Goal: Transaction & Acquisition: Purchase product/service

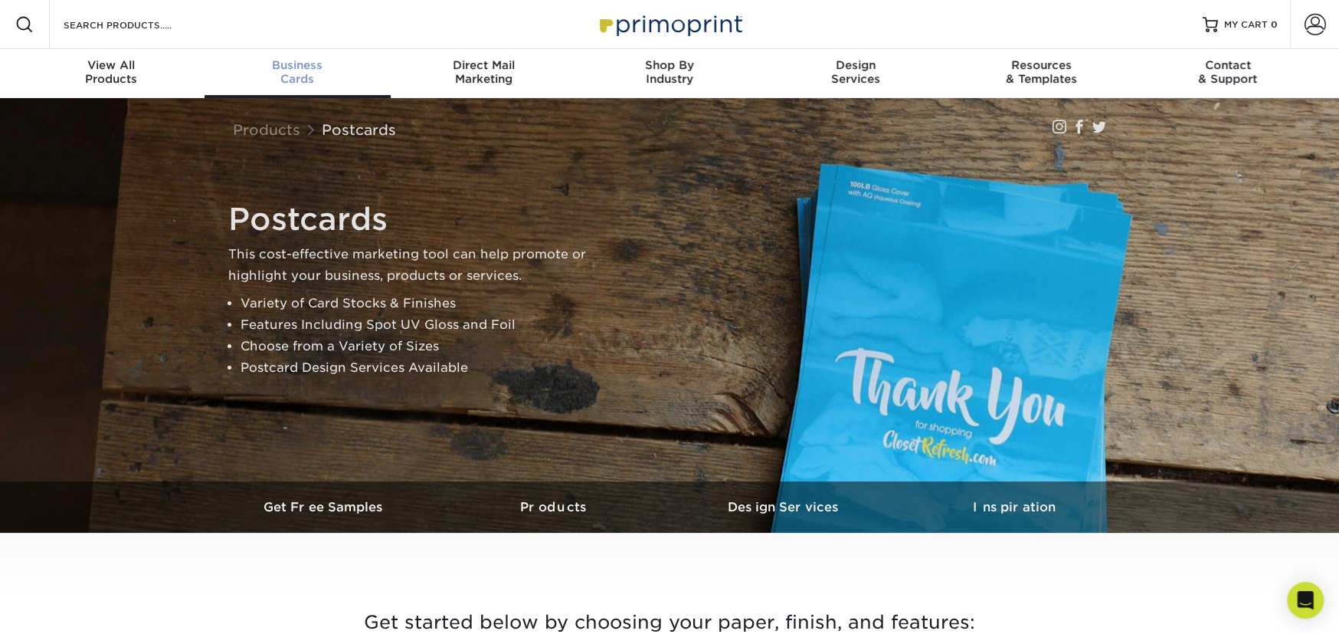
click at [287, 71] on div "Business Cards" at bounding box center [298, 72] width 186 height 28
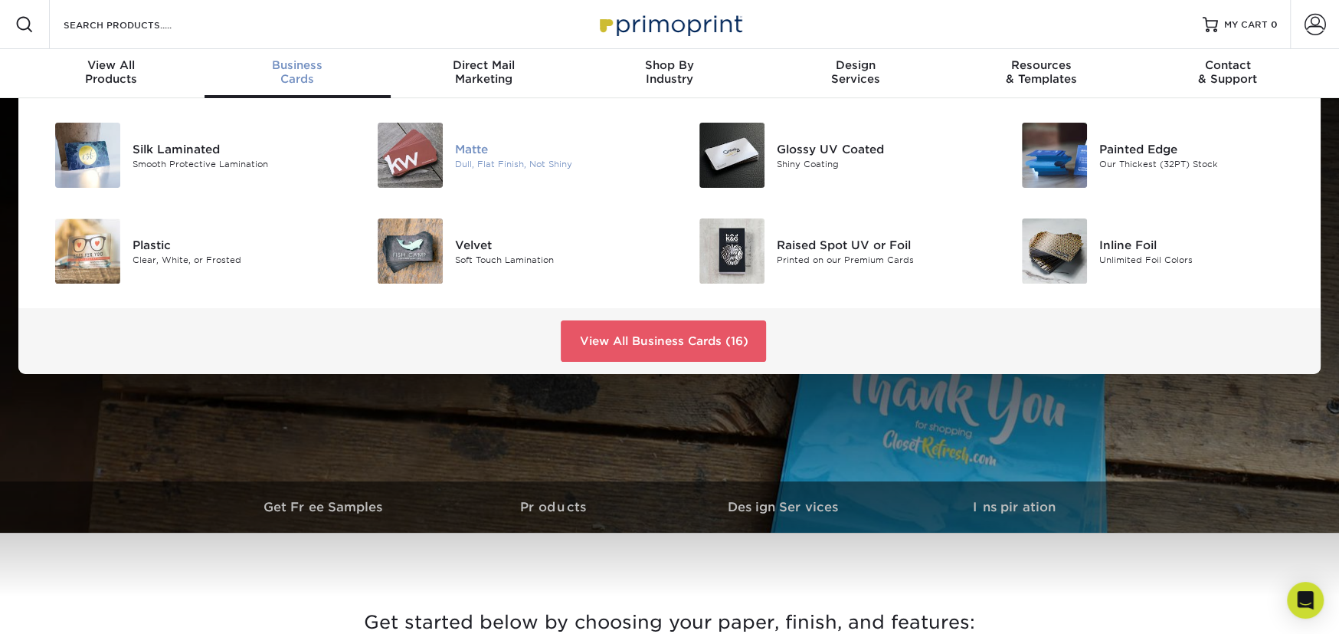
click at [485, 149] on div "Matte" at bounding box center [556, 148] width 203 height 17
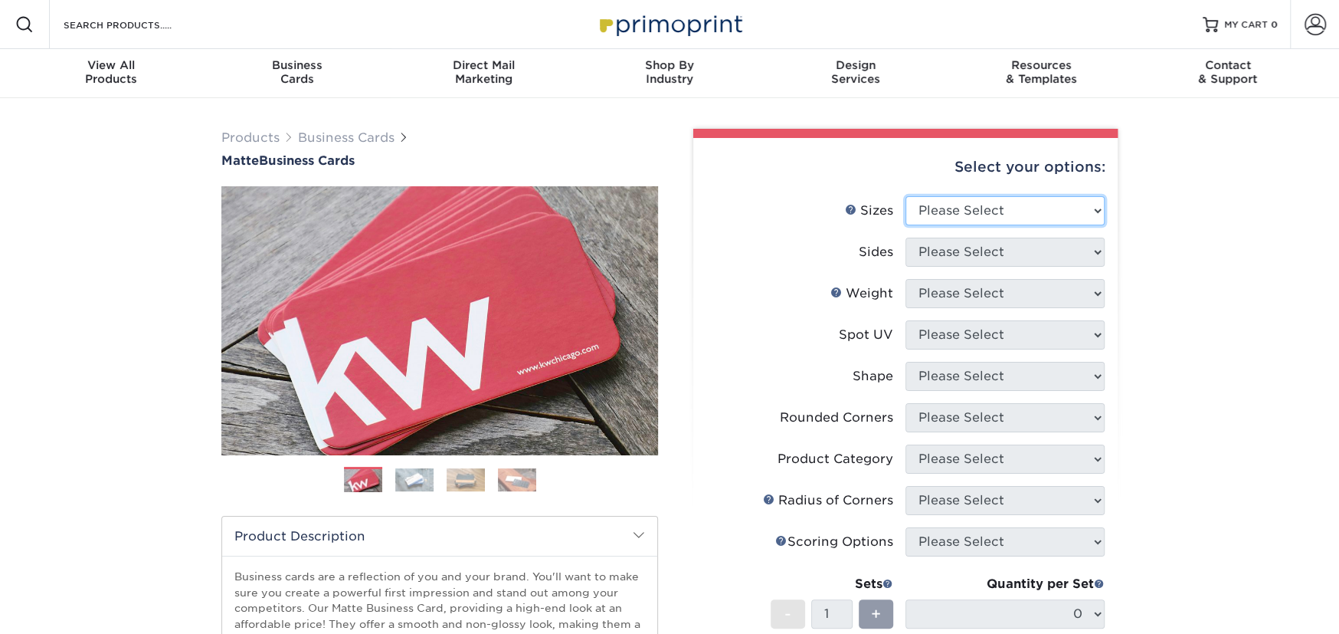
click at [963, 197] on select "Please Select 1.5" x 3.5" - Mini 1.75" x 3.5" - Mini 2" x 2" - Square 2" x 3" -…" at bounding box center [1004, 210] width 199 height 29
select select "2.00x3.50"
click at [905, 196] on select "Please Select 1.5" x 3.5" - Mini 1.75" x 3.5" - Mini 2" x 2" - Square 2" x 3" -…" at bounding box center [1004, 210] width 199 height 29
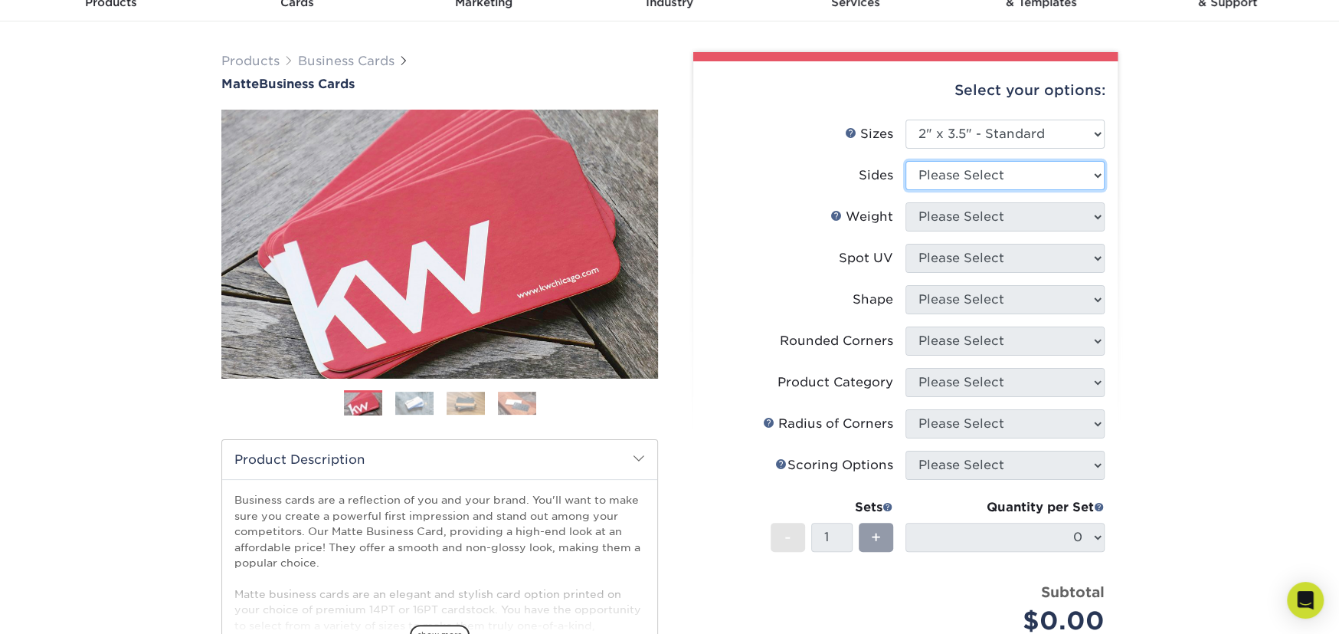
click at [993, 182] on select "Please Select Print Both Sides Print Front Only" at bounding box center [1004, 175] width 199 height 29
select select "13abbda7-1d64-4f25-8bb2-c179b224825d"
click at [905, 161] on select "Please Select Print Both Sides Print Front Only" at bounding box center [1004, 175] width 199 height 29
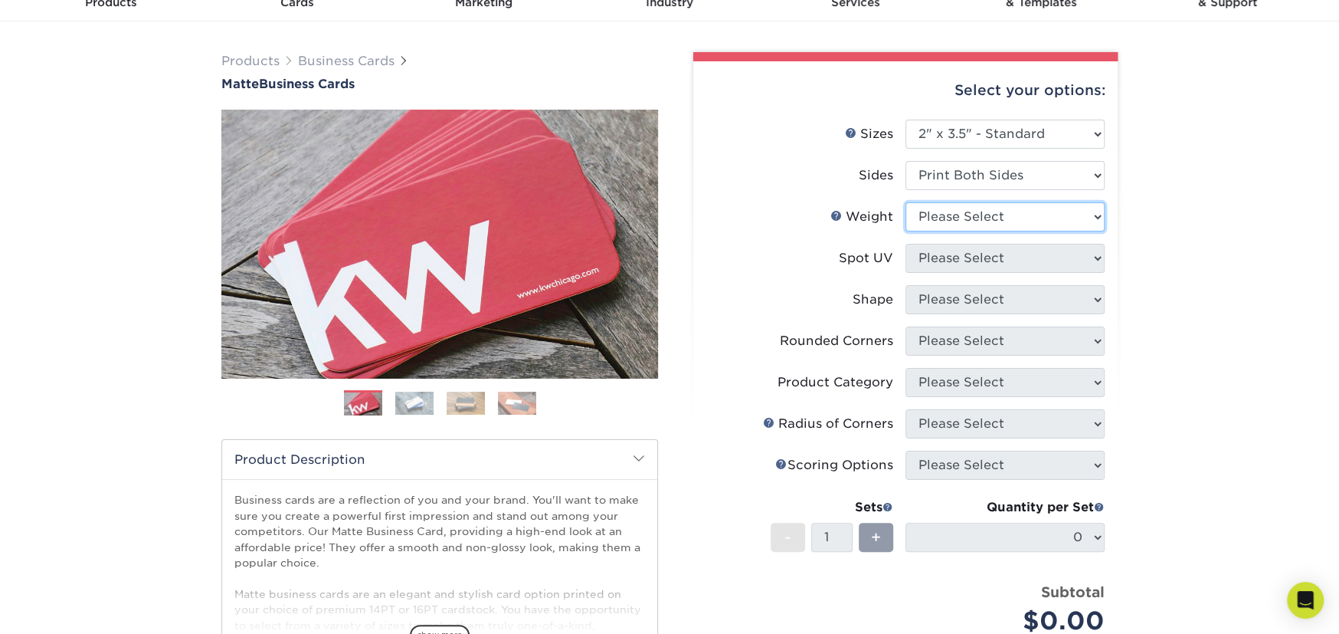
click at [969, 225] on select "Please Select 16PT 14PT" at bounding box center [1004, 216] width 199 height 29
select select "14PT"
click at [905, 202] on select "Please Select 16PT 14PT" at bounding box center [1004, 216] width 199 height 29
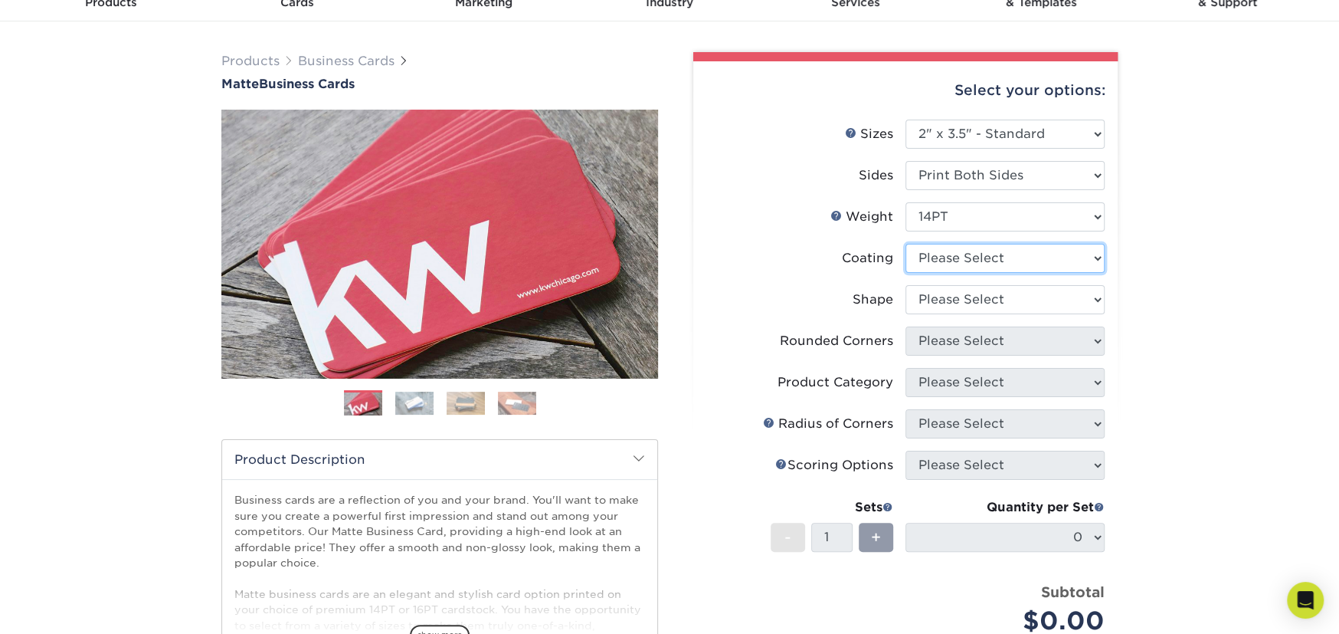
click at [986, 264] on select at bounding box center [1004, 258] width 199 height 29
select select "121bb7b5-3b4d-429f-bd8d-bbf80e953313"
click at [905, 244] on select at bounding box center [1004, 258] width 199 height 29
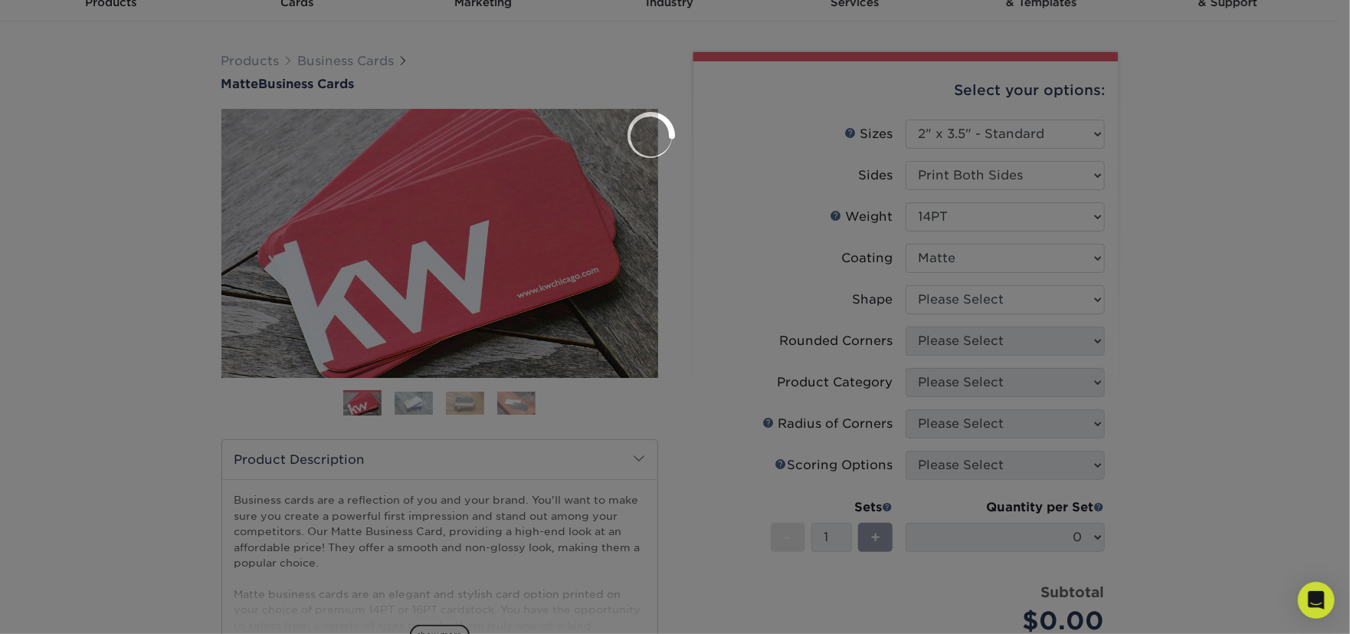
click at [988, 302] on div at bounding box center [675, 317] width 1350 height 634
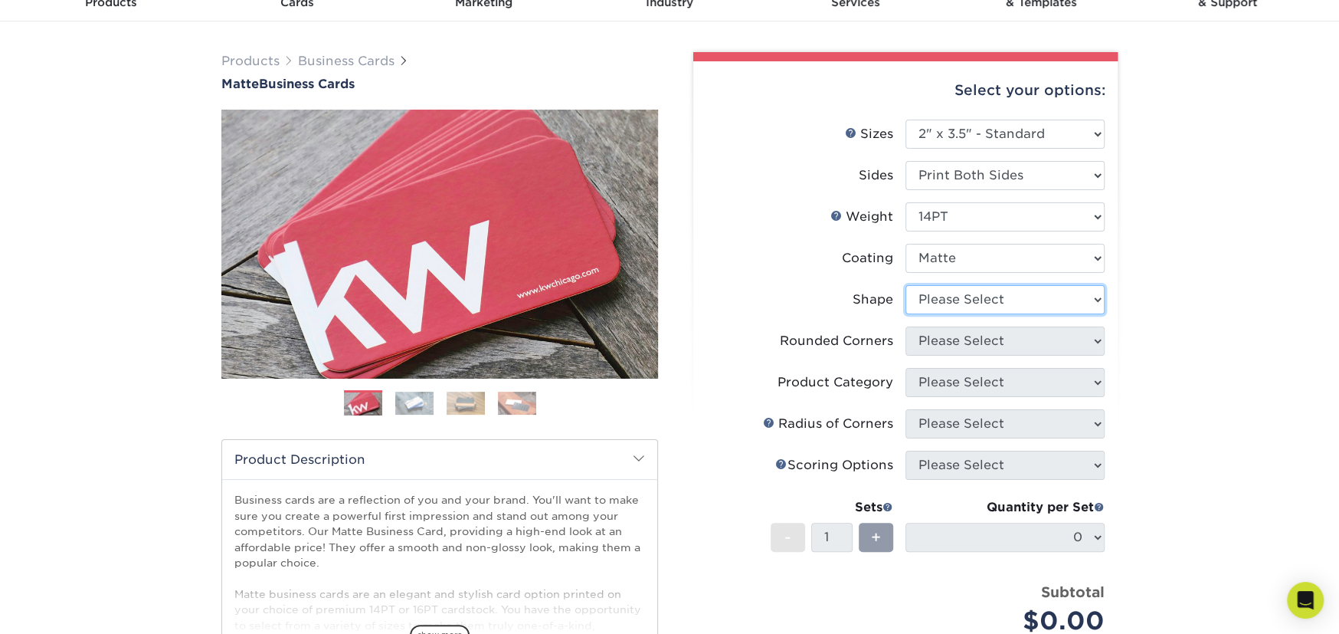
click at [964, 305] on select "Please Select Standard" at bounding box center [1004, 299] width 199 height 29
select select "standard"
click at [905, 285] on select "Please Select Standard" at bounding box center [1004, 299] width 199 height 29
click at [961, 345] on select "Please Select Yes - Round 2 Corners Yes - Round 4 Corners No" at bounding box center [1004, 340] width 199 height 29
select select "0"
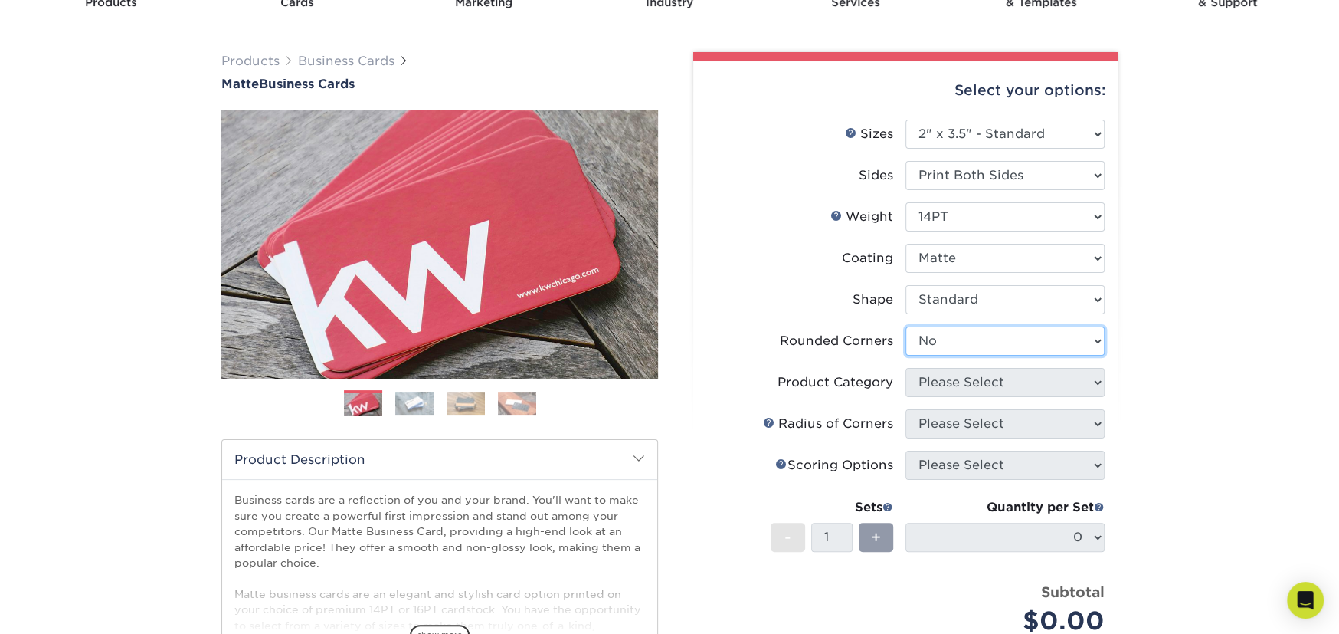
click at [905, 326] on select "Please Select Yes - Round 2 Corners Yes - Round 4 Corners No" at bounding box center [1004, 340] width 199 height 29
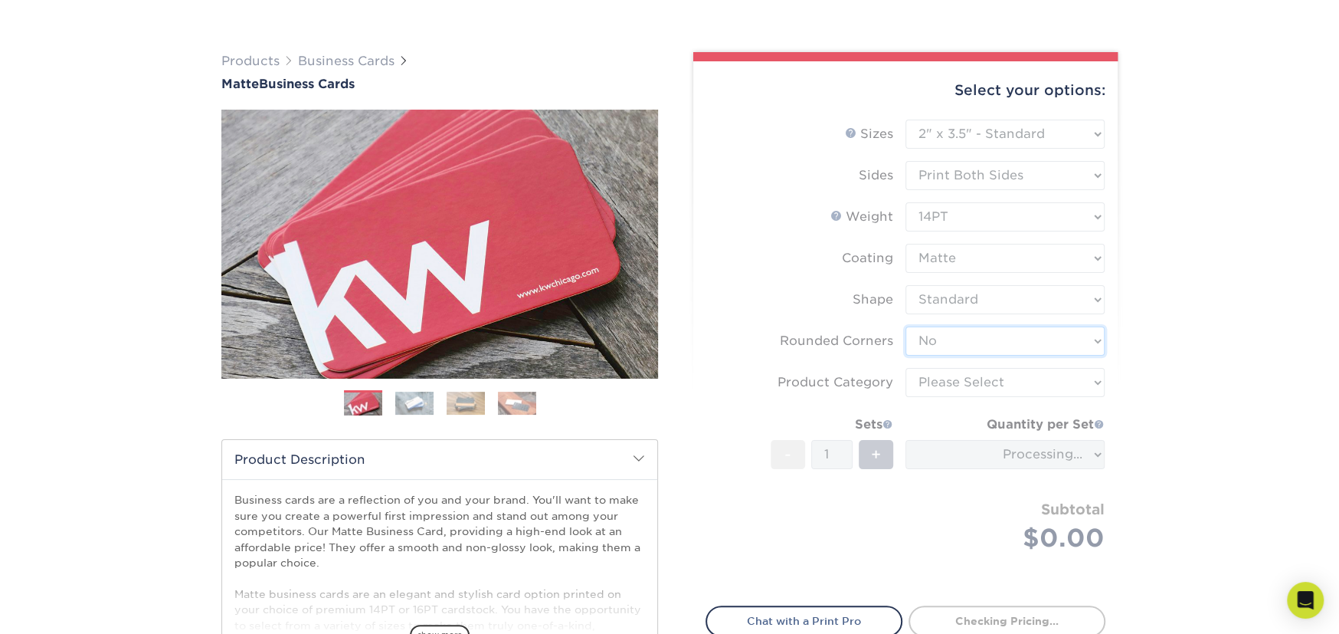
scroll to position [153, 0]
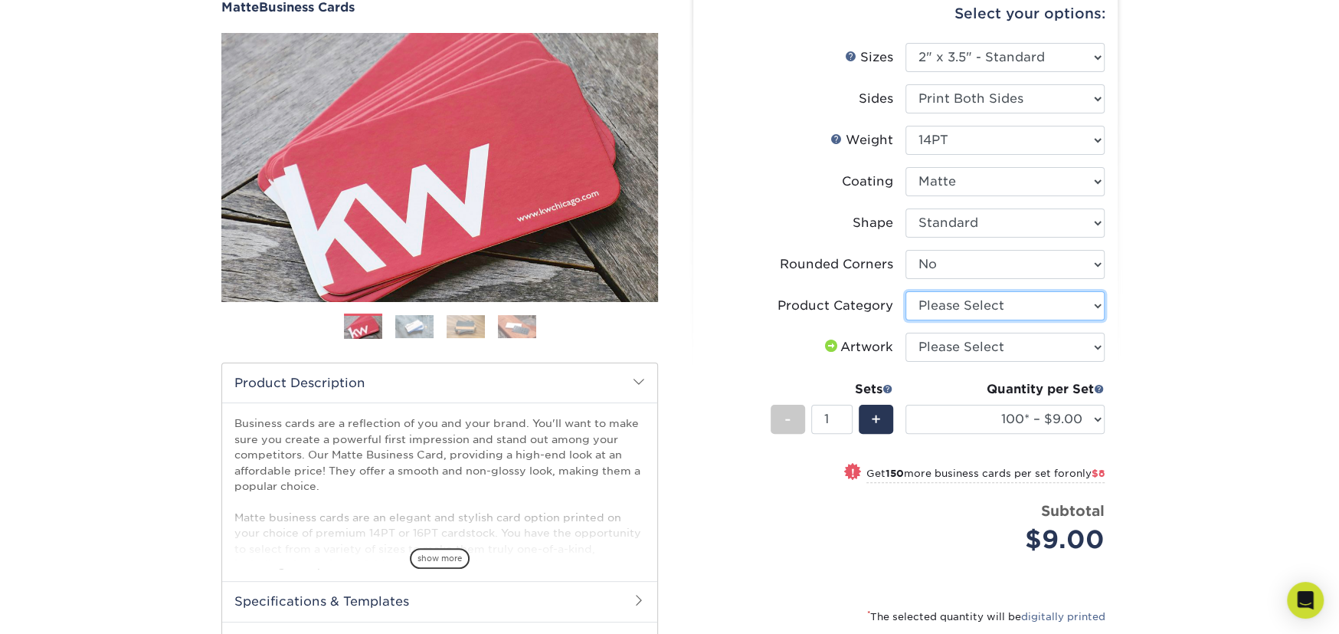
click at [981, 308] on select "Please Select Business Cards" at bounding box center [1004, 305] width 199 height 29
select select "3b5148f1-0588-4f88-a218-97bcfdce65c1"
click at [905, 291] on select "Please Select Business Cards" at bounding box center [1004, 305] width 199 height 29
click at [969, 348] on select "Please Select I will upload files I need a design - $100" at bounding box center [1004, 346] width 199 height 29
select select "upload"
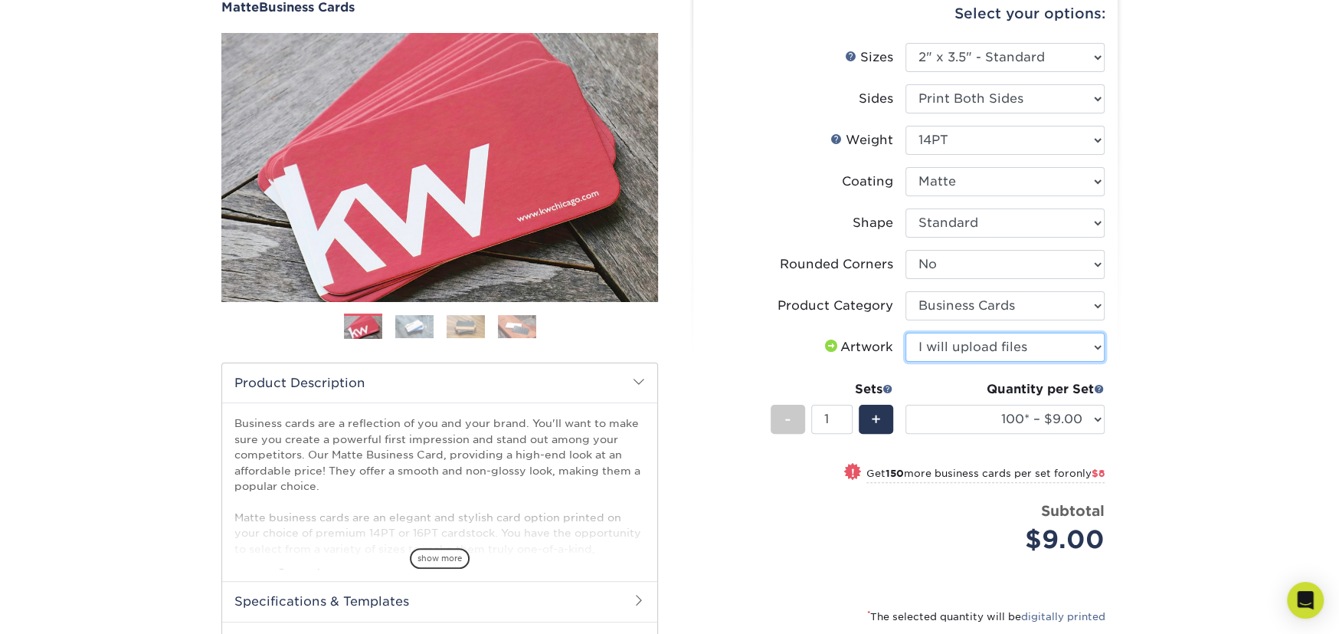
click at [905, 332] on select "Please Select I will upload files I need a design - $100" at bounding box center [1004, 346] width 199 height 29
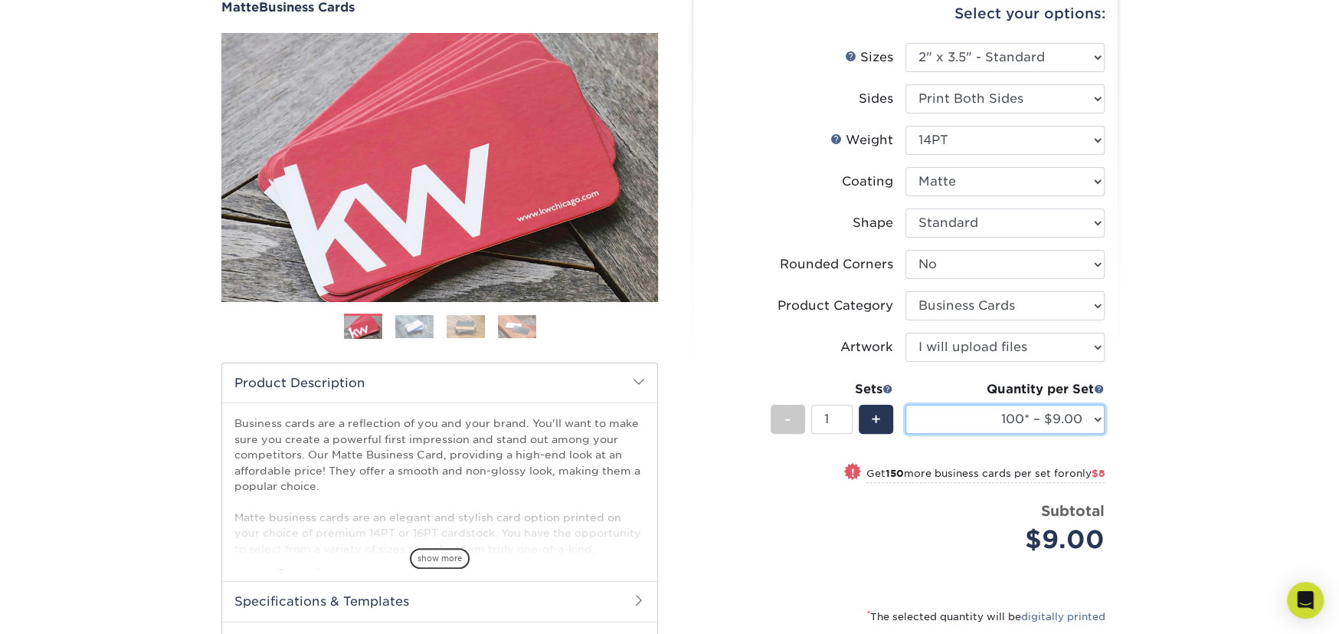
click at [997, 416] on select "100* – $9.00 250* – $17.00 500 – $33.00 1000 – $42.00 2500 – $75.00 5000 – $143…" at bounding box center [1004, 418] width 199 height 29
click at [958, 447] on div "Quantity per Set 100* – $9.00 250* – $17.00 500 – $33.00 1000 – $42.00 2500 – $…" at bounding box center [1004, 415] width 199 height 71
click at [1015, 422] on select "100* – $9.00 250* – $17.00 500 – $33.00 1000 – $42.00 2500 – $75.00 5000 – $143…" at bounding box center [1004, 418] width 199 height 29
select select "500 – $33.00"
click at [905, 404] on select "100* – $9.00 250* – $17.00 500 – $33.00 1000 – $42.00 2500 – $75.00 5000 – $143…" at bounding box center [1004, 418] width 199 height 29
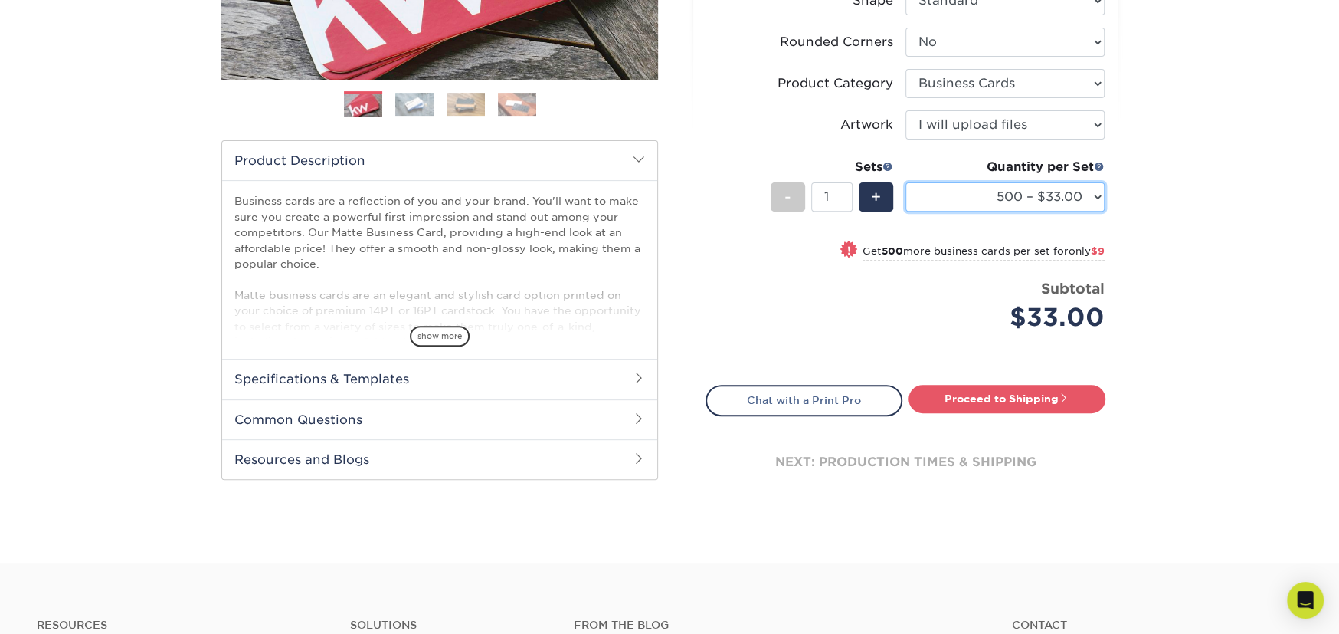
scroll to position [382, 0]
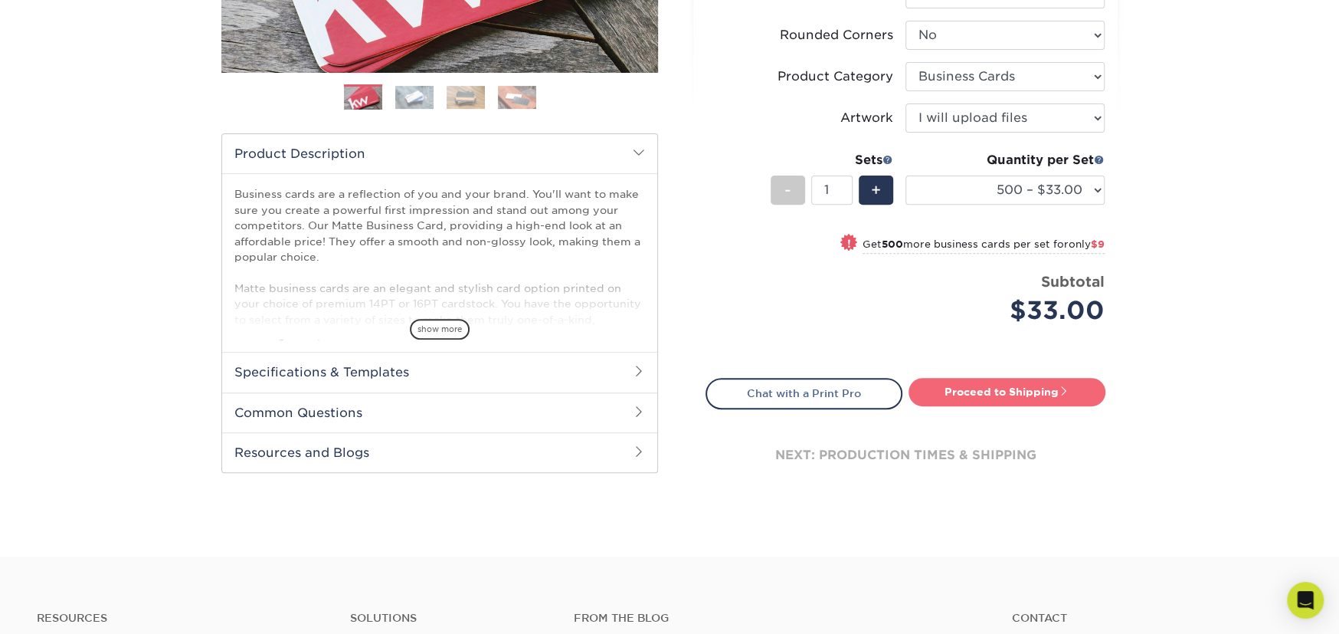
click at [1010, 388] on link "Proceed to Shipping" at bounding box center [1007, 392] width 197 height 28
type input "Set 1"
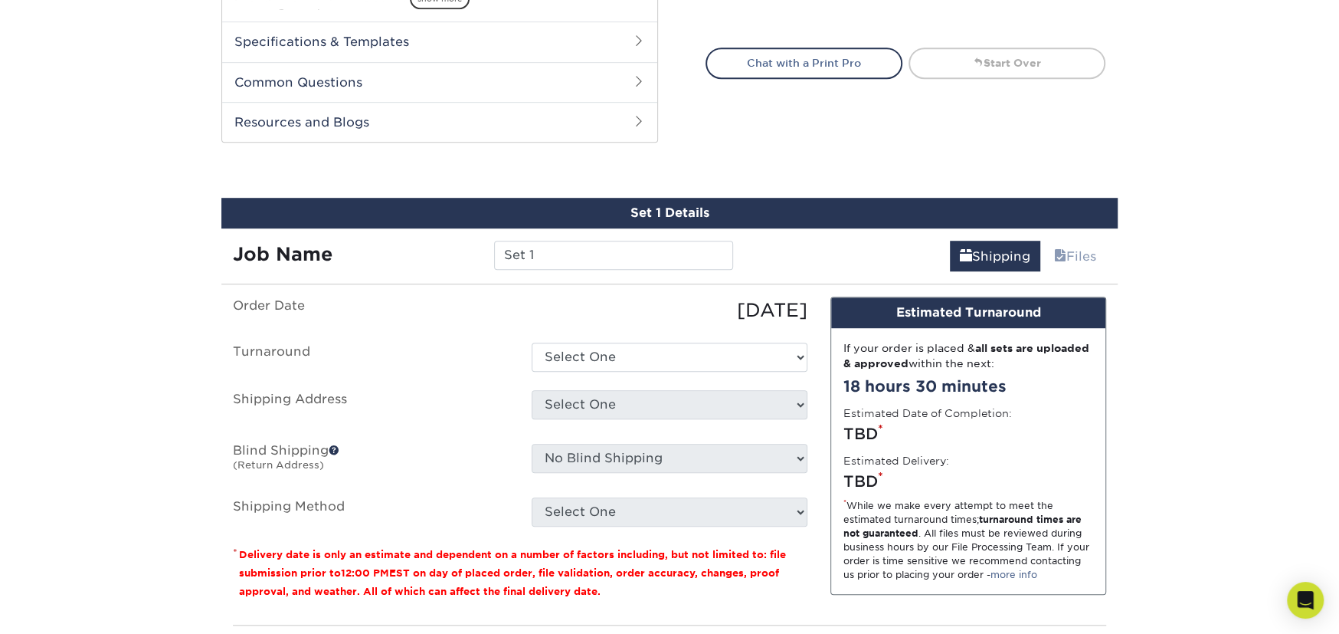
scroll to position [800, 0]
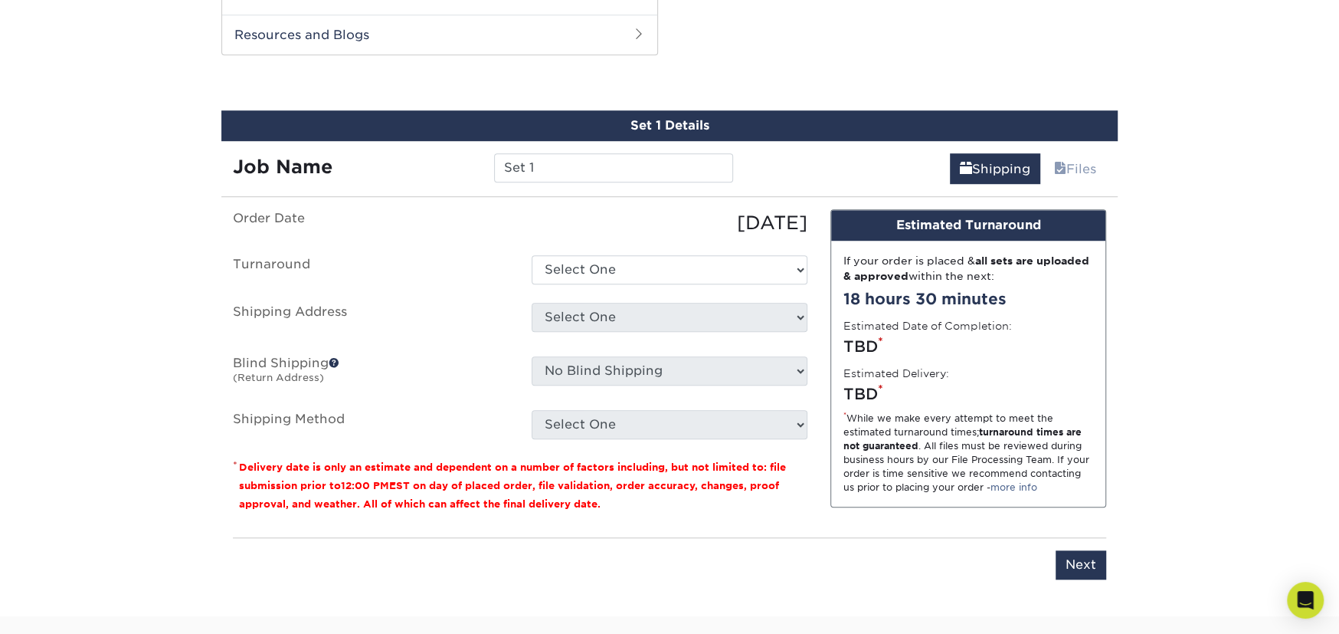
click at [672, 281] on ul "Order Date 08/26/2025 Turnaround Select One 2-4 Business Days 2 Day Next Busine…" at bounding box center [520, 324] width 575 height 230
click at [672, 273] on select "Select One 2-4 Business Days 2 Day Next Business Day" at bounding box center [670, 269] width 276 height 29
select select "4593e6bc-33d2-4cf1-a66b-d77e9d82a3cc"
click at [532, 255] on select "Select One 2-4 Business Days 2 Day Next Business Day" at bounding box center [670, 269] width 276 height 29
click at [650, 313] on select "Select One + Add New Address - Login" at bounding box center [670, 317] width 276 height 29
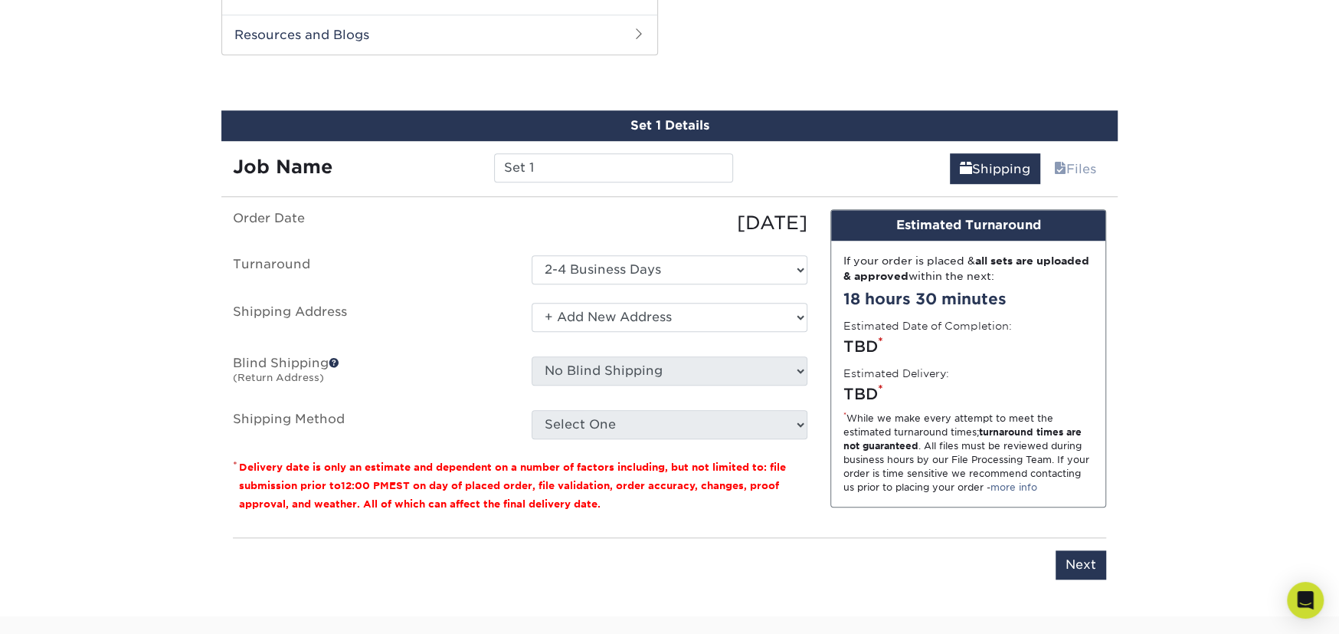
click at [532, 303] on select "Select One + Add New Address - Login" at bounding box center [670, 317] width 276 height 29
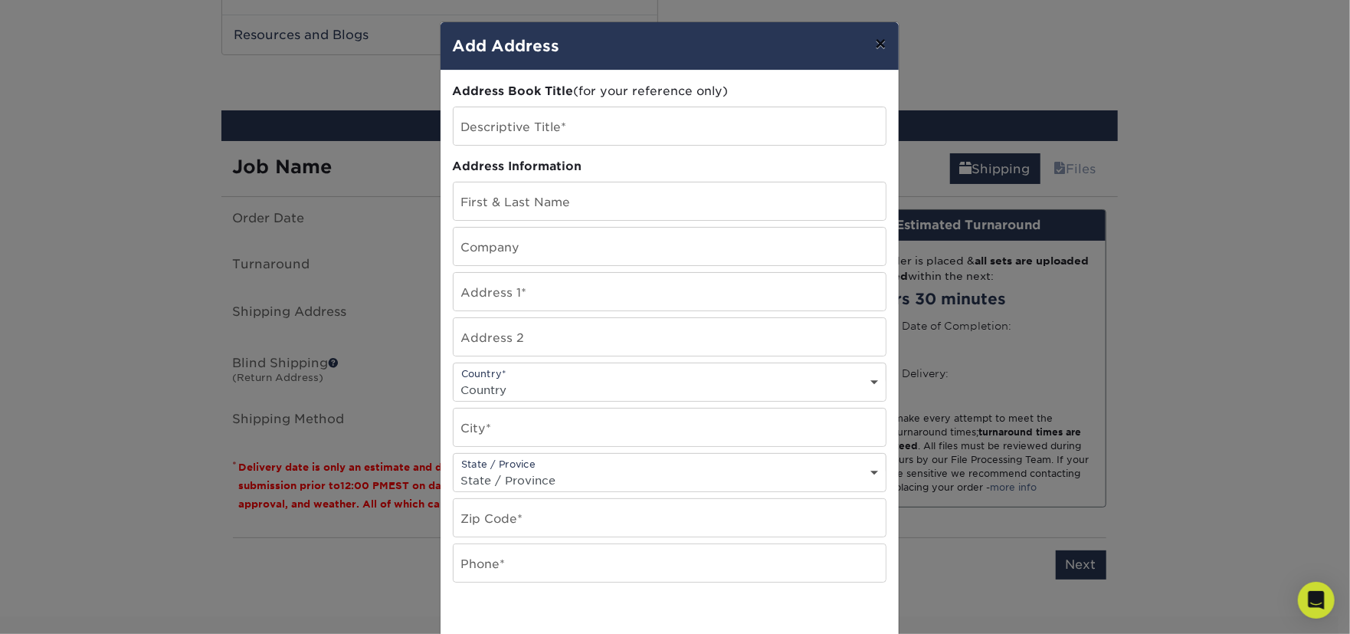
click at [876, 45] on button "×" at bounding box center [880, 43] width 35 height 43
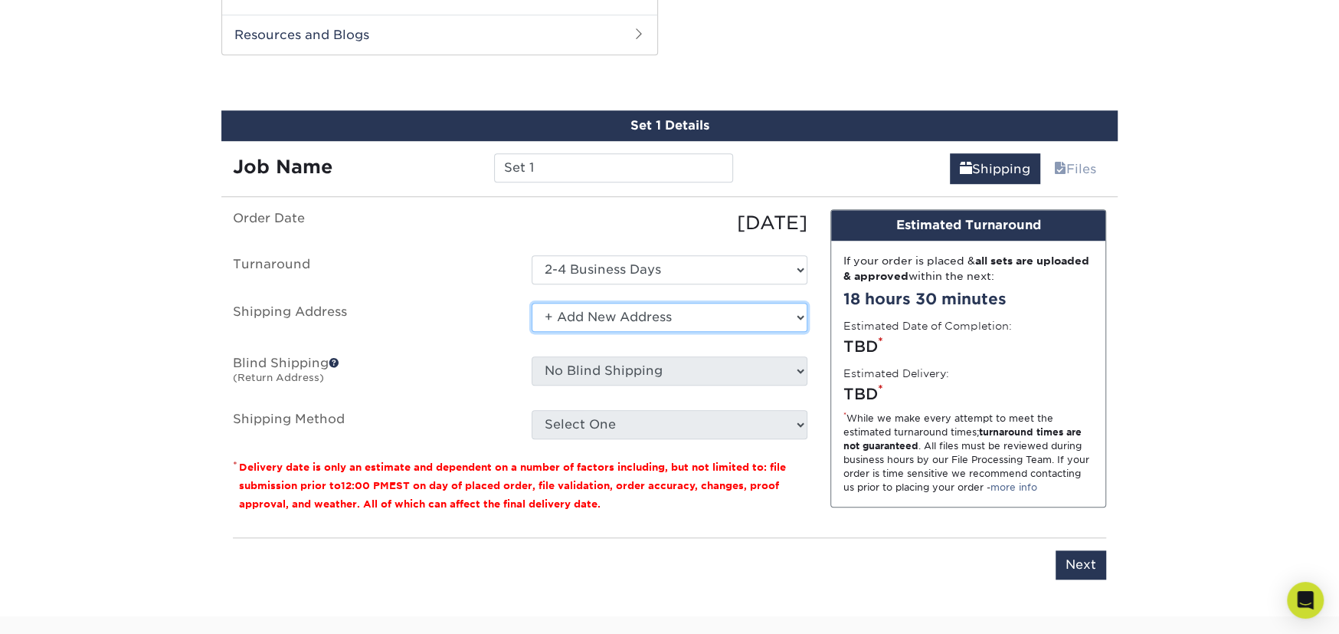
click at [626, 322] on select "Select One + Add New Address - Login" at bounding box center [670, 317] width 276 height 29
click at [532, 332] on select "Select One + Add New Address - Login" at bounding box center [670, 317] width 276 height 29
select select "-1"
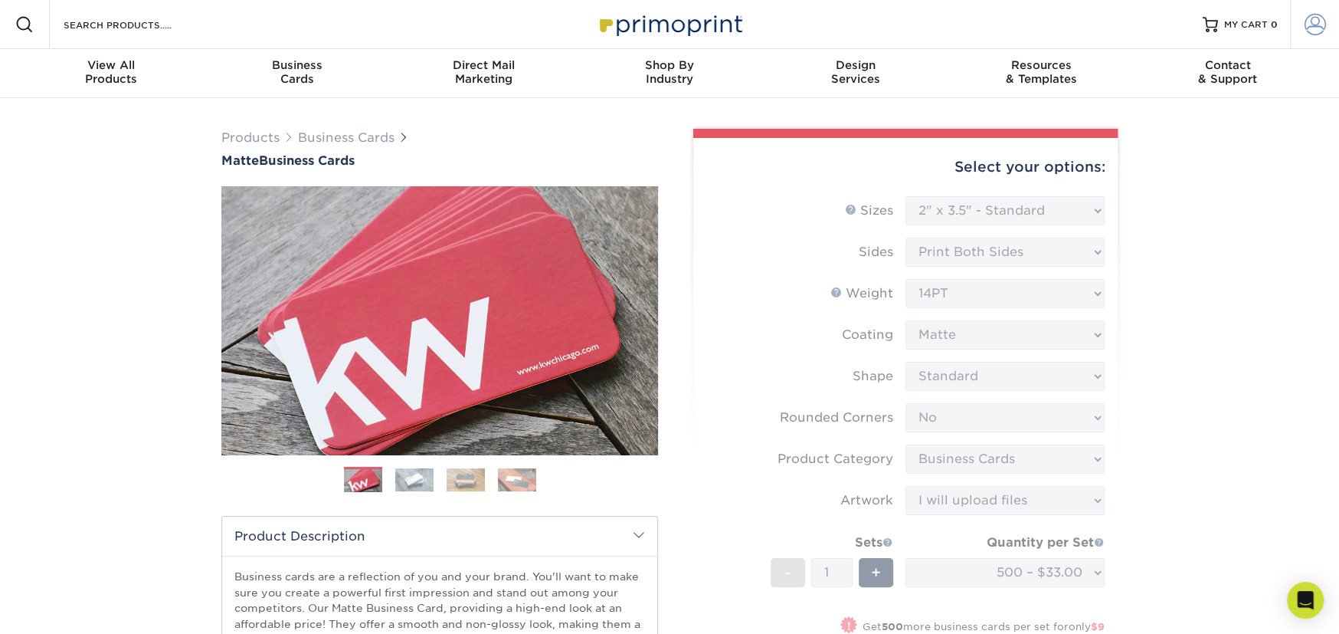
click at [1326, 19] on link "Account" at bounding box center [1314, 24] width 49 height 49
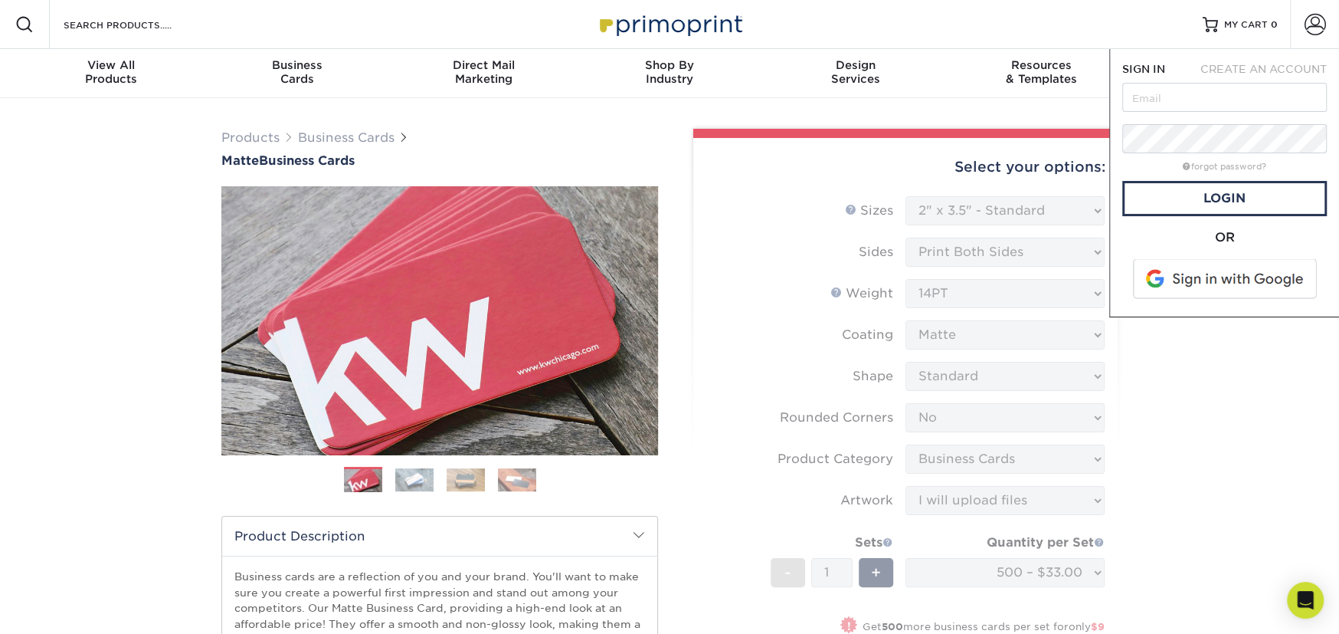
drag, startPoint x: 1217, startPoint y: 116, endPoint x: 1216, endPoint y: 108, distance: 8.5
click at [1216, 116] on form "SIGN IN CREATE AN ACCOUNT forgot password? All fields are required. Login OR" at bounding box center [1224, 182] width 205 height 243
click at [1216, 103] on input "text" at bounding box center [1224, 97] width 205 height 29
type input "operations@mercadoglobal.org"
click at [1183, 201] on link "Login" at bounding box center [1224, 198] width 205 height 35
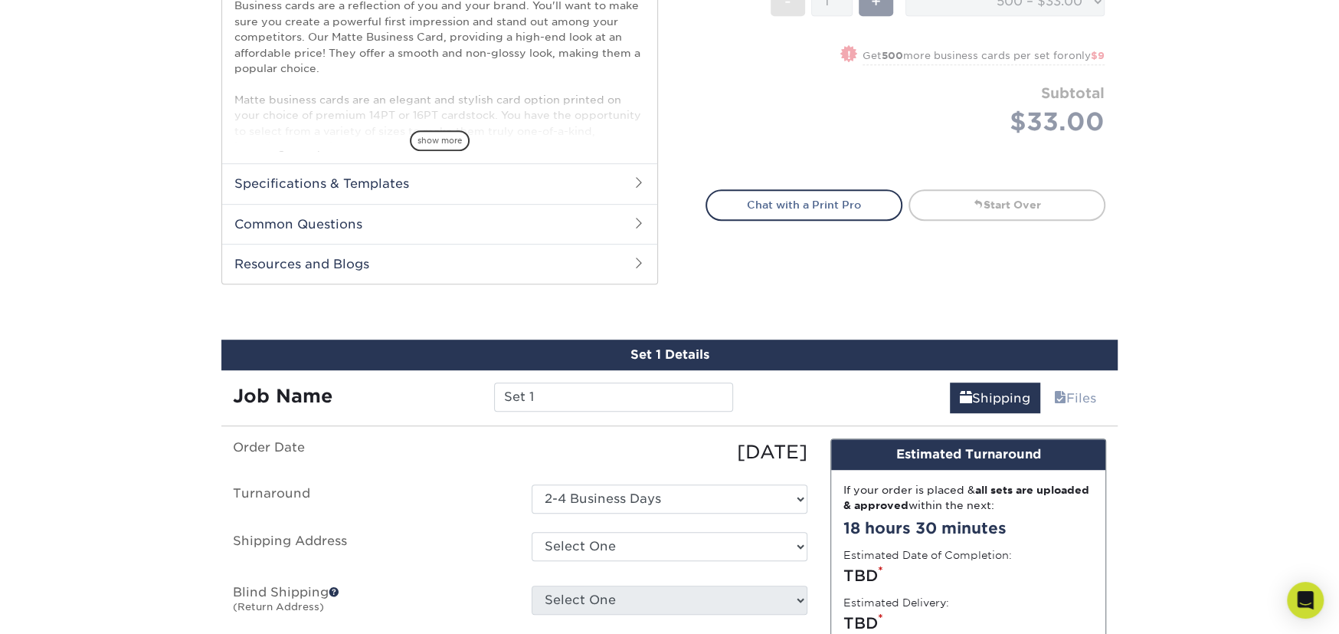
scroll to position [843, 0]
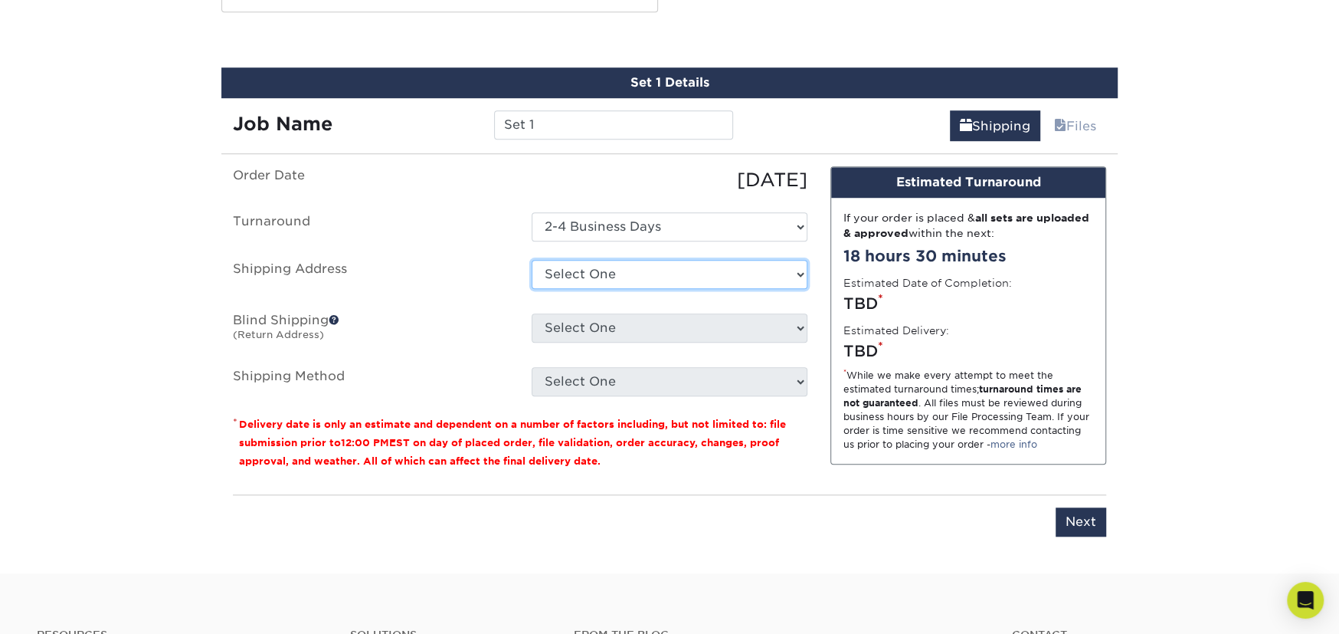
click at [667, 273] on select "Select One 254 36TH ST, BROOKLYN, NY 79 ROLLING ROCK RD, SUNAPEE, NH 40 GOLTRA …" at bounding box center [670, 274] width 276 height 29
select select "275642"
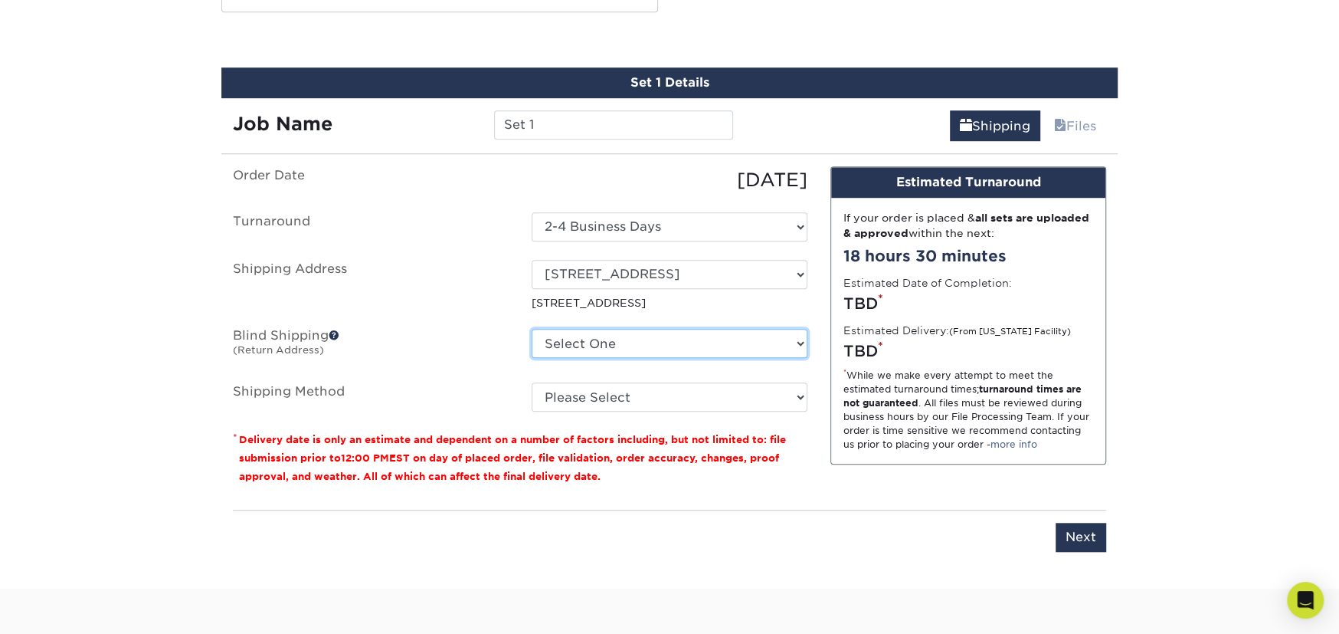
click at [633, 340] on select "Select One 254 36TH ST, BROOKLYN, NY 79 ROLLING ROCK RD, SUNAPEE, NH 40 GOLTRA …" at bounding box center [670, 343] width 276 height 29
select select "275642"
click at [532, 329] on select "Select One 254 36TH ST, BROOKLYN, NY 79 ROLLING ROCK RD, SUNAPEE, NH 40 GOLTRA …" at bounding box center [670, 343] width 276 height 29
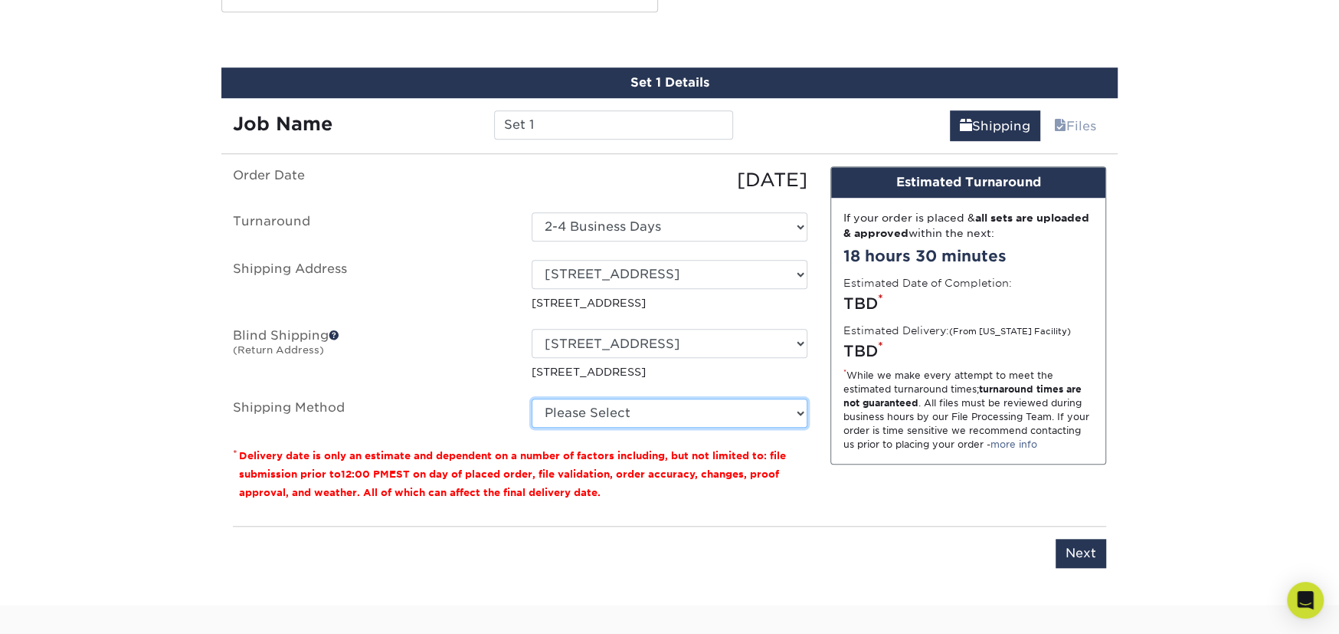
click at [588, 403] on select "Please Select Ground Shipping (+$8.96) 3 Day Shipping Service (+$20.04) 2 Day A…" at bounding box center [670, 412] width 276 height 29
select select "03"
click at [532, 398] on select "Please Select Ground Shipping (+$8.96) 3 Day Shipping Service (+$20.04) 2 Day A…" at bounding box center [670, 412] width 276 height 29
click at [647, 415] on select "Please Select Ground Shipping (+$8.96) 3 Day Shipping Service (+$20.04) 2 Day A…" at bounding box center [670, 412] width 276 height 29
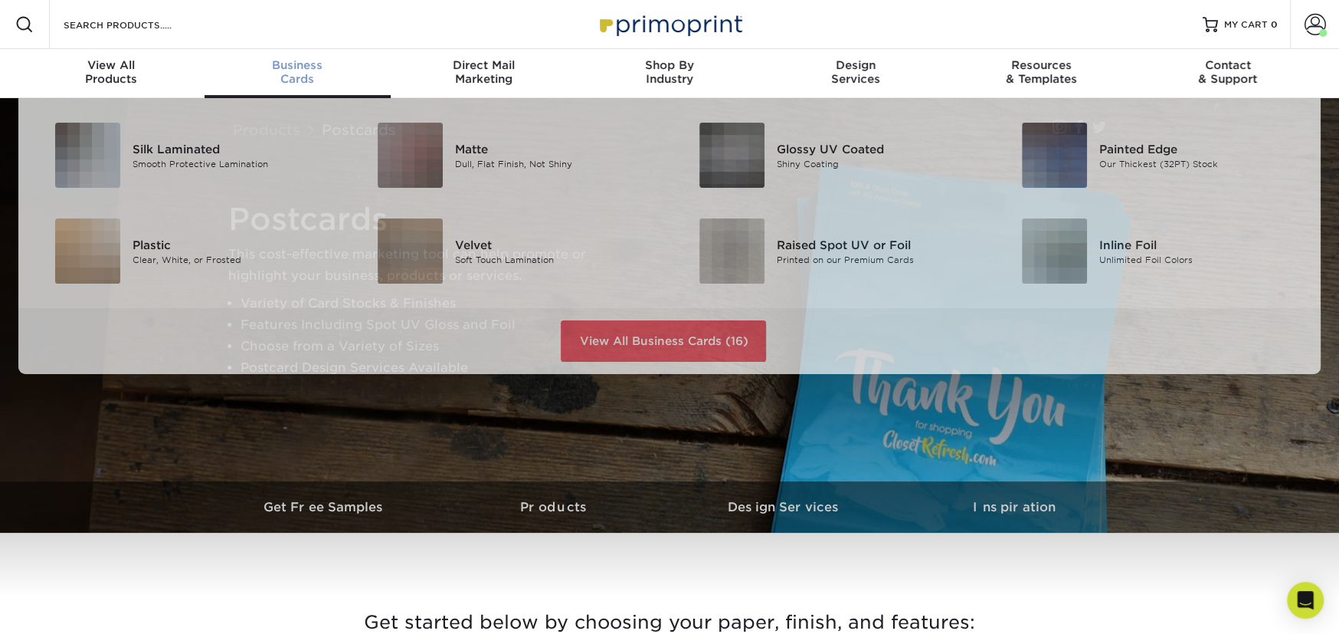
click at [306, 69] on span "Business" at bounding box center [298, 65] width 186 height 14
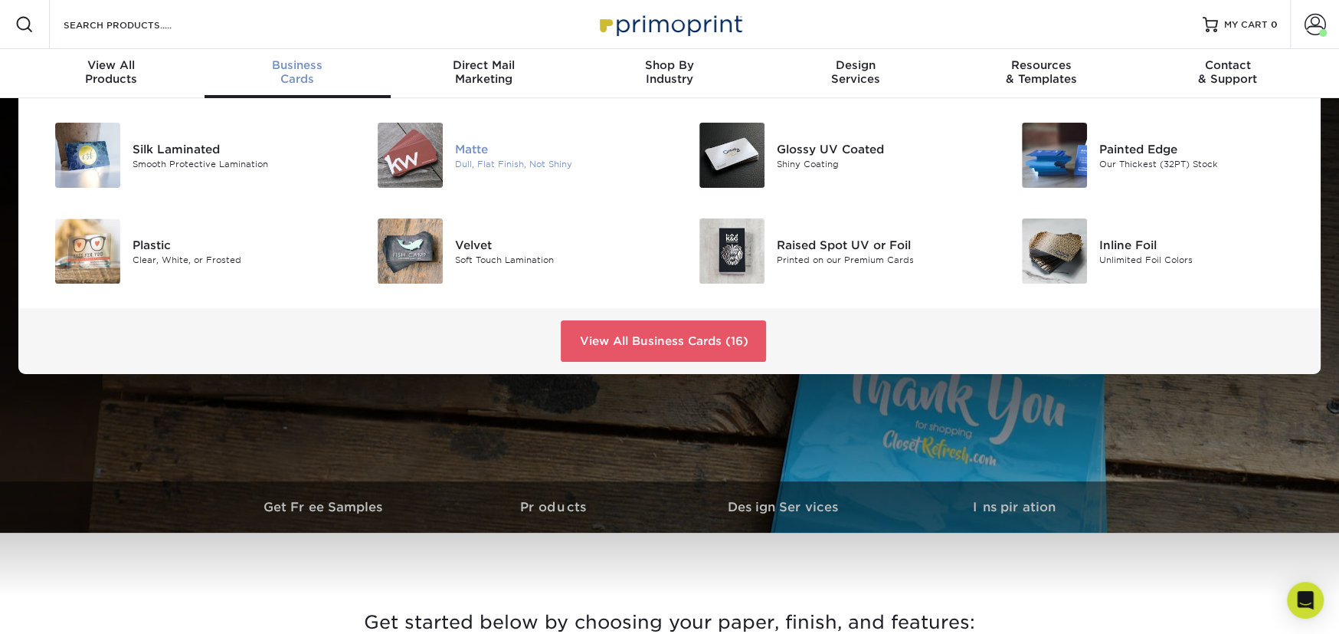
click at [482, 142] on div "Matte" at bounding box center [556, 148] width 203 height 17
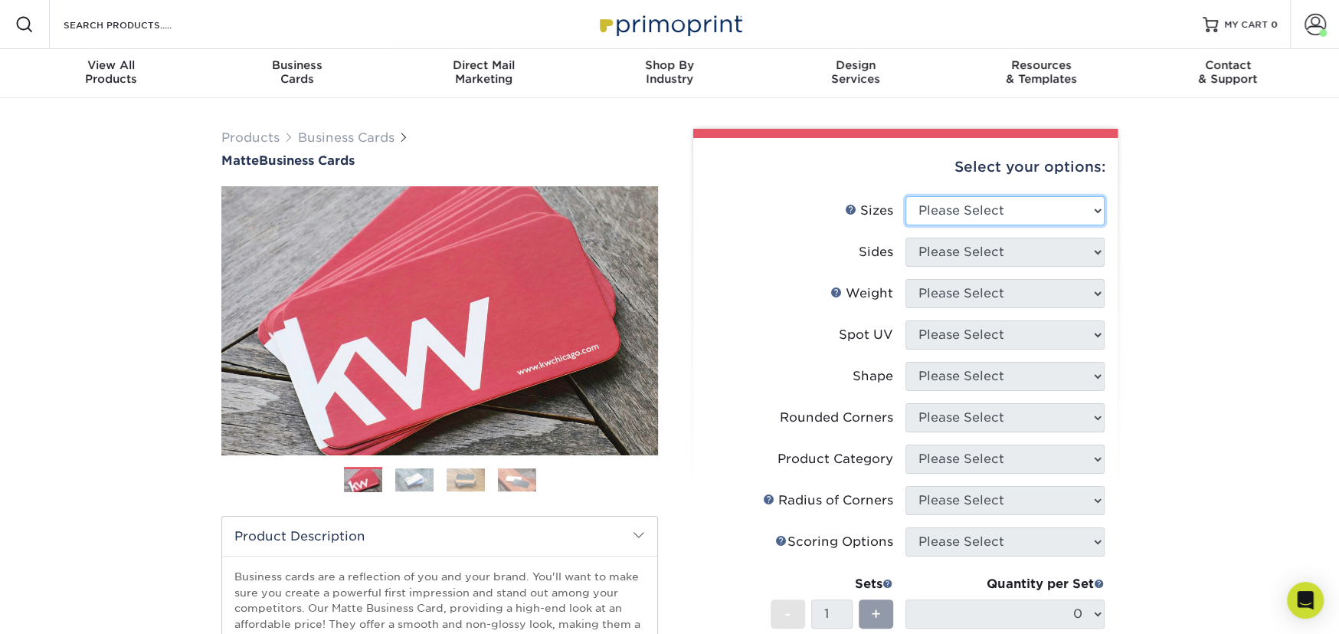
click at [965, 201] on select "Please Select 1.5" x 3.5" - Mini 1.75" x 3.5" - Mini 2" x 2" - Square 2" x 3" -…" at bounding box center [1004, 210] width 199 height 29
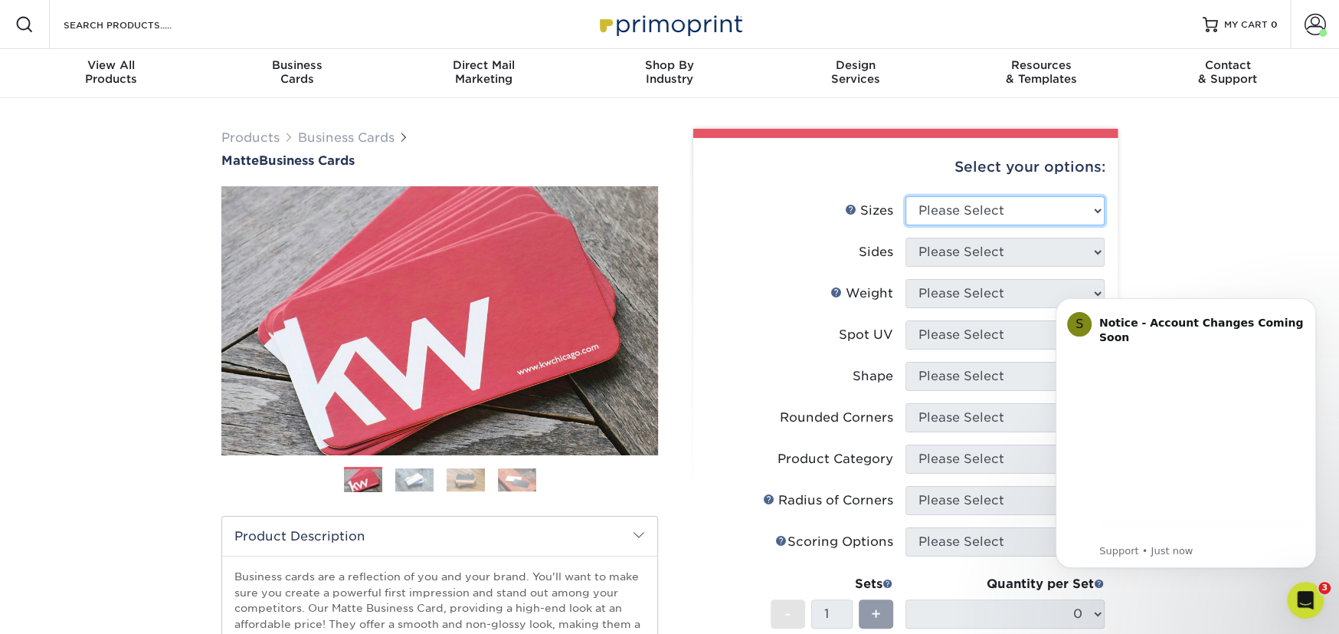
select select "2.00x3.50"
click at [905, 196] on select "Please Select 1.5" x 3.5" - Mini 1.75" x 3.5" - Mini 2" x 2" - Square 2" x 3" -…" at bounding box center [1004, 210] width 199 height 29
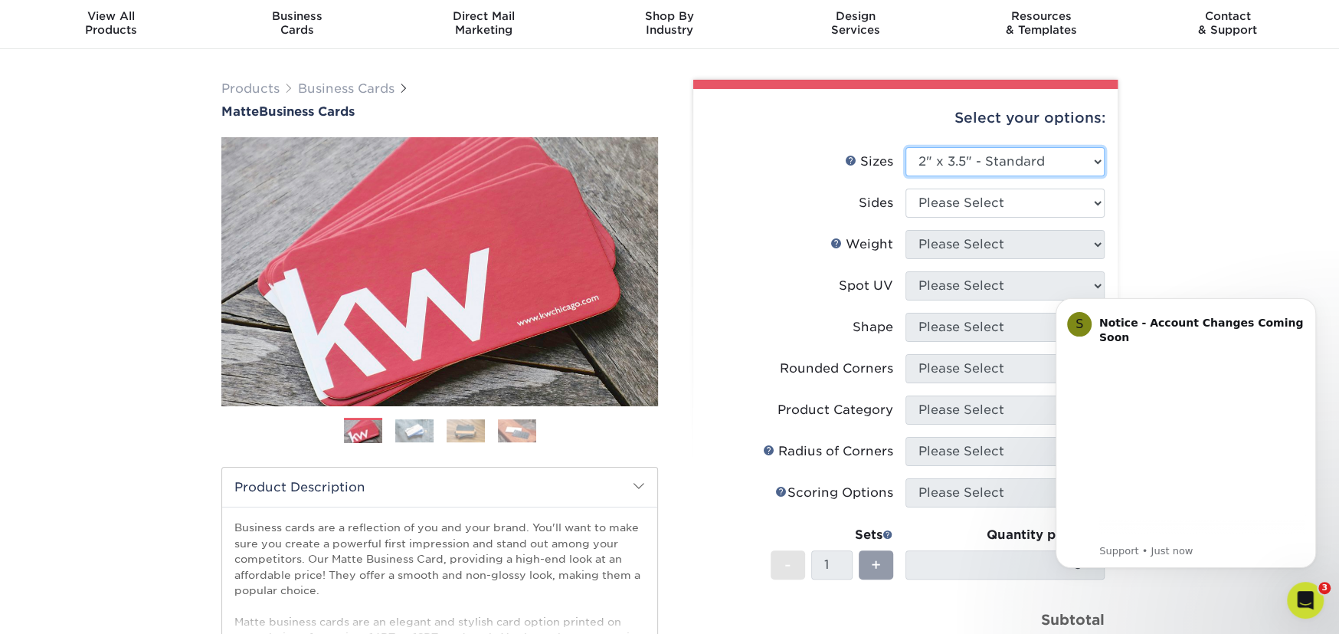
scroll to position [77, 0]
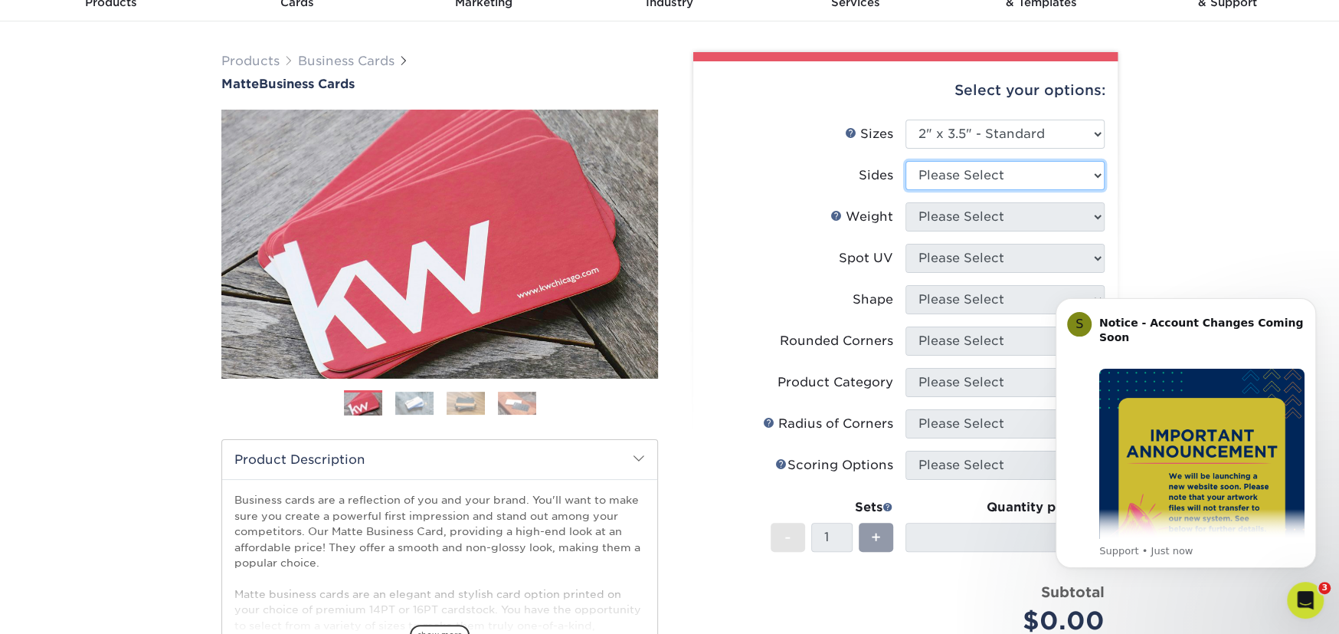
click at [995, 171] on select "Please Select Print Both Sides Print Front Only" at bounding box center [1004, 175] width 199 height 29
select select "13abbda7-1d64-4f25-8bb2-c179b224825d"
click at [905, 161] on select "Please Select Print Both Sides Print Front Only" at bounding box center [1004, 175] width 199 height 29
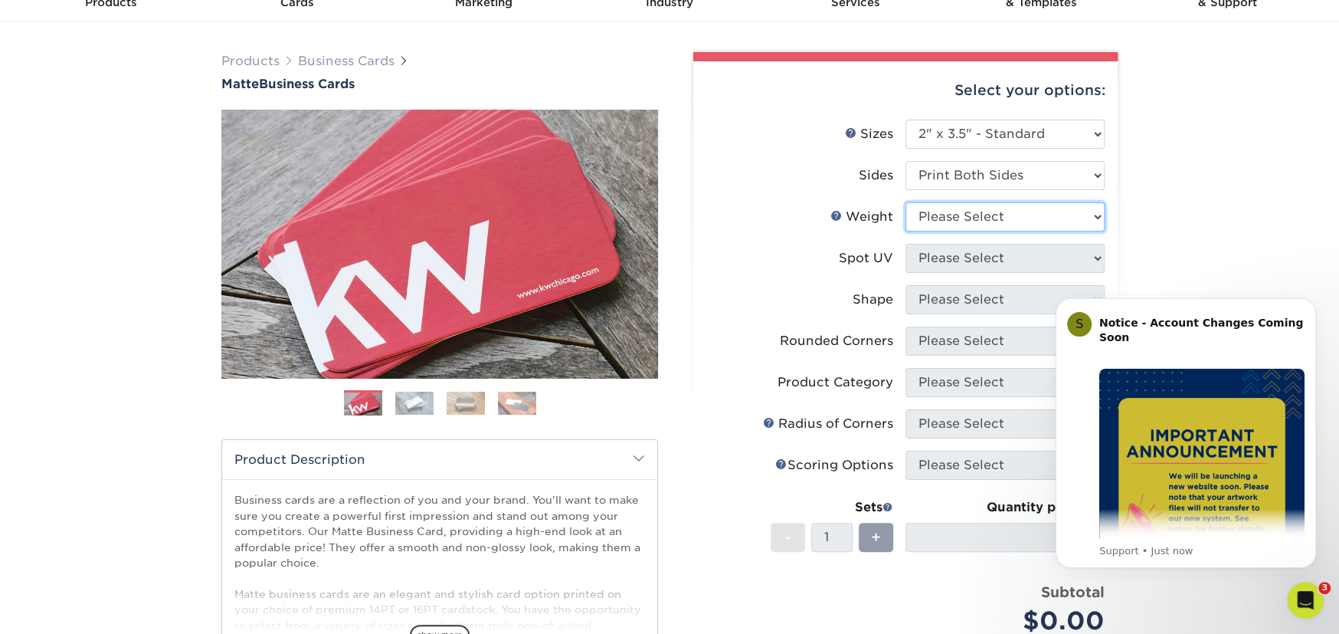
click at [952, 228] on select "Please Select 16PT 14PT" at bounding box center [1004, 216] width 199 height 29
select select "14PT"
click at [905, 202] on select "Please Select 16PT 14PT" at bounding box center [1004, 216] width 199 height 29
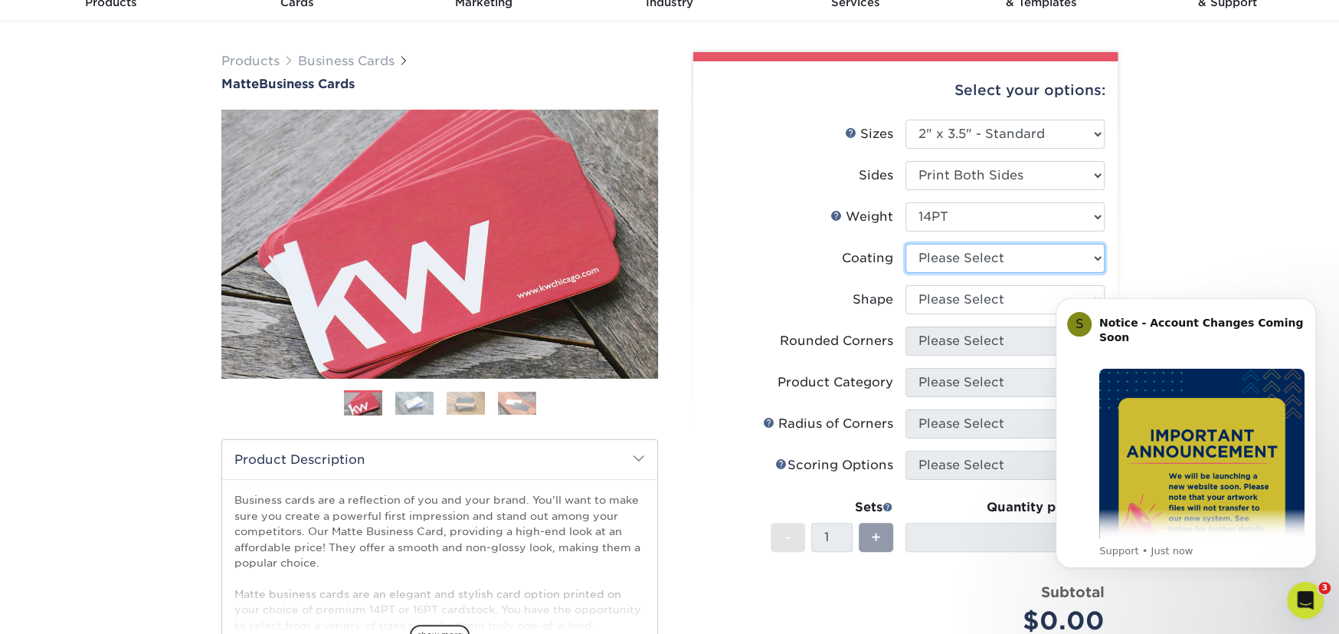
click at [958, 267] on select at bounding box center [1004, 258] width 199 height 29
select select "121bb7b5-3b4d-429f-bd8d-bbf80e953313"
click at [905, 244] on select at bounding box center [1004, 258] width 199 height 29
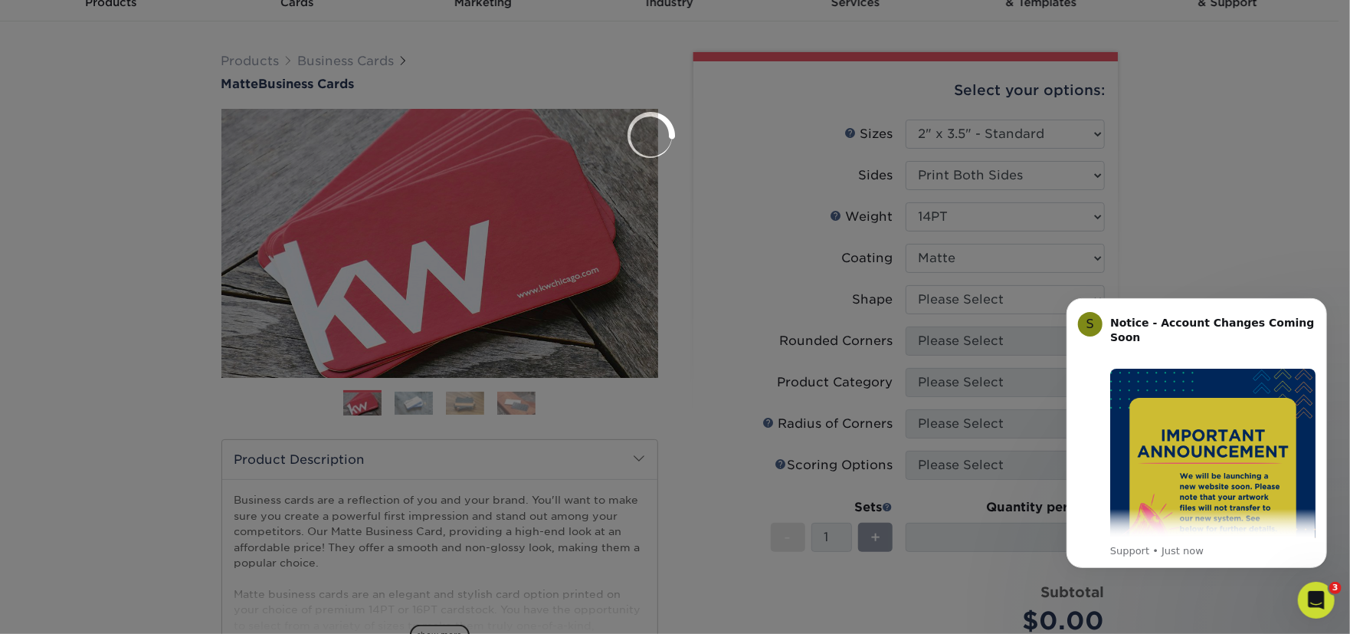
click at [951, 310] on div at bounding box center [675, 317] width 1350 height 634
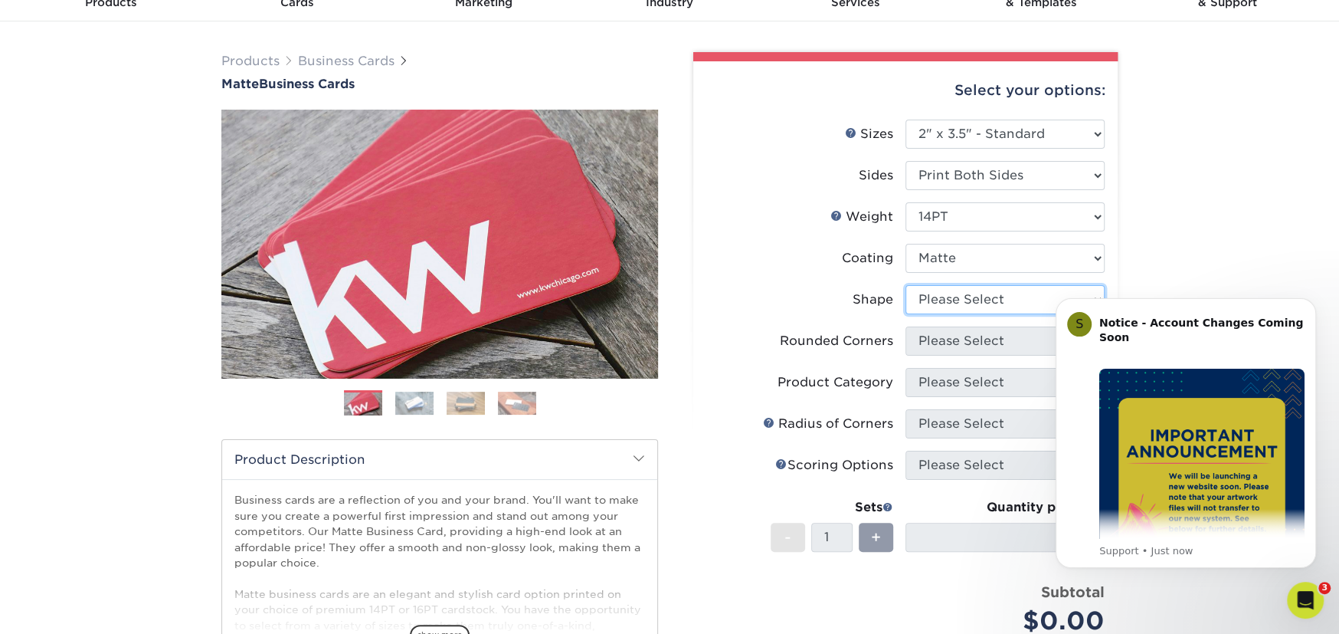
click at [941, 299] on select "Please Select Standard" at bounding box center [1004, 299] width 199 height 29
select select "standard"
click at [905, 285] on select "Please Select Standard" at bounding box center [1004, 299] width 199 height 29
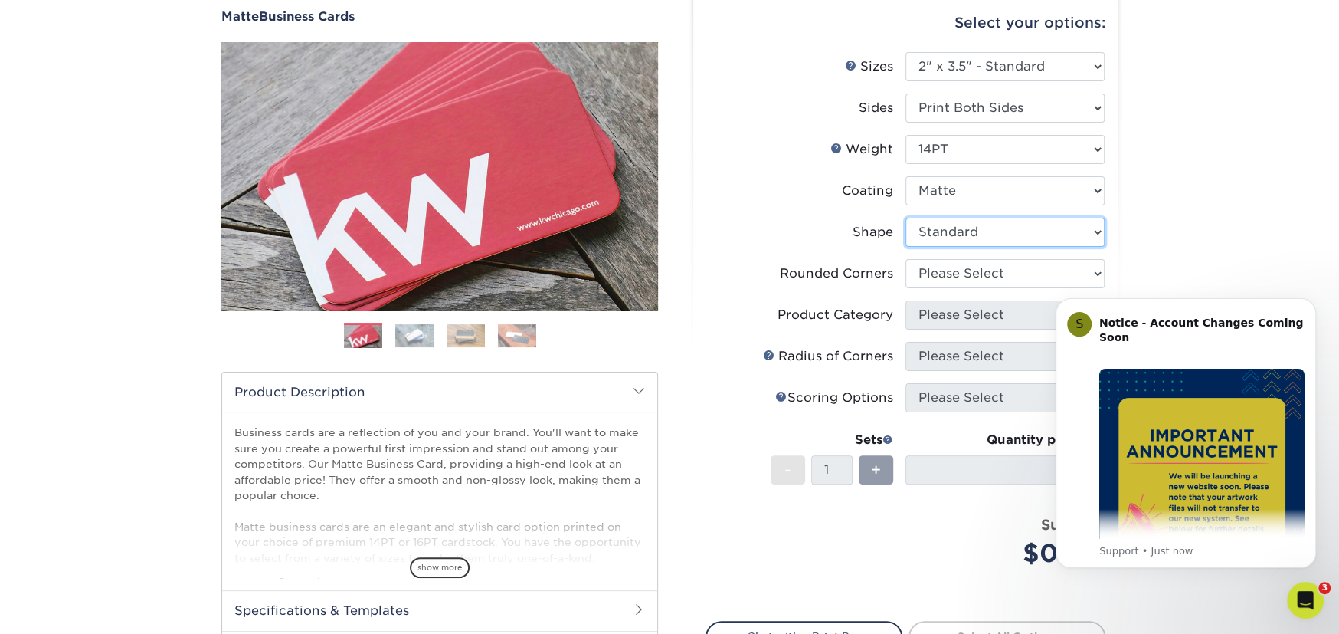
scroll to position [230, 0]
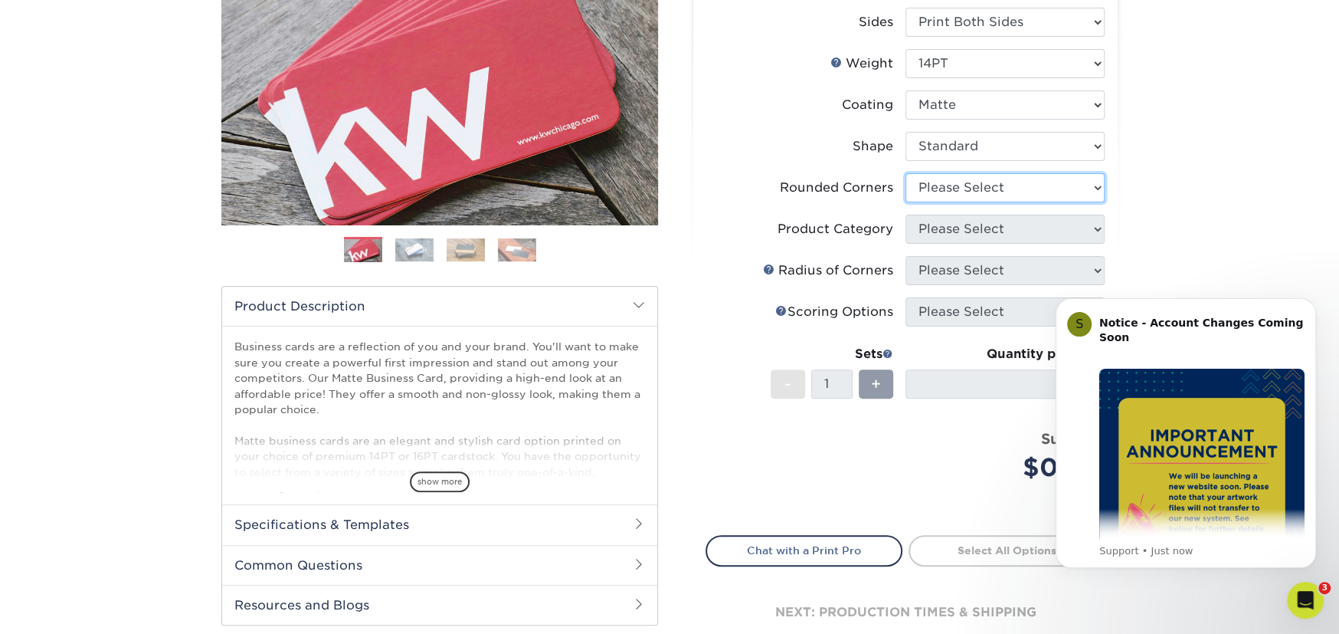
click at [984, 190] on select "Please Select Yes - Round 2 Corners Yes - Round 4 Corners No" at bounding box center [1004, 187] width 199 height 29
select select "0"
click at [905, 173] on select "Please Select Yes - Round 2 Corners Yes - Round 4 Corners No" at bounding box center [1004, 187] width 199 height 29
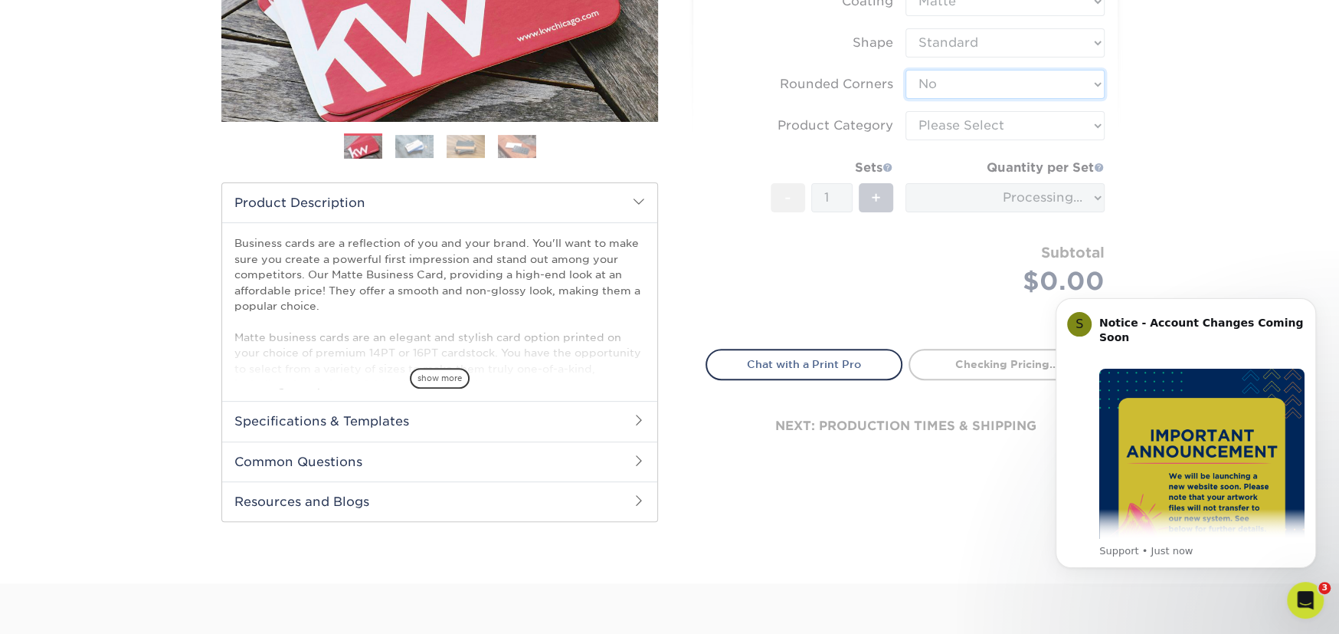
scroll to position [306, 0]
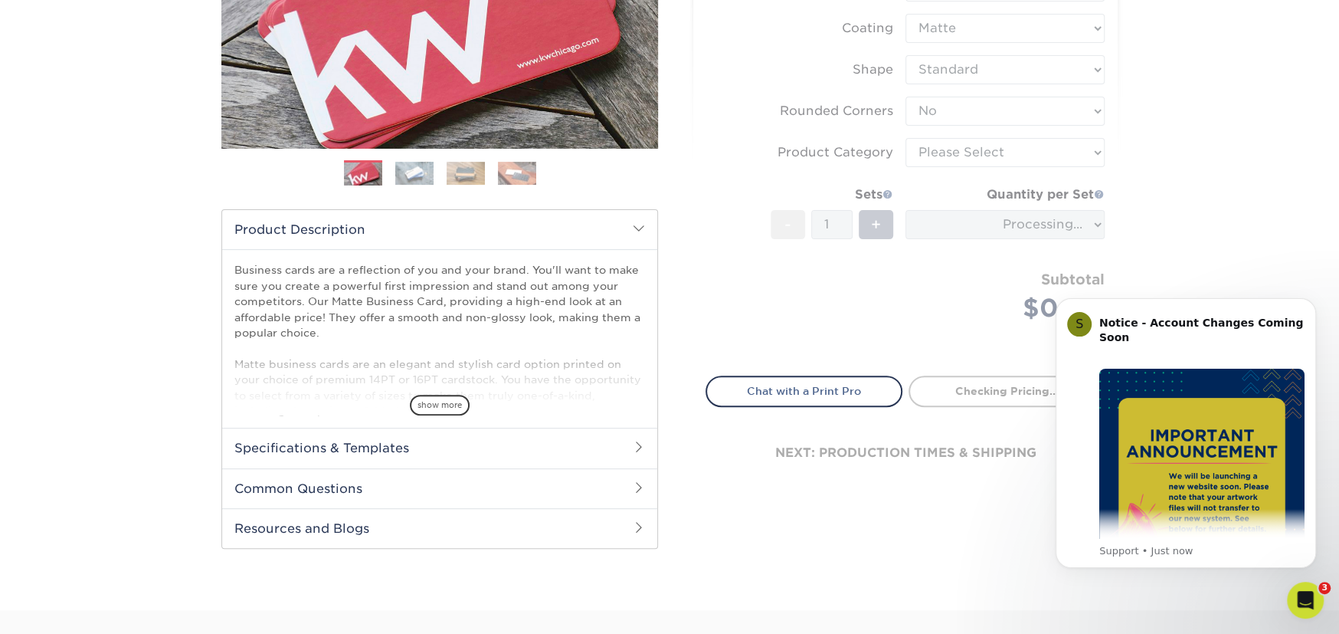
click at [988, 197] on form "Sizes Help Sizes Please Select 1.5" x 3.5" - Mini 1.75" x 3.5" - Mini 2" x 2" -…" at bounding box center [906, 124] width 400 height 468
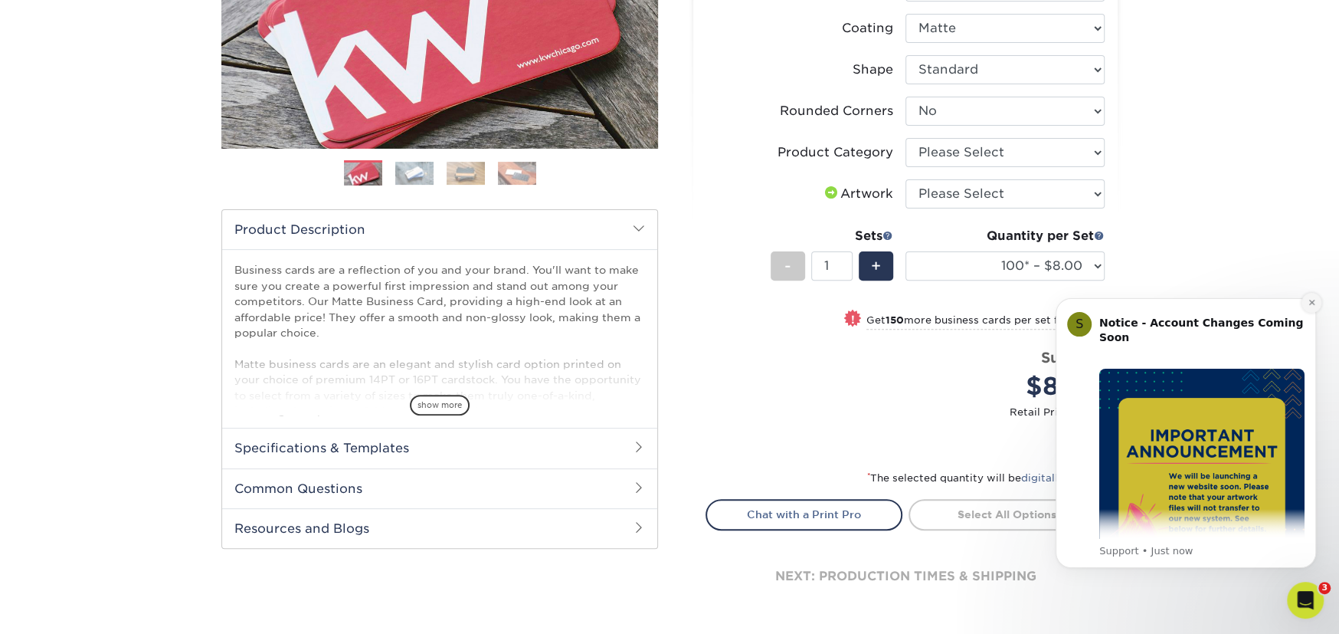
drag, startPoint x: 1307, startPoint y: 299, endPoint x: 2313, endPoint y: 574, distance: 1042.7
click at [1308, 300] on icon "Dismiss notification" at bounding box center [1312, 302] width 8 height 8
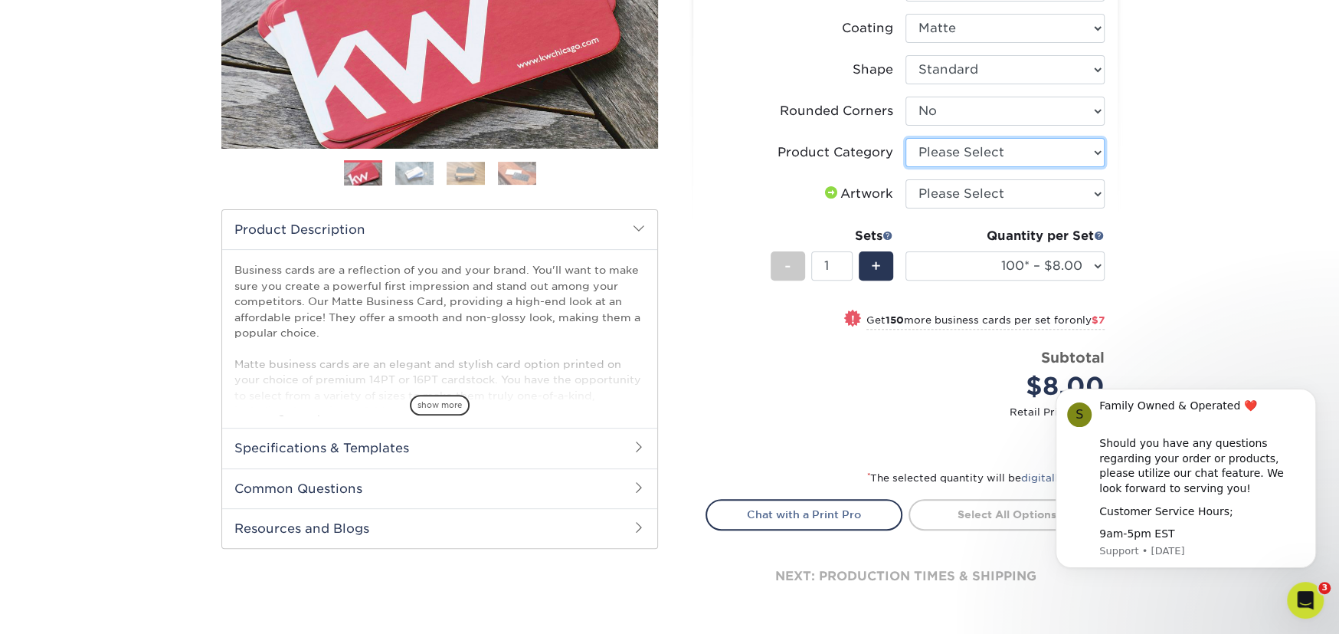
click at [1004, 160] on select "Please Select Business Cards" at bounding box center [1004, 152] width 199 height 29
select select "3b5148f1-0588-4f88-a218-97bcfdce65c1"
click at [905, 138] on select "Please Select Business Cards" at bounding box center [1004, 152] width 199 height 29
click at [975, 198] on select "Please Select I will upload files I need a design - $100" at bounding box center [1004, 193] width 199 height 29
select select "upload"
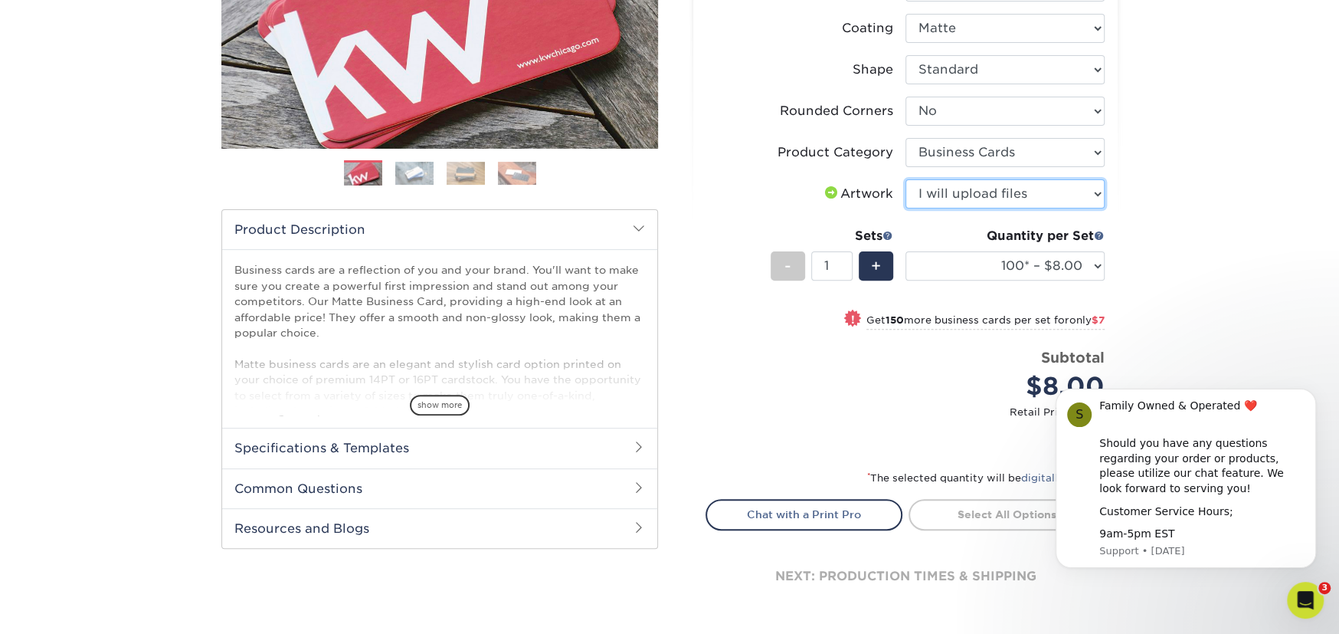
click at [905, 179] on select "Please Select I will upload files I need a design - $100" at bounding box center [1004, 193] width 199 height 29
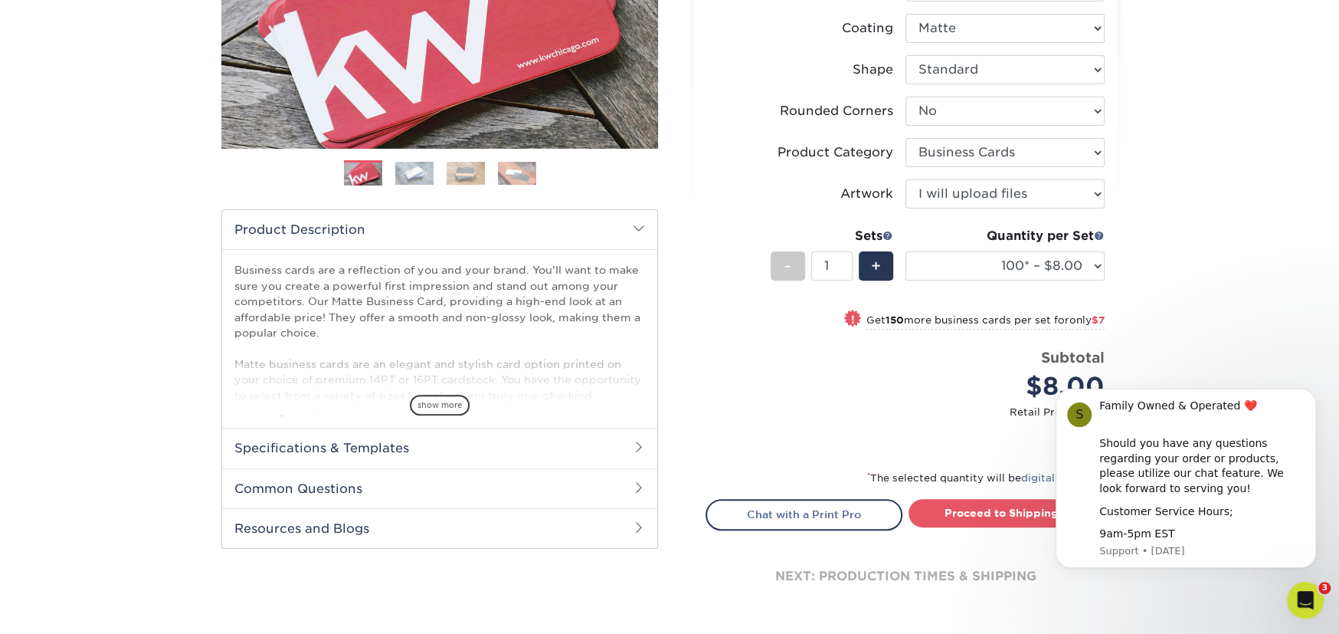
click at [1012, 247] on div "Quantity per Set 100* – $8.00 250* – $15.00 500 – $30.00 1000 – $37.00 2500 – $…" at bounding box center [1004, 262] width 199 height 71
click at [1020, 260] on select "100* – $8.00 250* – $15.00 500 – $30.00 1000 – $37.00 2500 – $66.00 5000 – $127…" at bounding box center [1004, 265] width 199 height 29
select select "500 – $30.00"
click at [905, 251] on select "100* – $8.00 250* – $15.00 500 – $30.00 1000 – $37.00 2500 – $66.00 5000 – $127…" at bounding box center [1004, 265] width 199 height 29
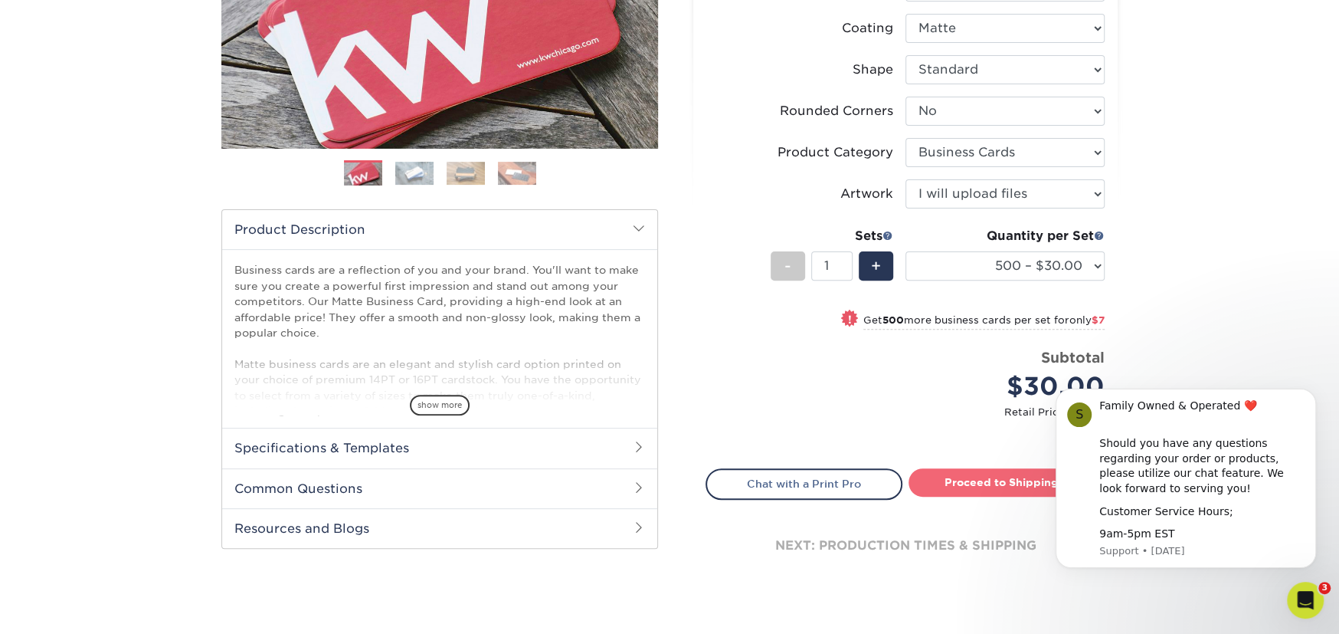
click at [972, 486] on link "Proceed to Shipping" at bounding box center [1007, 482] width 197 height 28
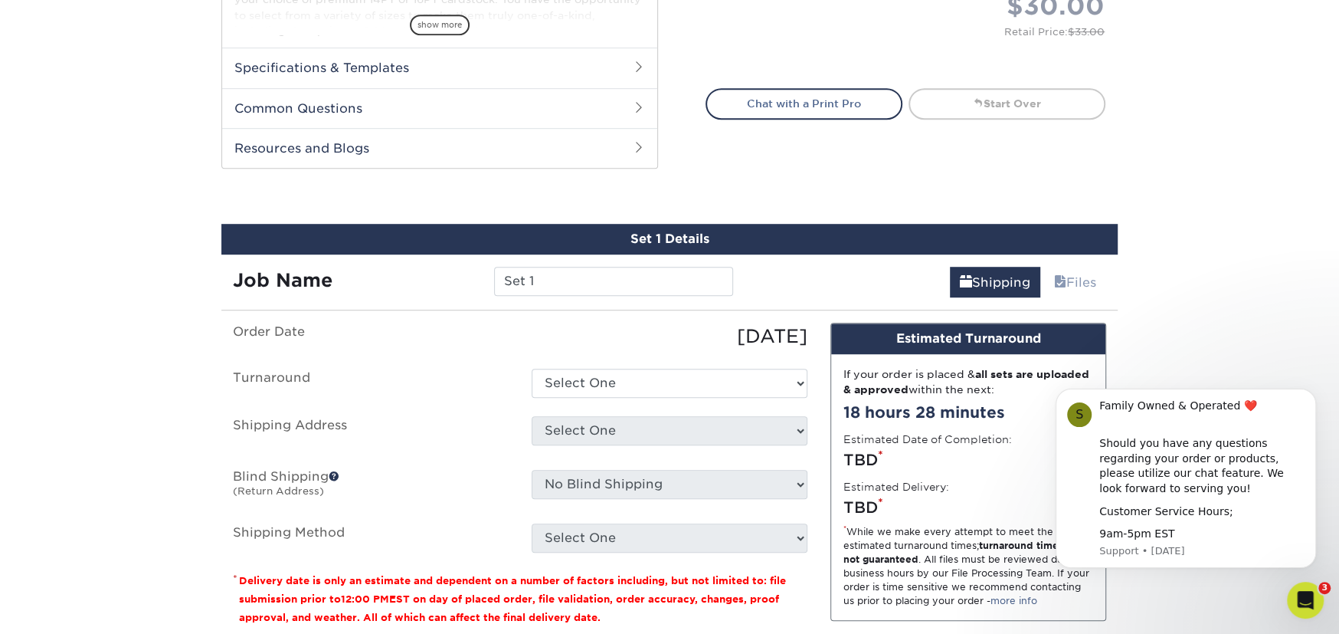
scroll to position [815, 0]
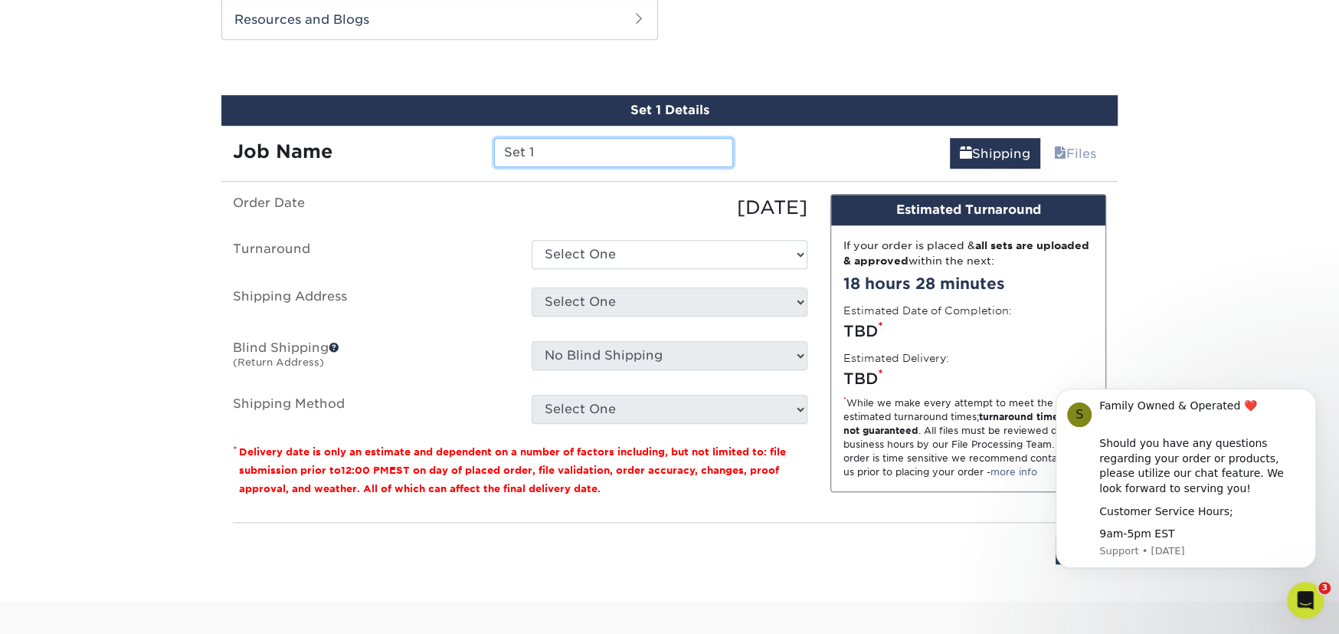
click at [581, 151] on input "Set 1" at bounding box center [613, 152] width 238 height 29
drag, startPoint x: 581, startPoint y: 151, endPoint x: 386, endPoint y: 141, distance: 195.6
click at [386, 141] on div "Job Name Set 1" at bounding box center [482, 152] width 523 height 29
type input "Raffle Business Card"
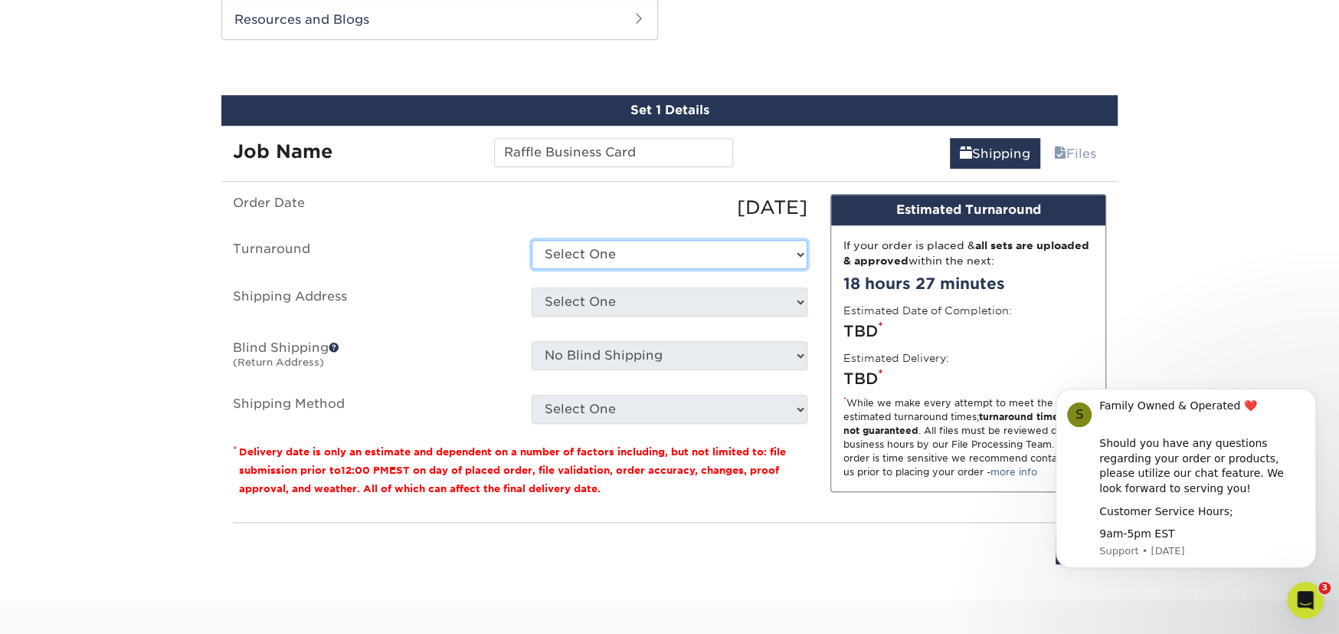
click at [623, 244] on select "Select One 2-4 Business Days 2 Day Next Business Day" at bounding box center [670, 254] width 276 height 29
select select "4593e6bc-33d2-4cf1-a66b-d77e9d82a3cc"
click at [532, 240] on select "Select One 2-4 Business Days 2 Day Next Business Day" at bounding box center [670, 254] width 276 height 29
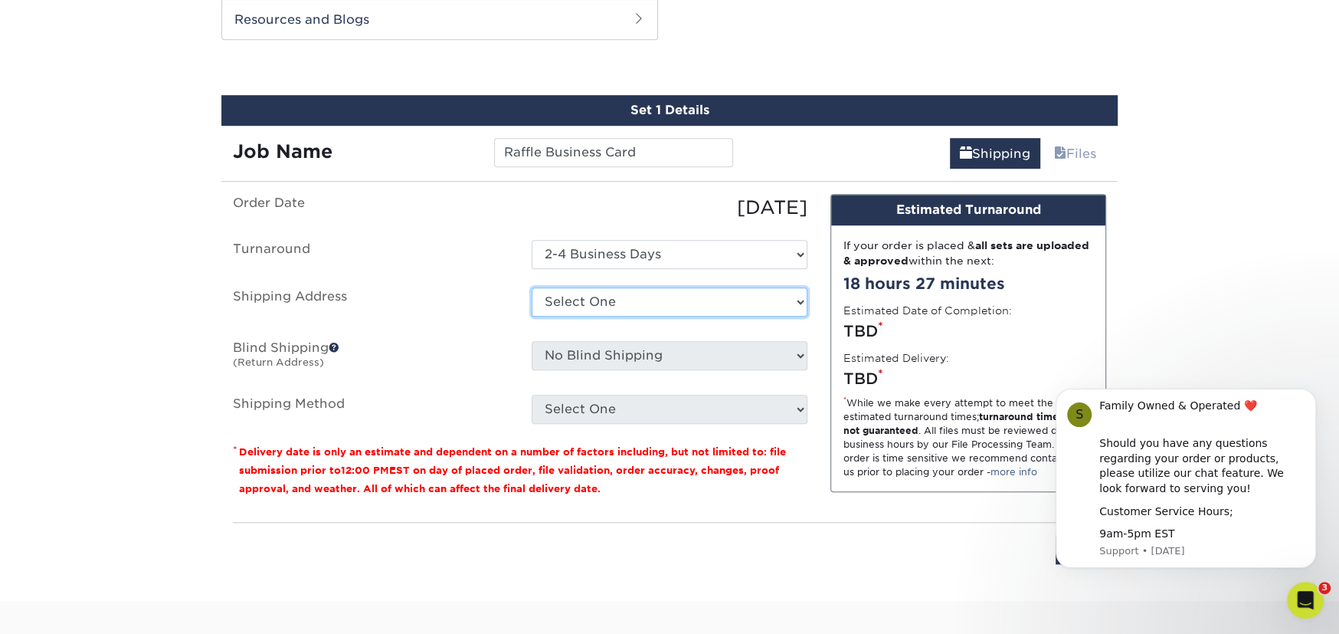
click at [592, 307] on select "Select One [PERSON_NAME] [PERSON_NAME] [PERSON_NAME] [PERSON_NAME] Global [PERS…" at bounding box center [670, 301] width 276 height 29
select select "275642"
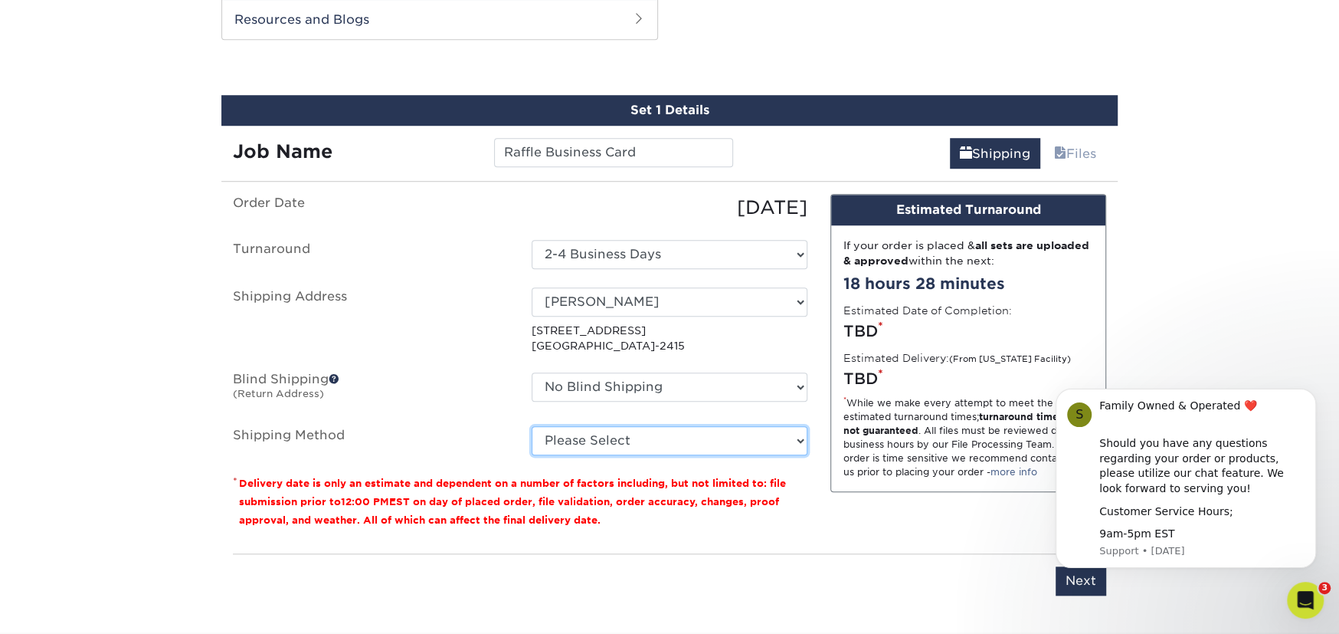
click at [630, 446] on select "Please Select Ground Shipping (+$8.96) 3 Day Shipping Service (+$20.04) 2 Day A…" at bounding box center [670, 440] width 276 height 29
select select "03"
click at [532, 426] on select "Please Select Ground Shipping (+$8.96) 3 Day Shipping Service (+$20.04) 2 Day A…" at bounding box center [670, 440] width 276 height 29
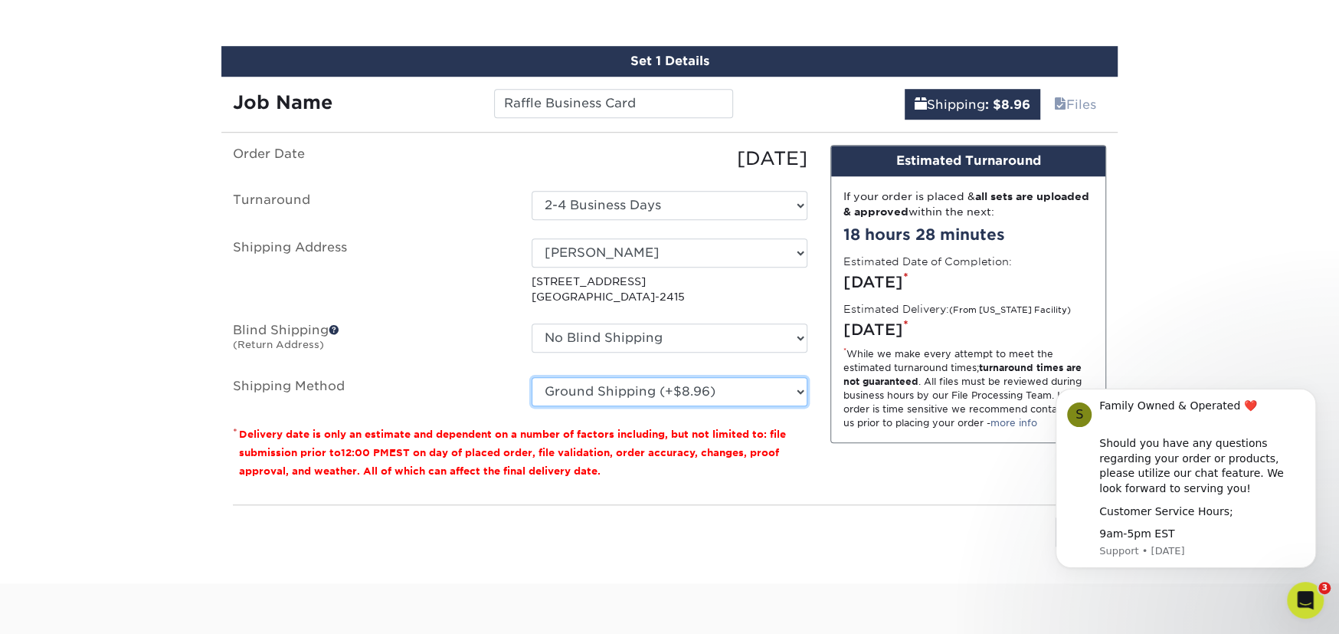
scroll to position [892, 0]
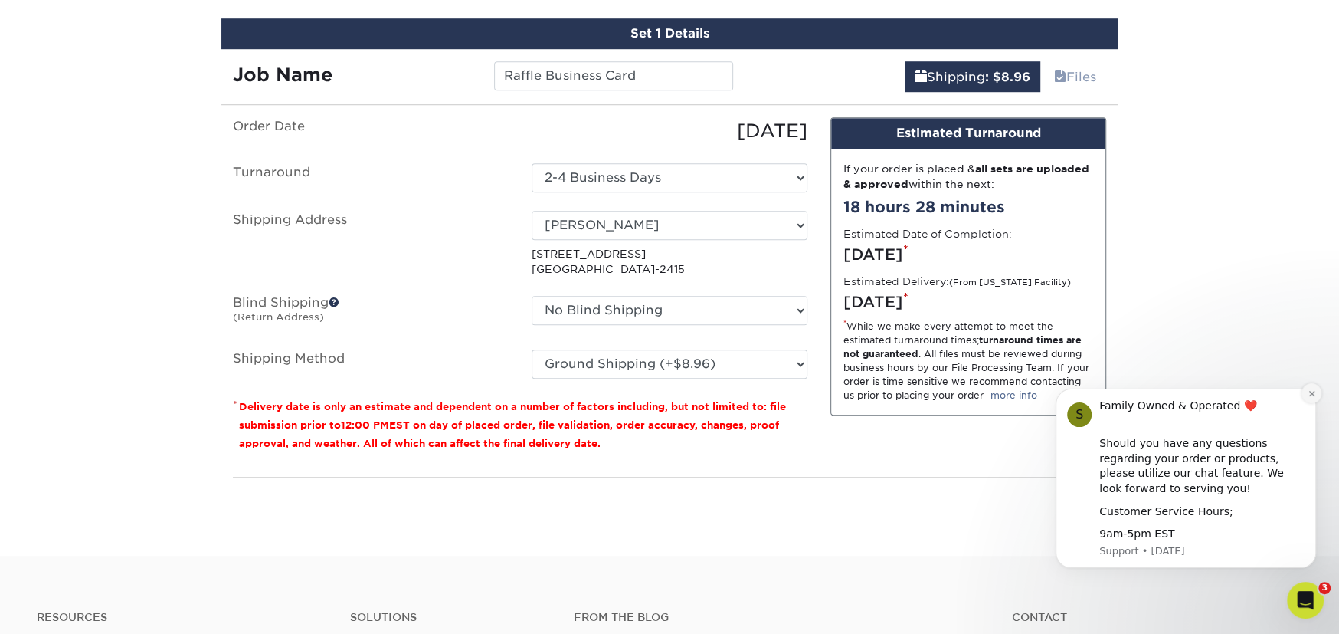
click at [1314, 394] on icon "Dismiss notification" at bounding box center [1312, 393] width 8 height 8
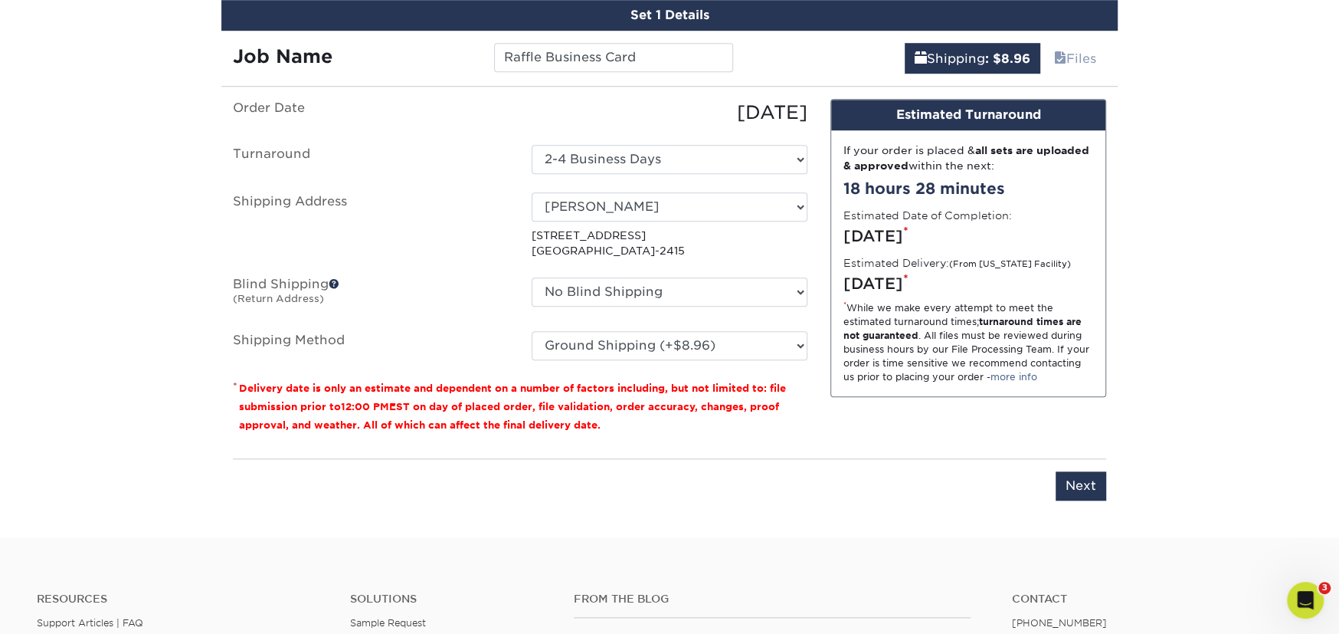
scroll to position [1045, 0]
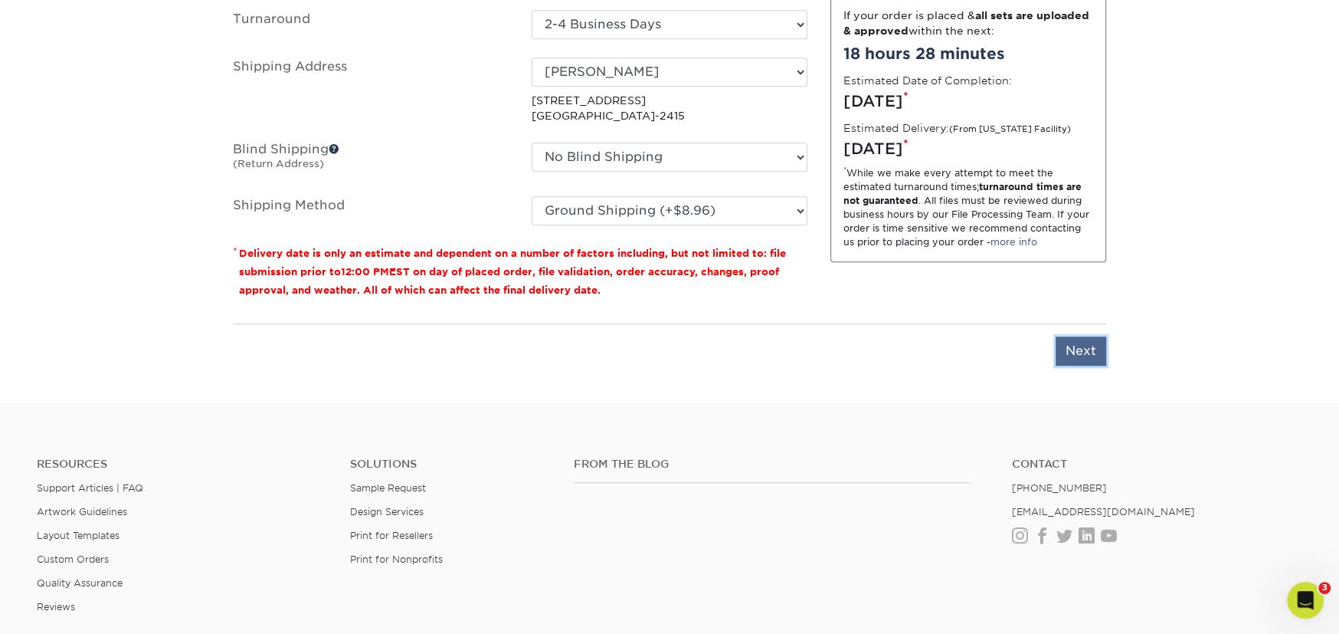
click at [1085, 353] on input "Next" at bounding box center [1081, 350] width 51 height 29
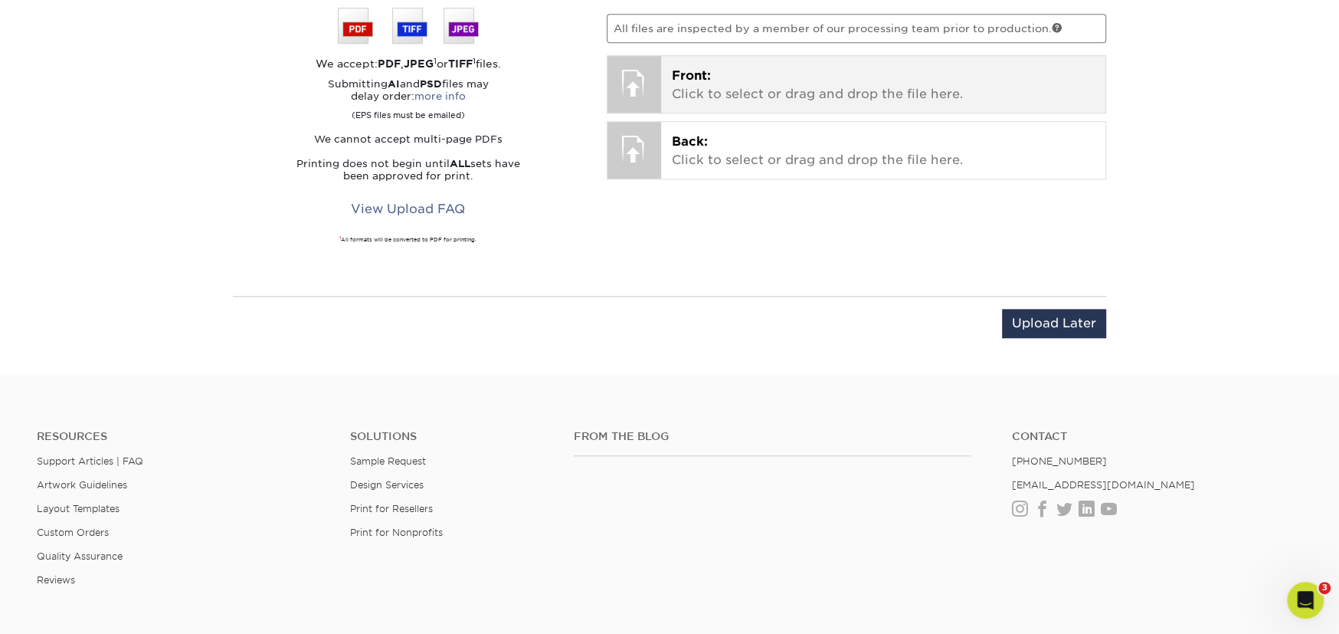
click at [732, 92] on p "Front: Click to select or drag and drop the file here." at bounding box center [884, 85] width 424 height 37
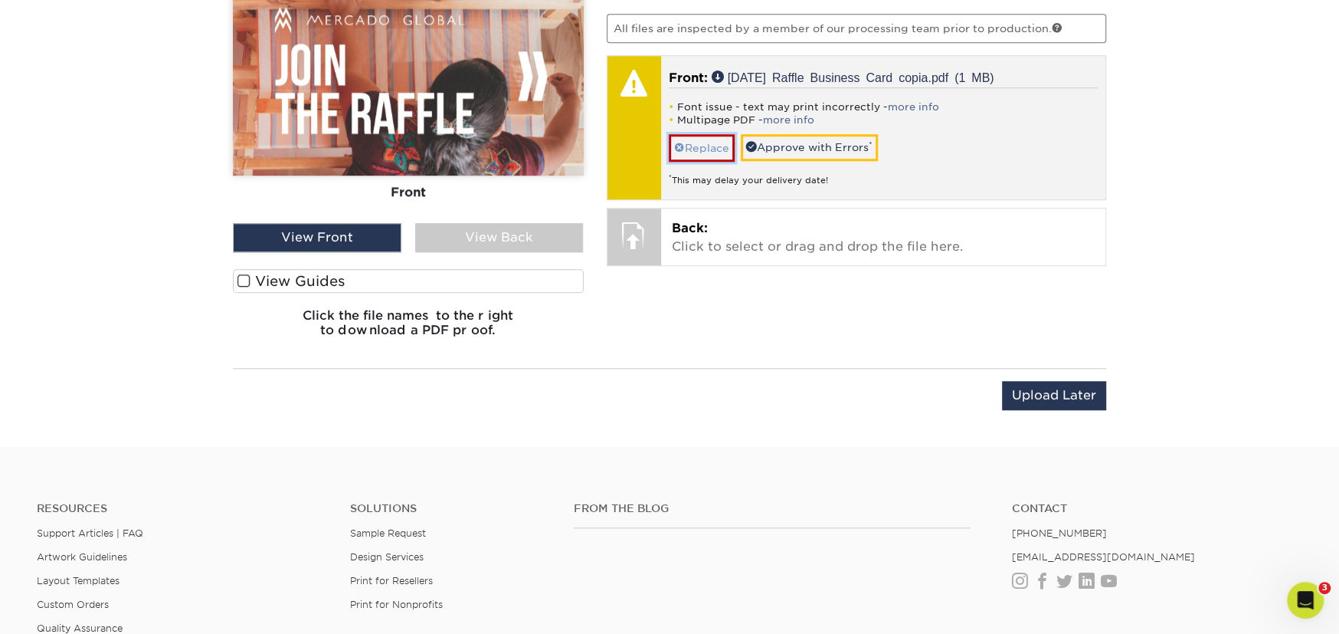
click at [683, 142] on span at bounding box center [679, 148] width 11 height 12
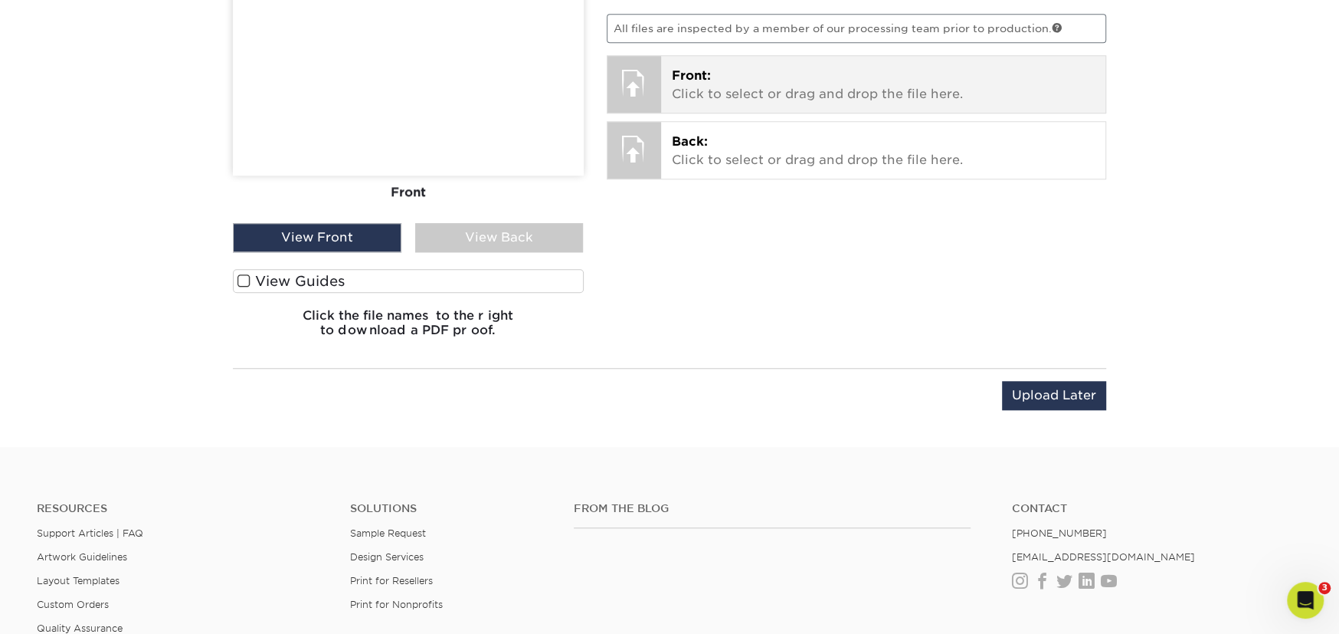
click at [724, 94] on p "Front: Click to select or drag and drop the file here." at bounding box center [884, 85] width 424 height 37
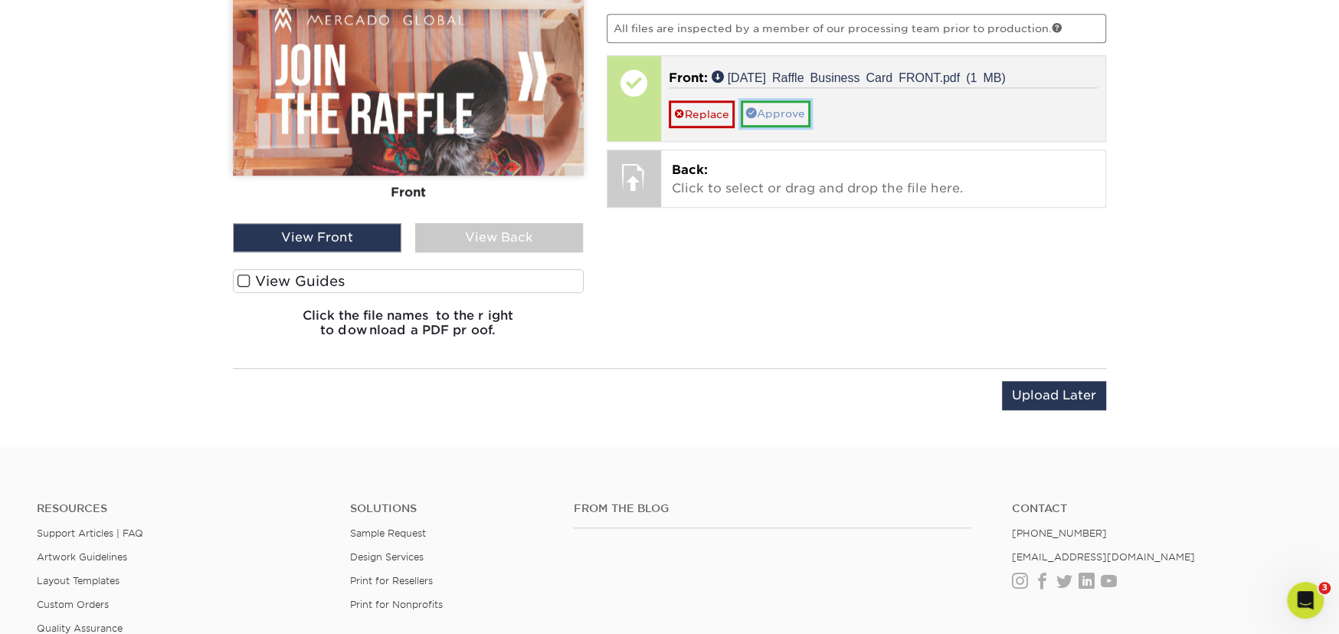
click at [787, 116] on link "Approve" at bounding box center [776, 113] width 70 height 26
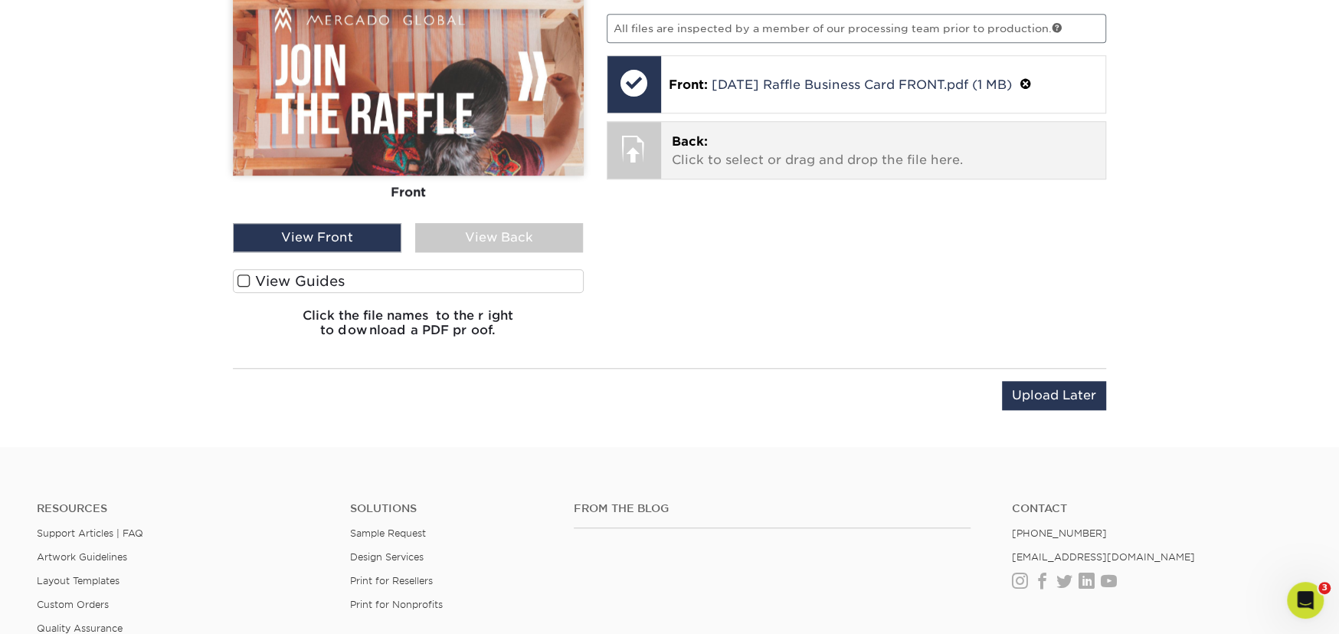
click at [702, 158] on p "Back: Click to select or drag and drop the file here." at bounding box center [884, 151] width 424 height 37
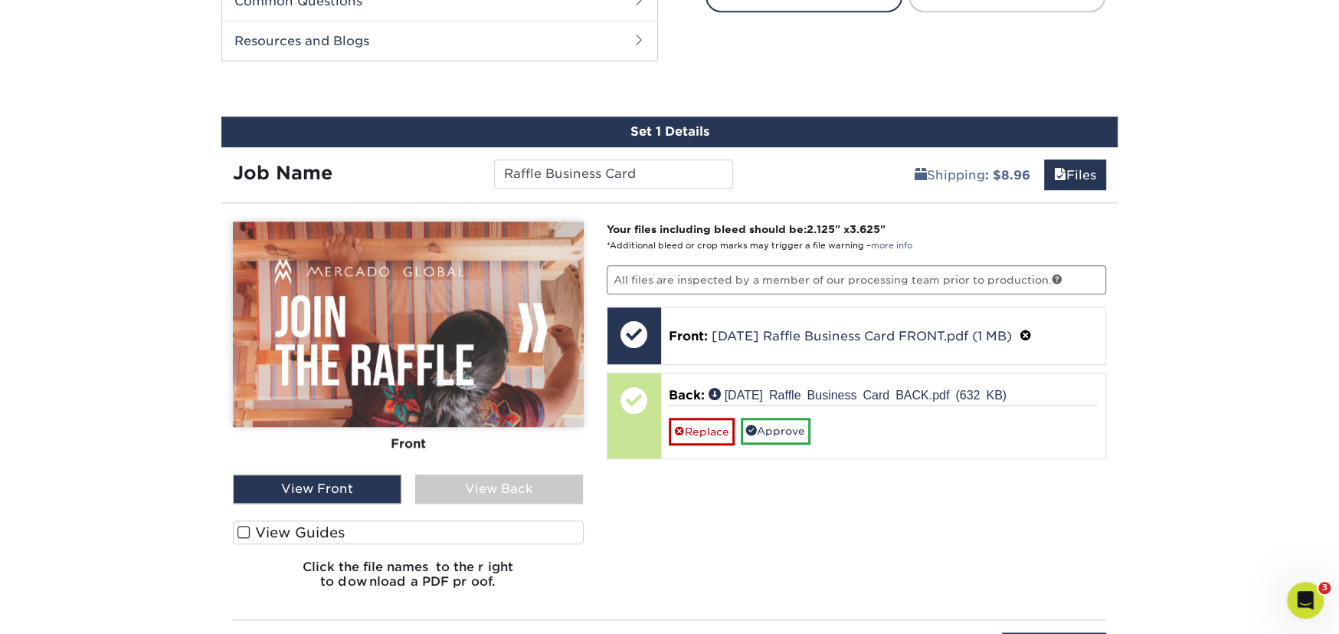
scroll to position [892, 0]
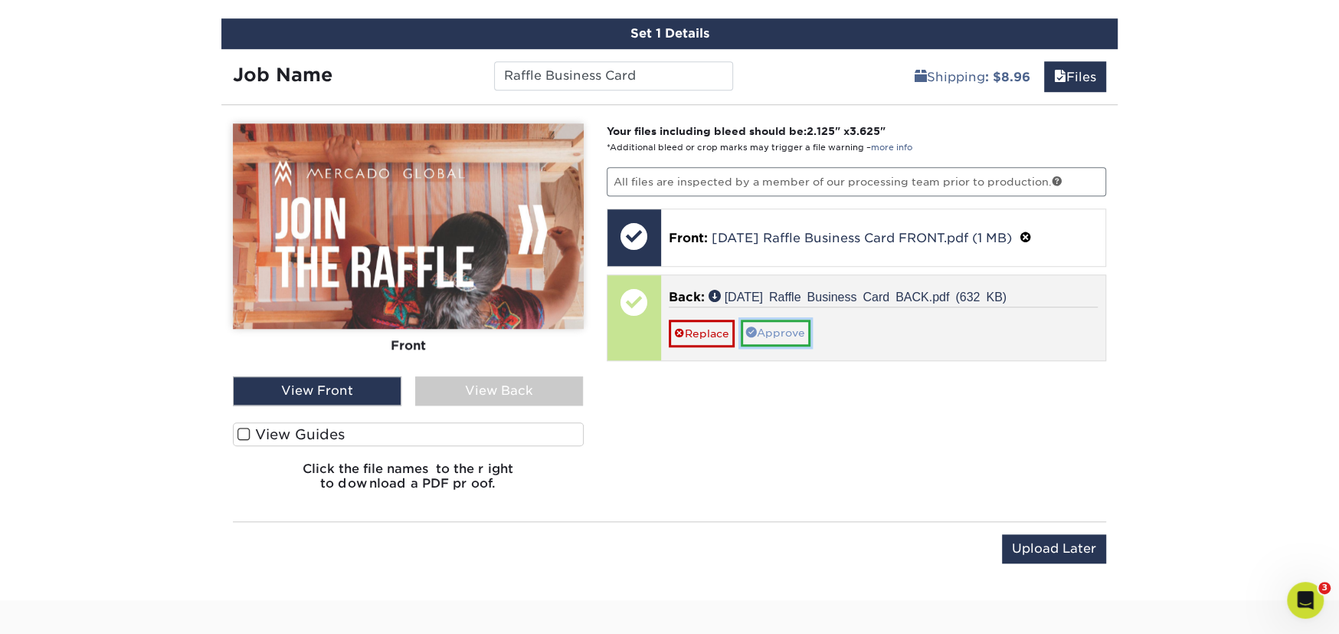
click at [774, 335] on link "Approve" at bounding box center [776, 332] width 70 height 26
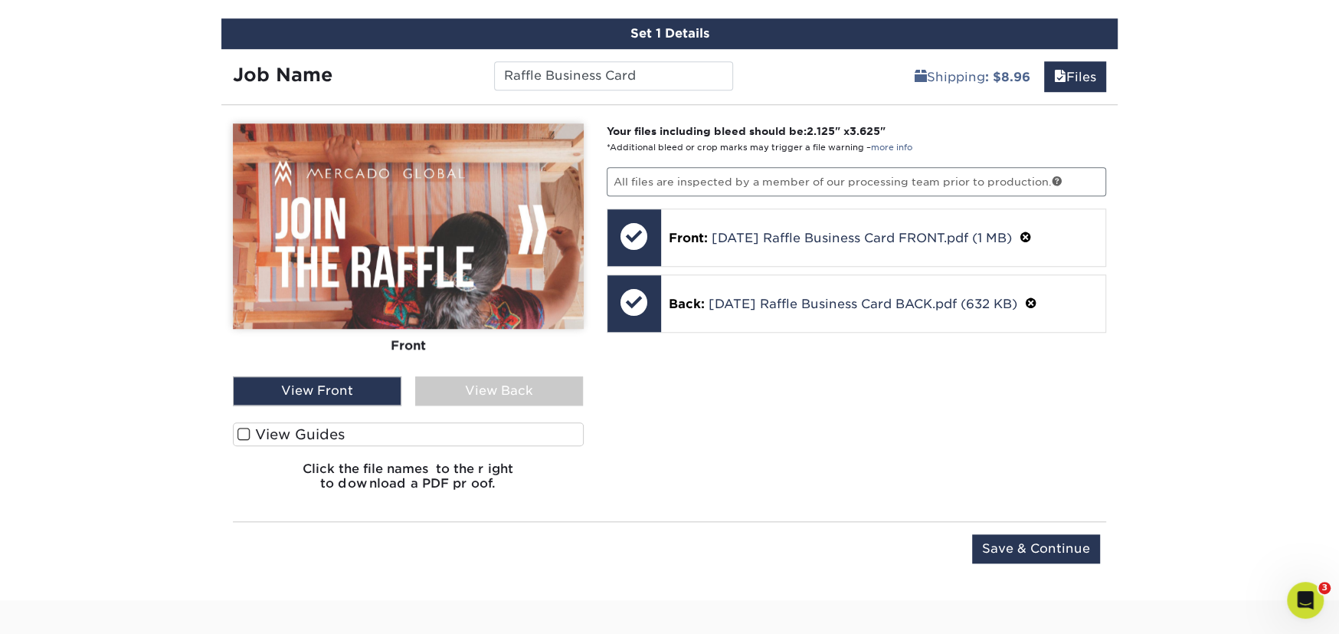
click at [469, 392] on div "View Back" at bounding box center [499, 390] width 169 height 29
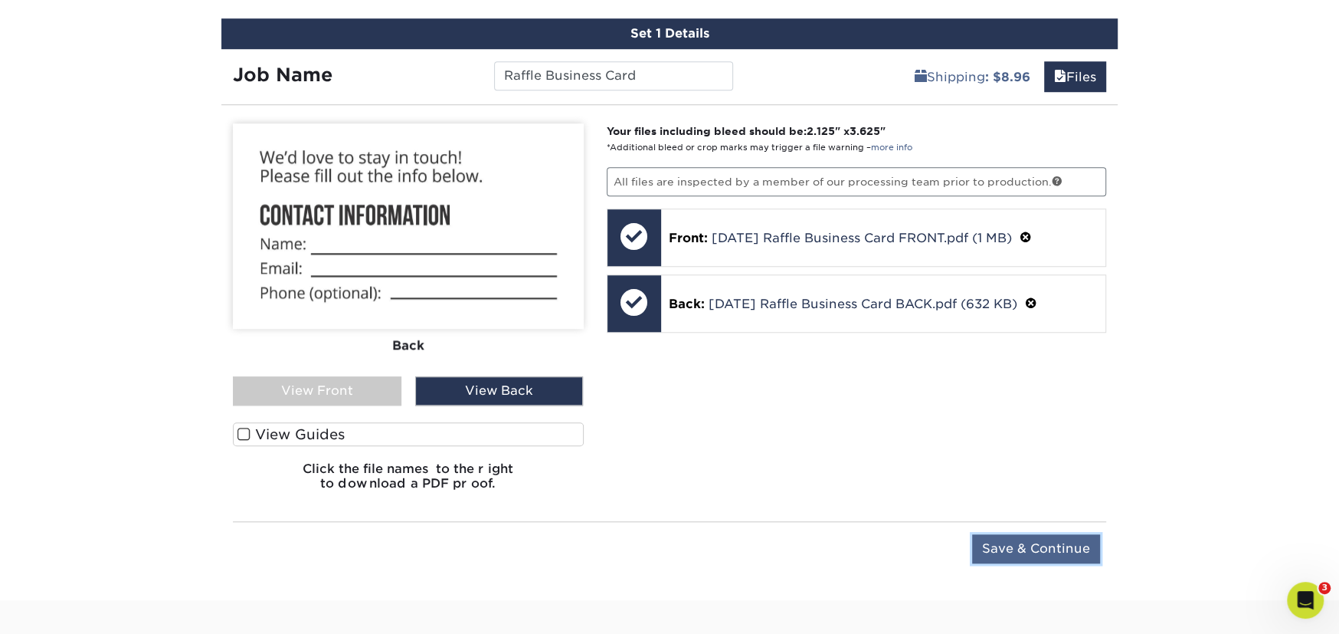
click at [1027, 542] on input "Save & Continue" at bounding box center [1036, 548] width 128 height 29
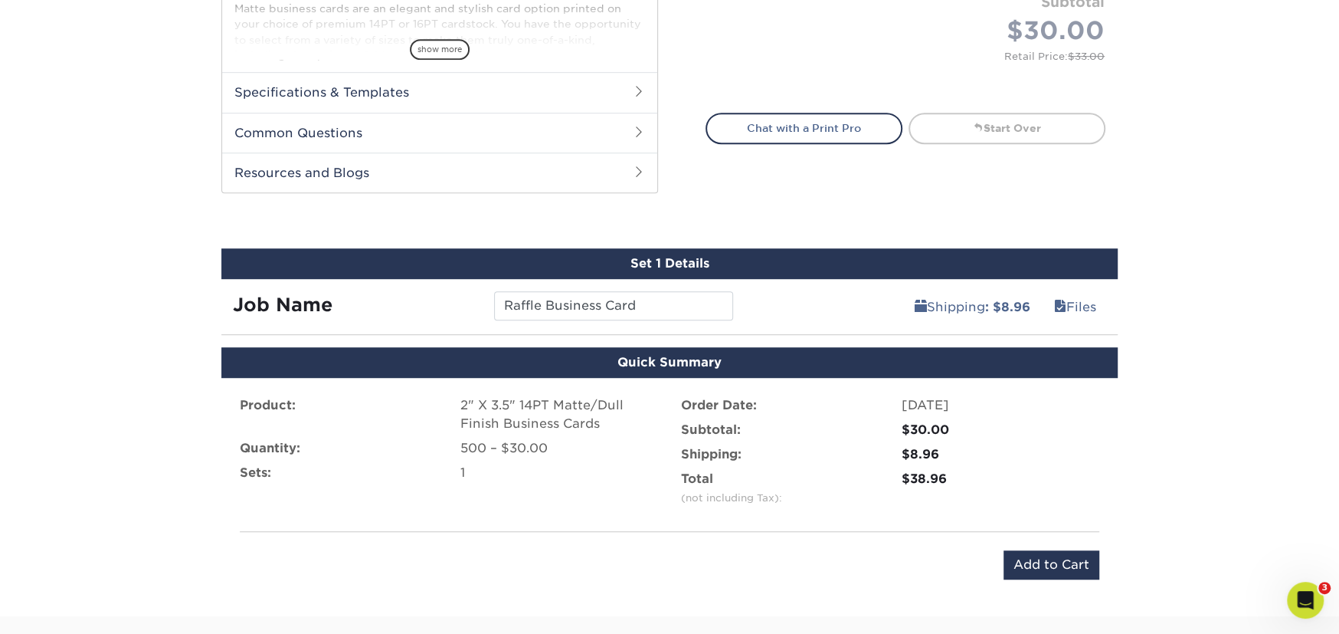
scroll to position [815, 0]
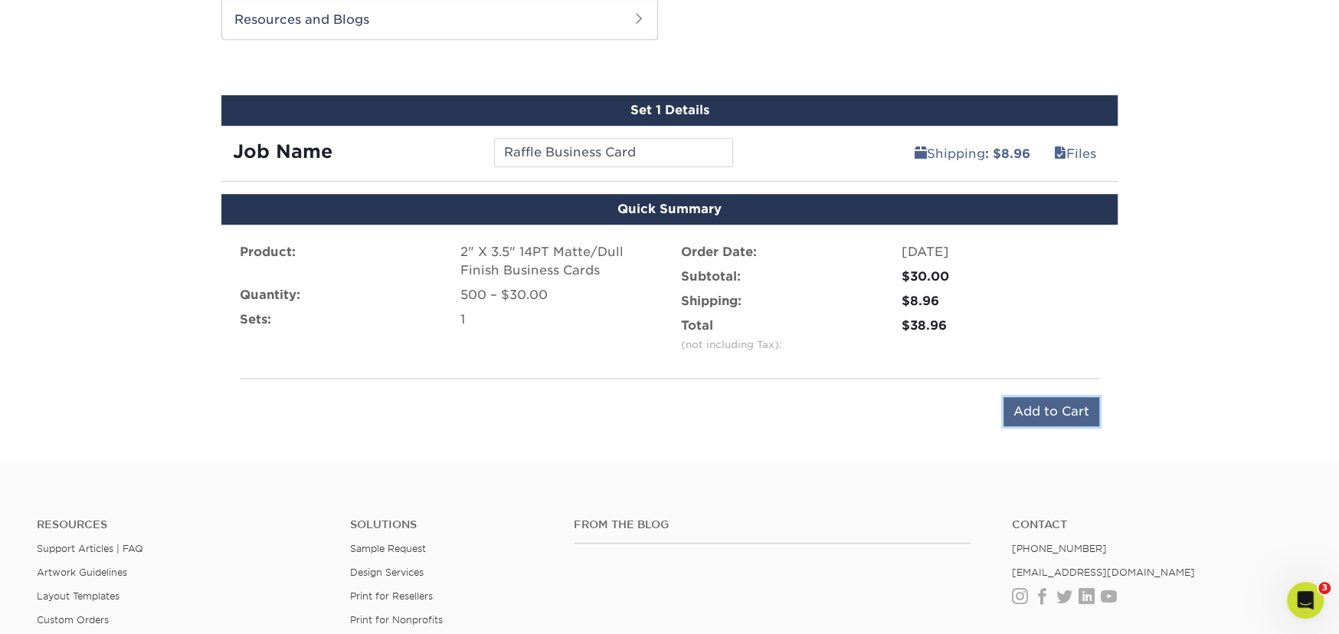
click at [1055, 411] on input "Add to Cart" at bounding box center [1051, 411] width 96 height 29
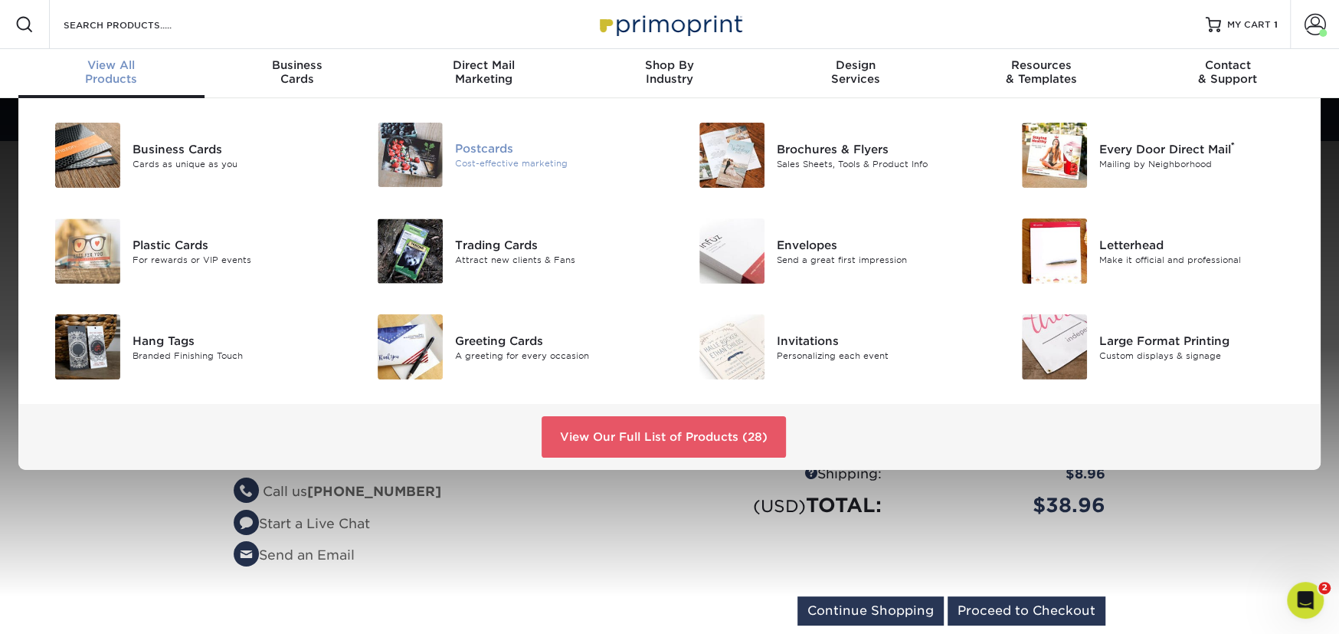
click at [502, 157] on div "Cost-effective marketing" at bounding box center [556, 163] width 203 height 13
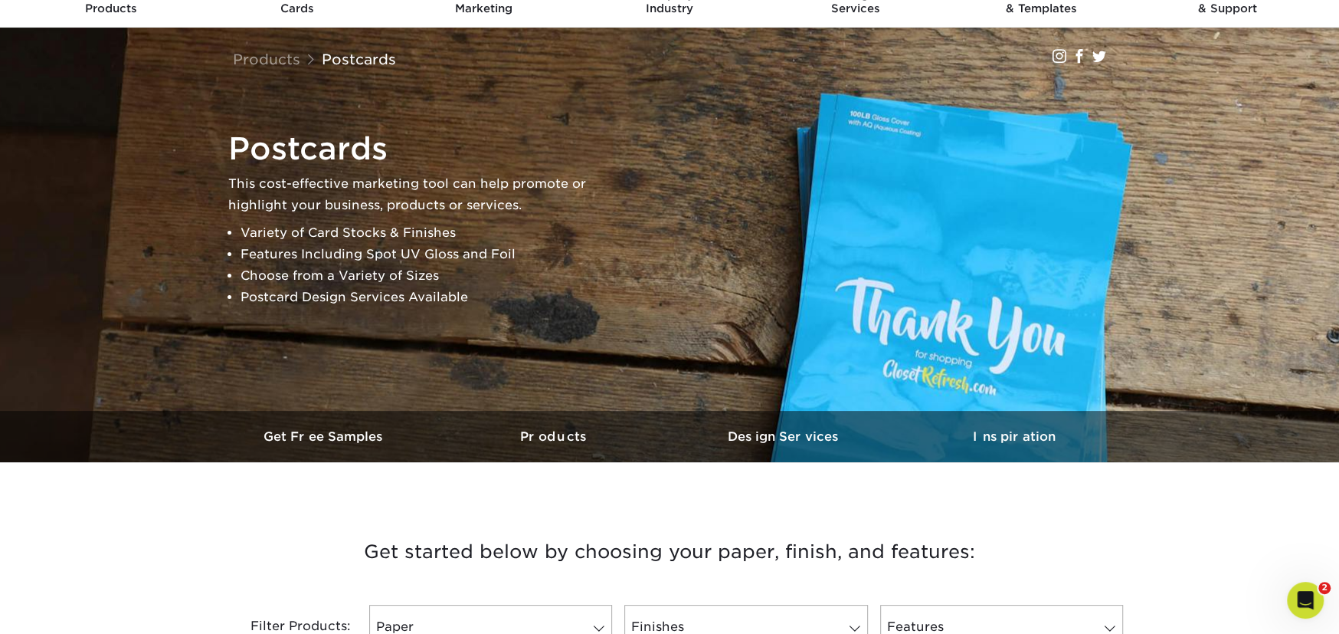
scroll to position [460, 0]
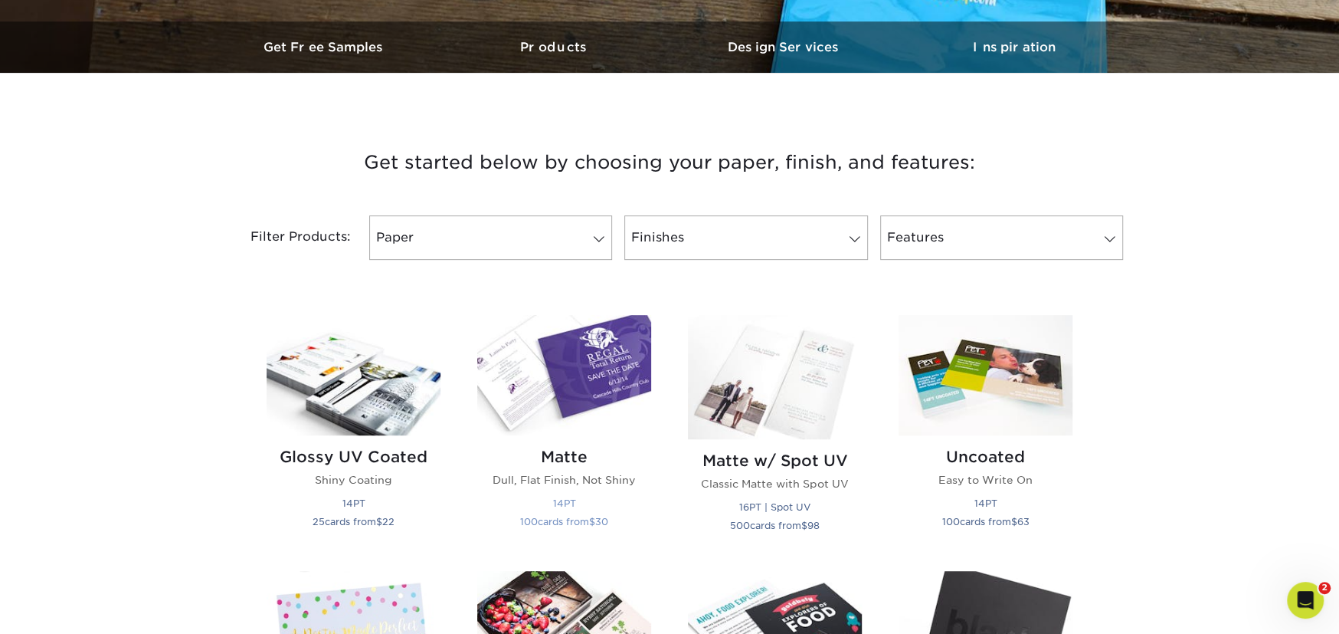
click at [558, 455] on h2 "Matte" at bounding box center [564, 456] width 174 height 18
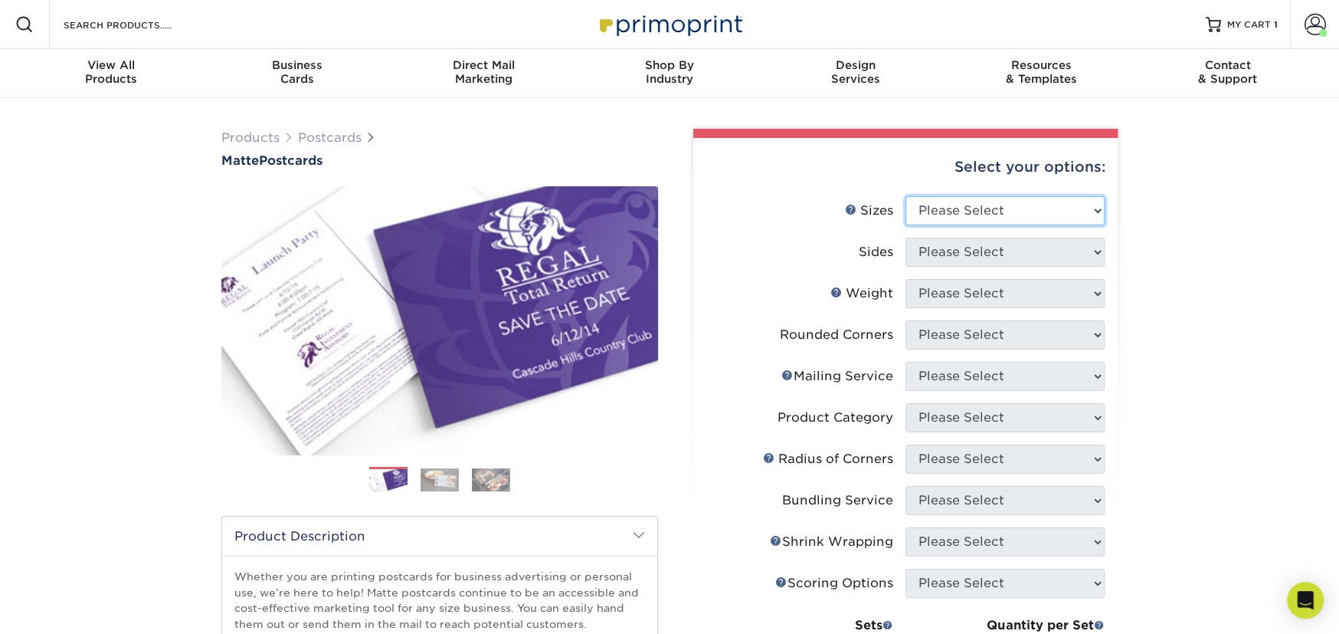
click at [1036, 208] on select "Please Select 1.5" x 7" 2" x 4" 2" x 6" 2" x 7" 2" x 8" 2.12" x 5.5" 2.125" x 5…" at bounding box center [1004, 210] width 199 height 29
select select "4.00x6.00"
click at [905, 196] on select "Please Select 1.5" x 7" 2" x 4" 2" x 6" 2" x 7" 2" x 8" 2.12" x 5.5" 2.125" x 5…" at bounding box center [1004, 210] width 199 height 29
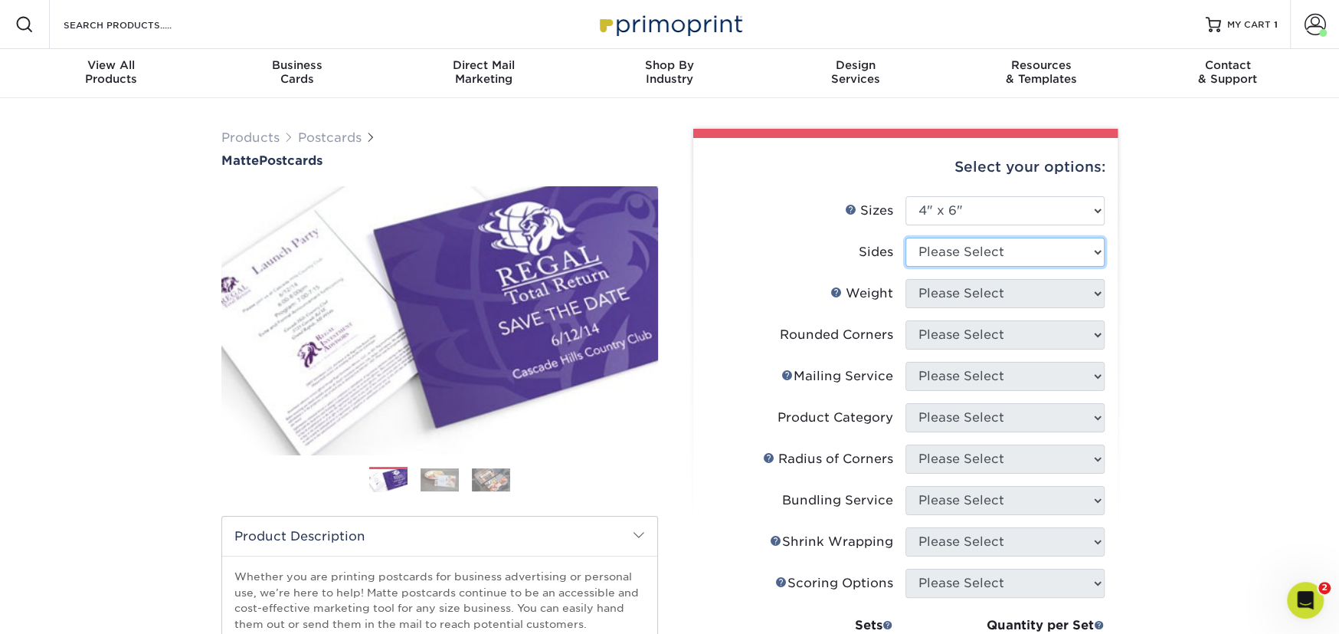
click at [958, 249] on select "Please Select Print Both Sides Print Front Only" at bounding box center [1004, 251] width 199 height 29
select select "13abbda7-1d64-4f25-8bb2-c179b224825d"
click at [905, 237] on select "Please Select Print Both Sides Print Front Only" at bounding box center [1004, 251] width 199 height 29
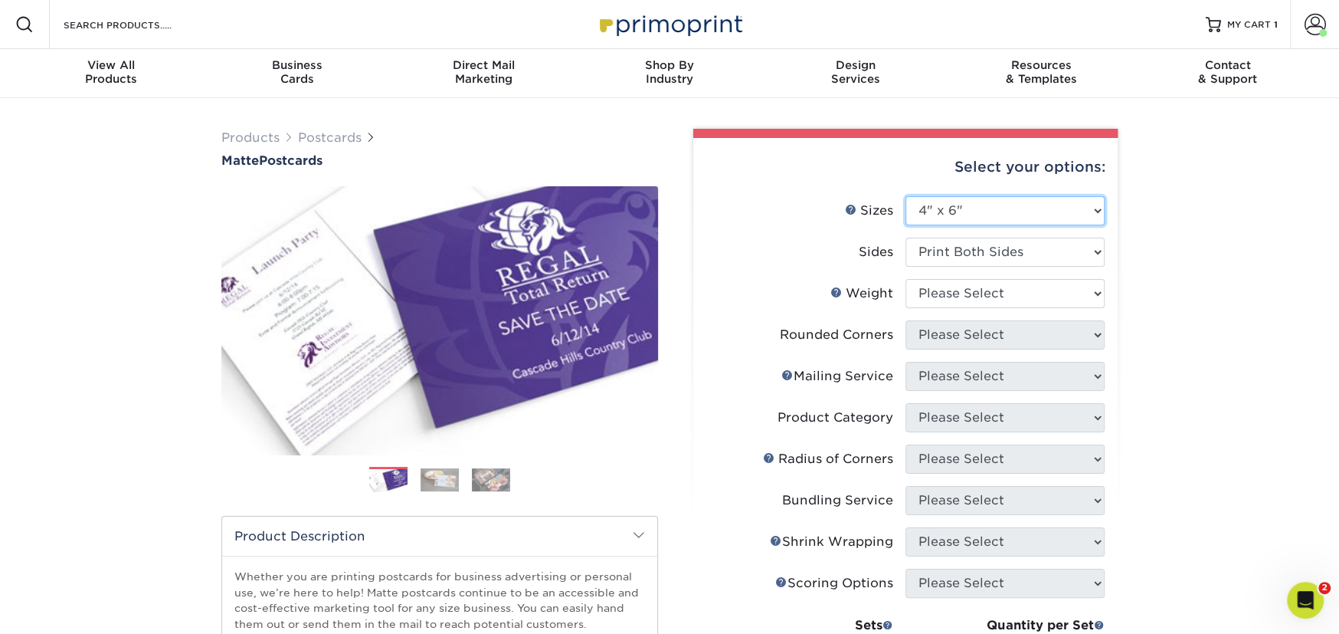
click at [948, 216] on select "Please Select 1.5" x 7" 2" x 4" 2" x 6" 2" x 7" 2" x 8" 2.12" x 5.5" 2.125" x 5…" at bounding box center [1004, 210] width 199 height 29
select select "4.00x4.00"
click at [905, 196] on select "Please Select 1.5" x 7" 2" x 4" 2" x 6" 2" x 7" 2" x 8" 2.12" x 5.5" 2.125" x 5…" at bounding box center [1004, 210] width 199 height 29
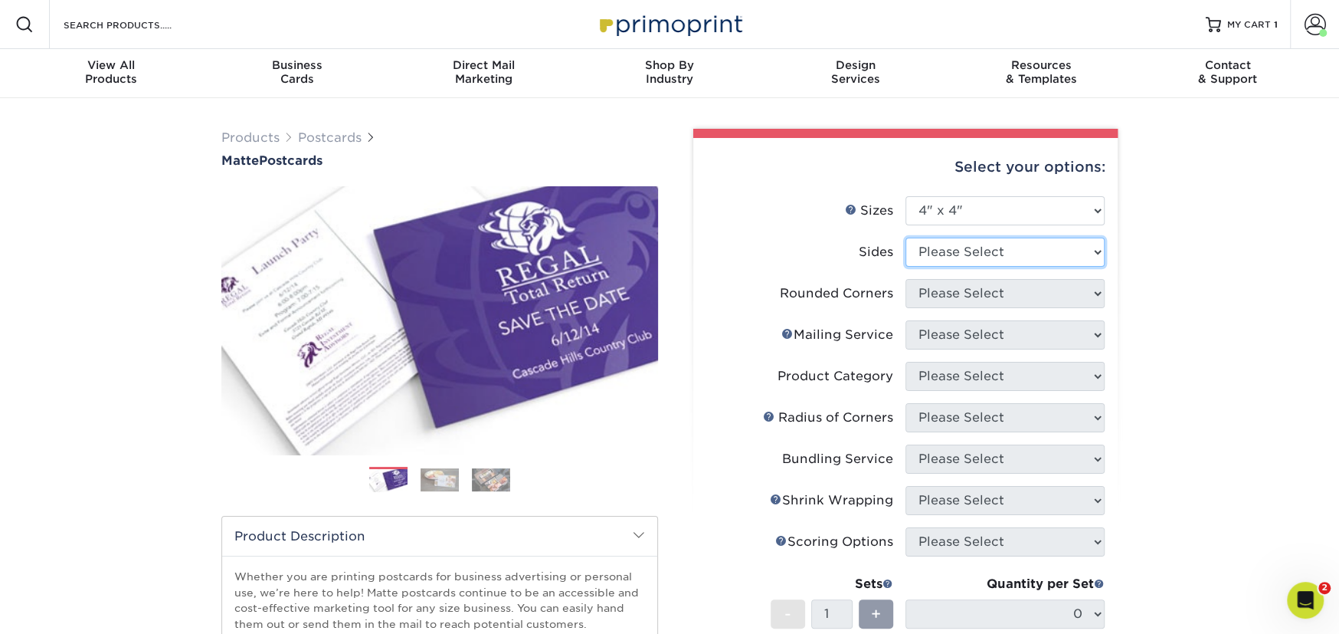
click at [973, 261] on select "Please Select Print Both Sides Print Front Only" at bounding box center [1004, 251] width 199 height 29
select select "13abbda7-1d64-4f25-8bb2-c179b224825d"
click at [905, 237] on select "Please Select Print Both Sides Print Front Only" at bounding box center [1004, 251] width 199 height 29
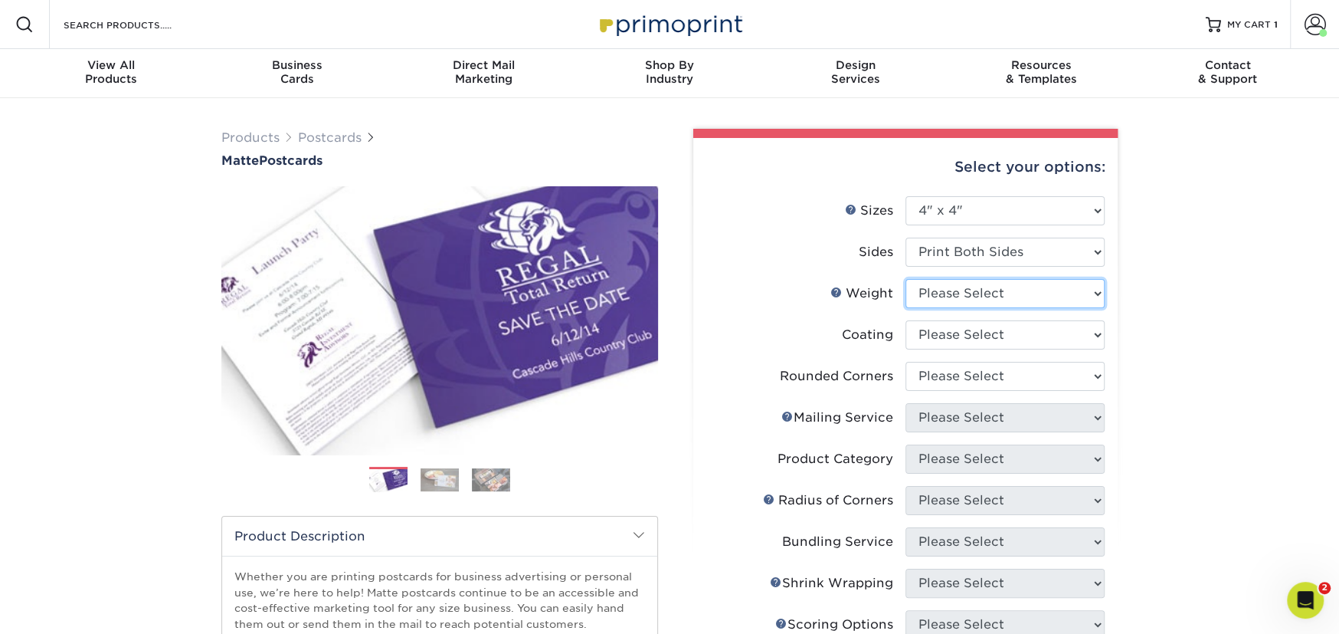
click at [969, 300] on select "Please Select 16PT 14PT" at bounding box center [1004, 293] width 199 height 29
select select "14PT"
click at [905, 279] on select "Please Select 16PT 14PT" at bounding box center [1004, 293] width 199 height 29
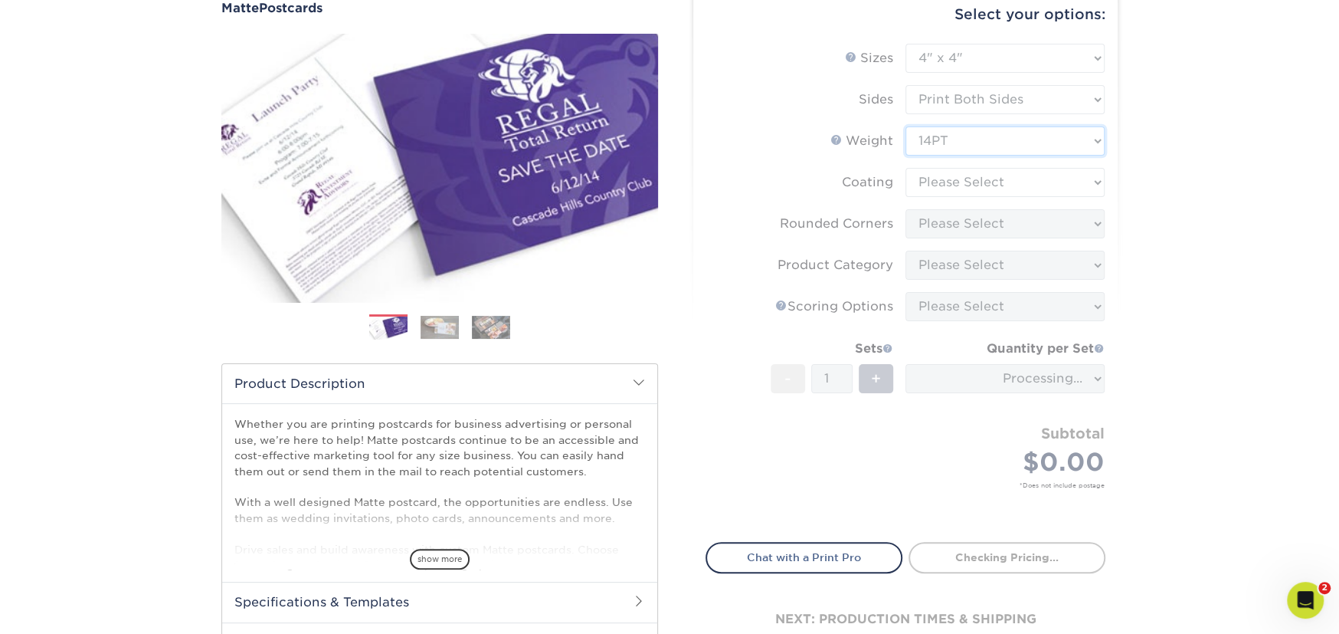
scroll to position [153, 0]
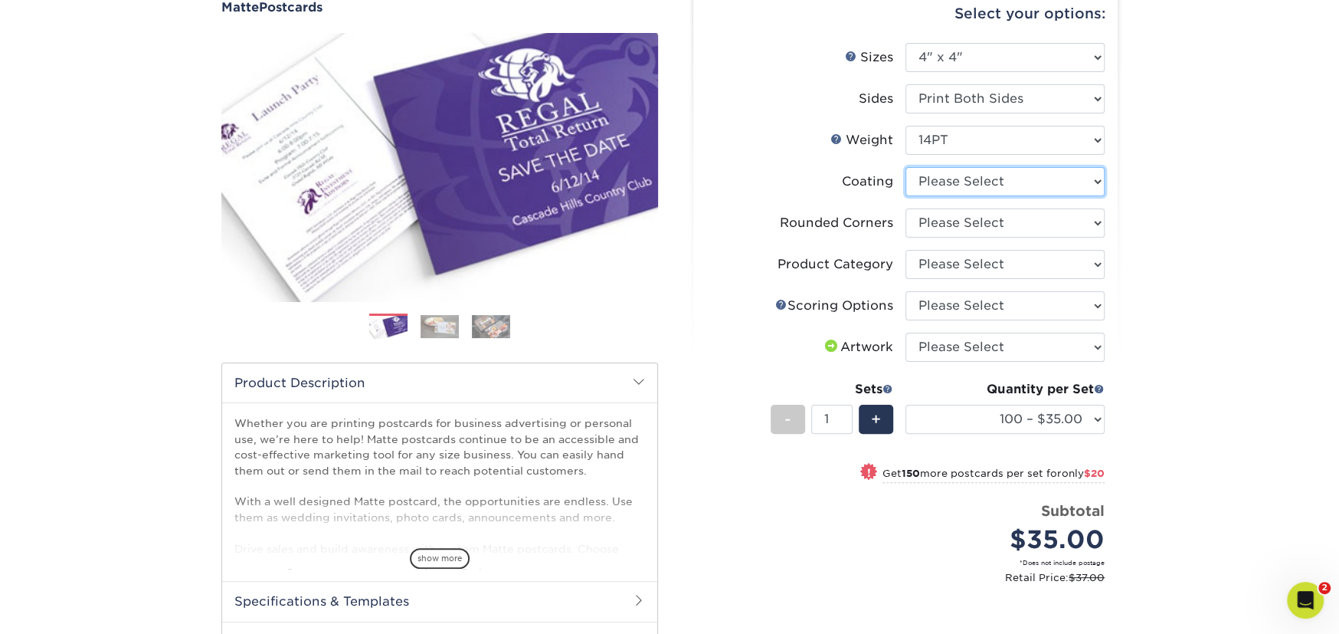
click at [971, 182] on select at bounding box center [1004, 181] width 199 height 29
select select "121bb7b5-3b4d-429f-bd8d-bbf80e953313"
click at [905, 167] on select at bounding box center [1004, 181] width 199 height 29
select select "-1"
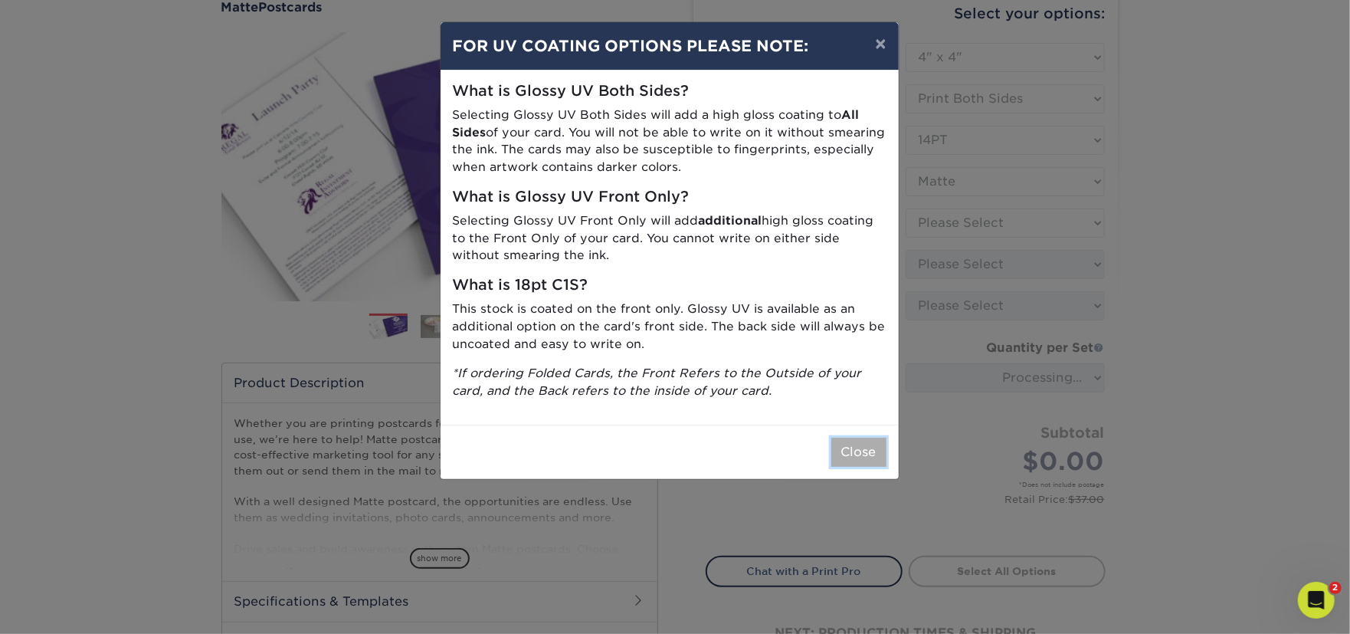
click at [844, 460] on button "Close" at bounding box center [858, 451] width 55 height 29
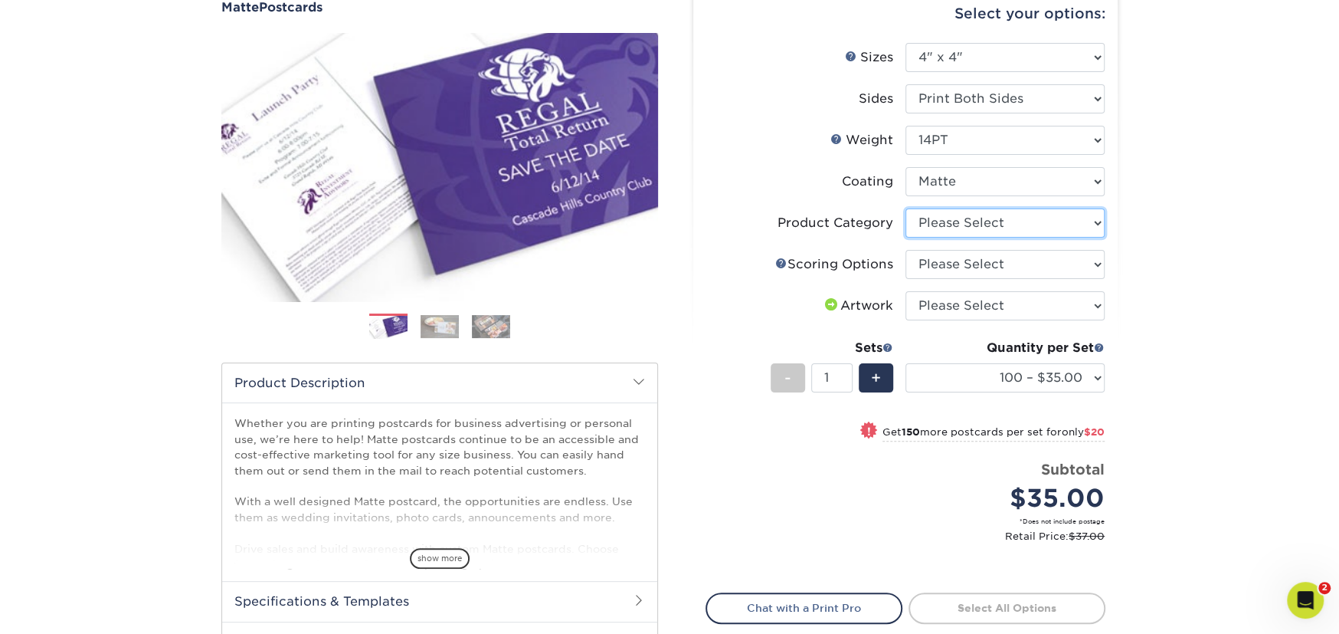
click at [975, 218] on select "Please Select Postcards" at bounding box center [1004, 222] width 199 height 29
select select "9b7272e0-d6c8-4c3c-8e97-d3a1bcdab858"
click at [905, 208] on select "Please Select Postcards" at bounding box center [1004, 222] width 199 height 29
click at [1053, 254] on select "Please Select No Scoring One Score" at bounding box center [1004, 264] width 199 height 29
click at [905, 250] on select "Please Select No Scoring One Score" at bounding box center [1004, 264] width 199 height 29
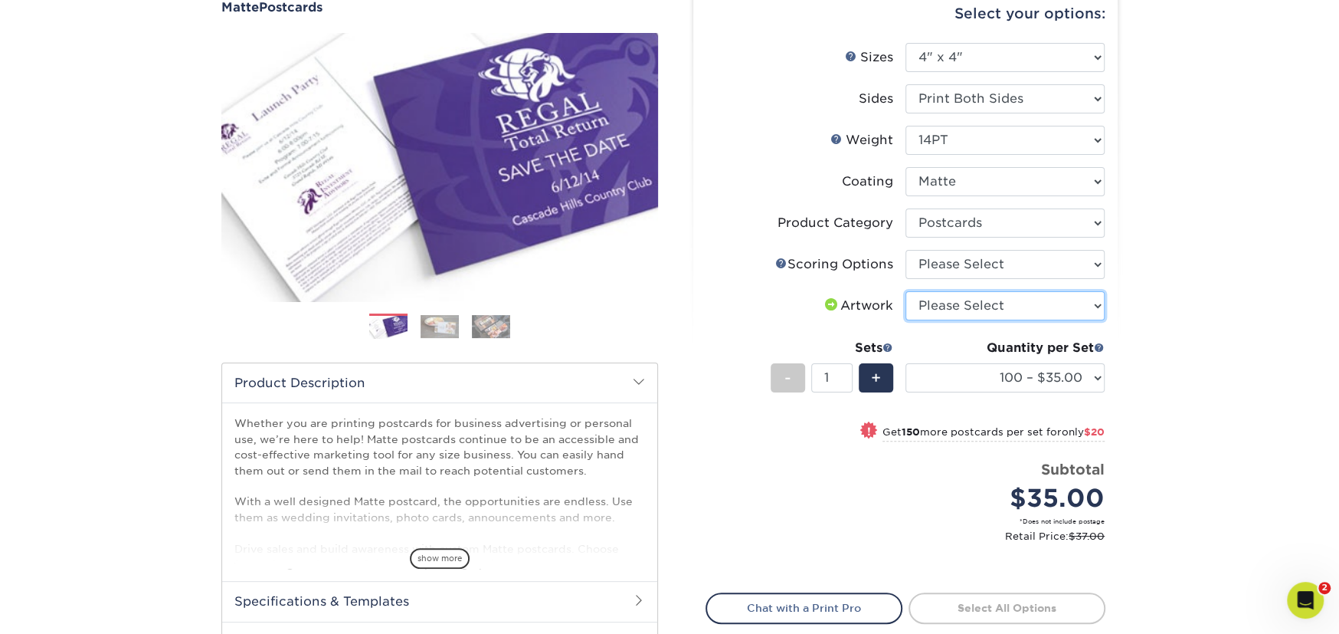
click at [987, 304] on select "Please Select I will upload files I need a design - $150" at bounding box center [1004, 305] width 199 height 29
select select "upload"
click at [905, 291] on select "Please Select I will upload files I need a design - $150" at bounding box center [1004, 305] width 199 height 29
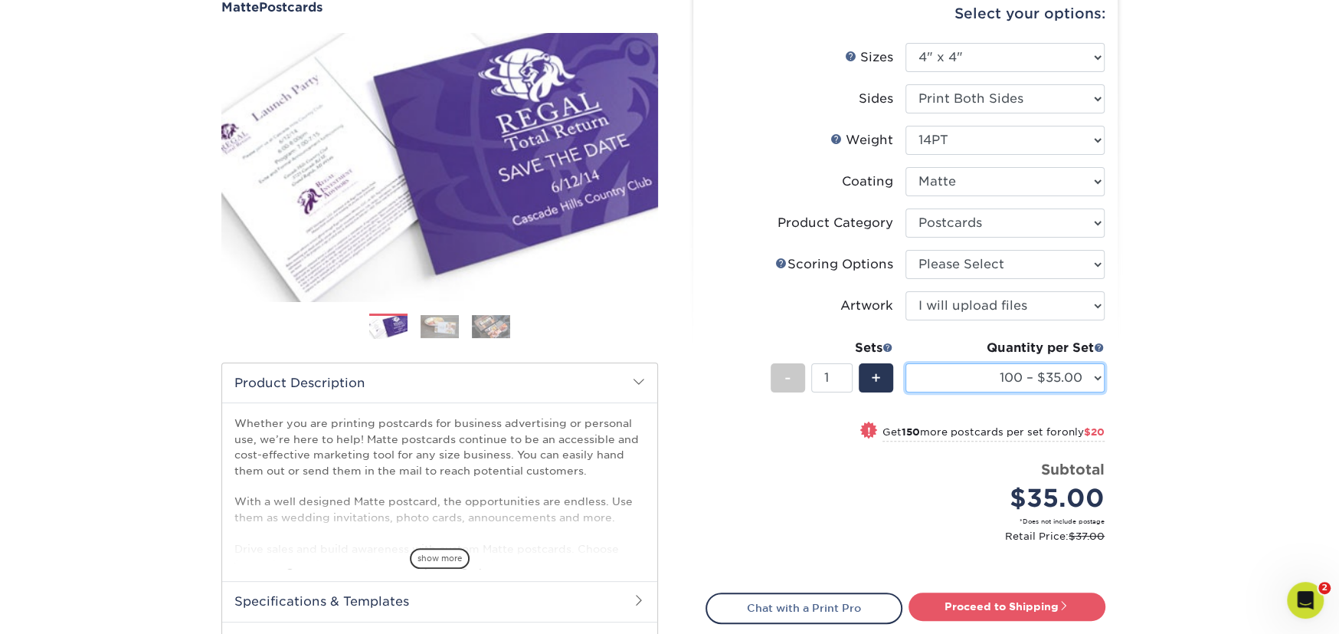
click at [1089, 368] on select "100 – $35.00 250 – $55.00 500 – $73.00 1000 – $84.00 2500 – $137.00 5000 – $211…" at bounding box center [1004, 377] width 199 height 29
click at [1215, 390] on div "Products Postcards Matte Postcards Next $" at bounding box center [669, 358] width 1339 height 826
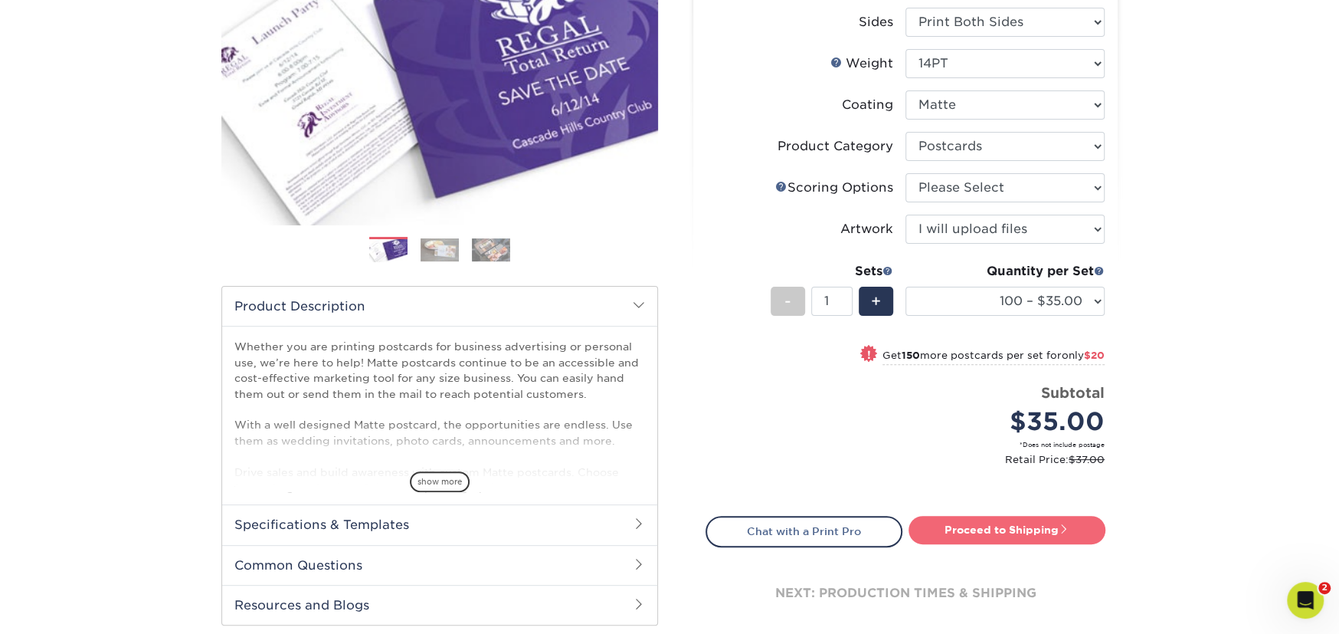
click at [1003, 531] on link "Proceed to Shipping" at bounding box center [1007, 530] width 197 height 28
click at [969, 181] on select "Please Select No Scoring One Score" at bounding box center [1004, 187] width 199 height 29
select select "16ebe401-5398-422d-8cb0-f3adbb82deb5"
click at [905, 173] on select "Please Select No Scoring One Score" at bounding box center [1004, 187] width 199 height 29
click at [1003, 526] on link "Proceed to Shipping" at bounding box center [1007, 530] width 197 height 28
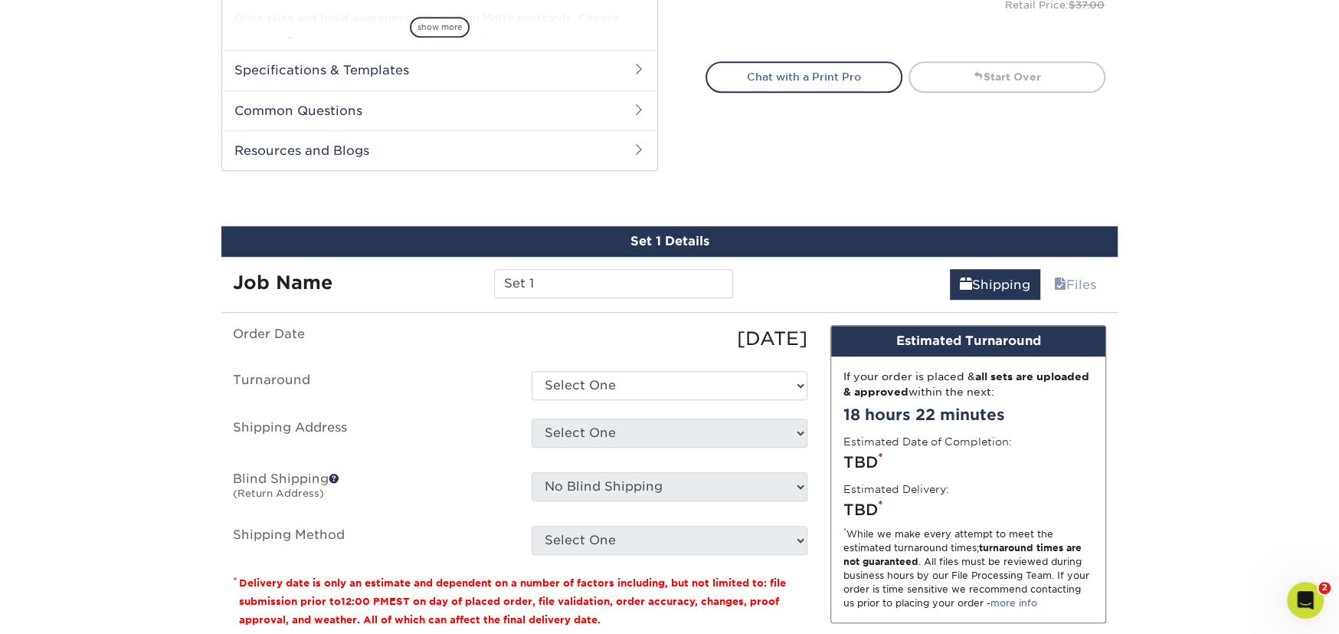
scroll to position [786, 0]
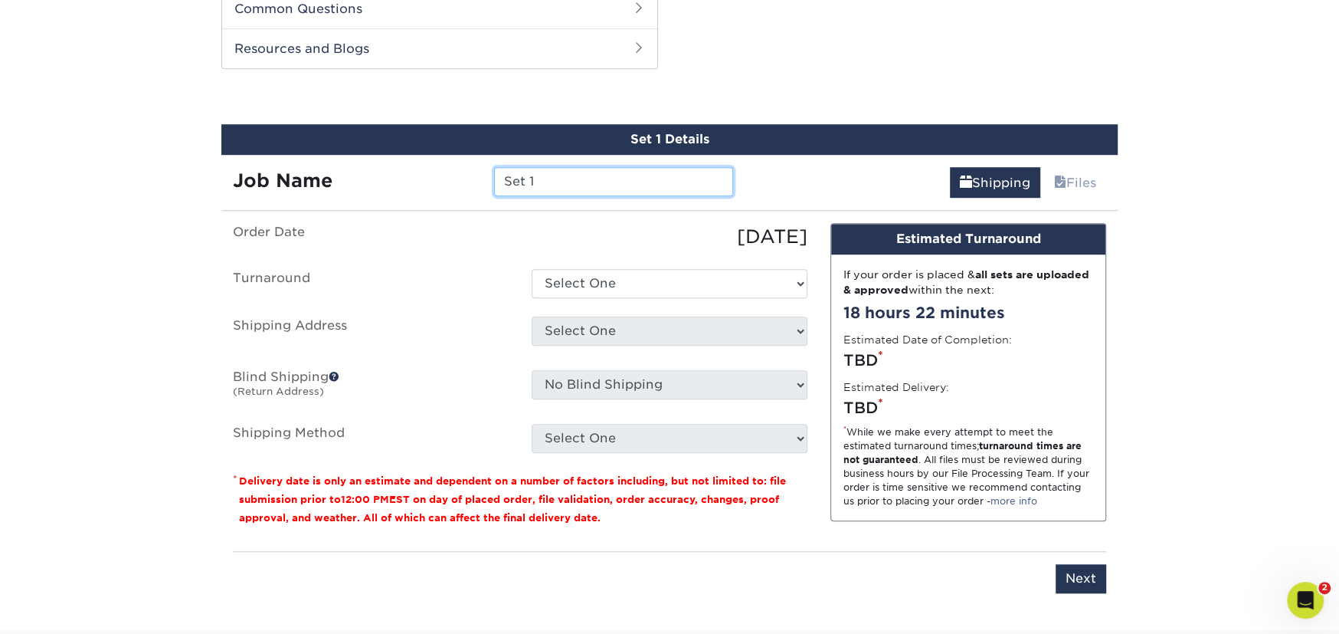
drag, startPoint x: 575, startPoint y: 184, endPoint x: 330, endPoint y: 184, distance: 245.1
click at [330, 184] on div "Job Name Set 1" at bounding box center [482, 181] width 523 height 29
type input "Fiesta Poscard"
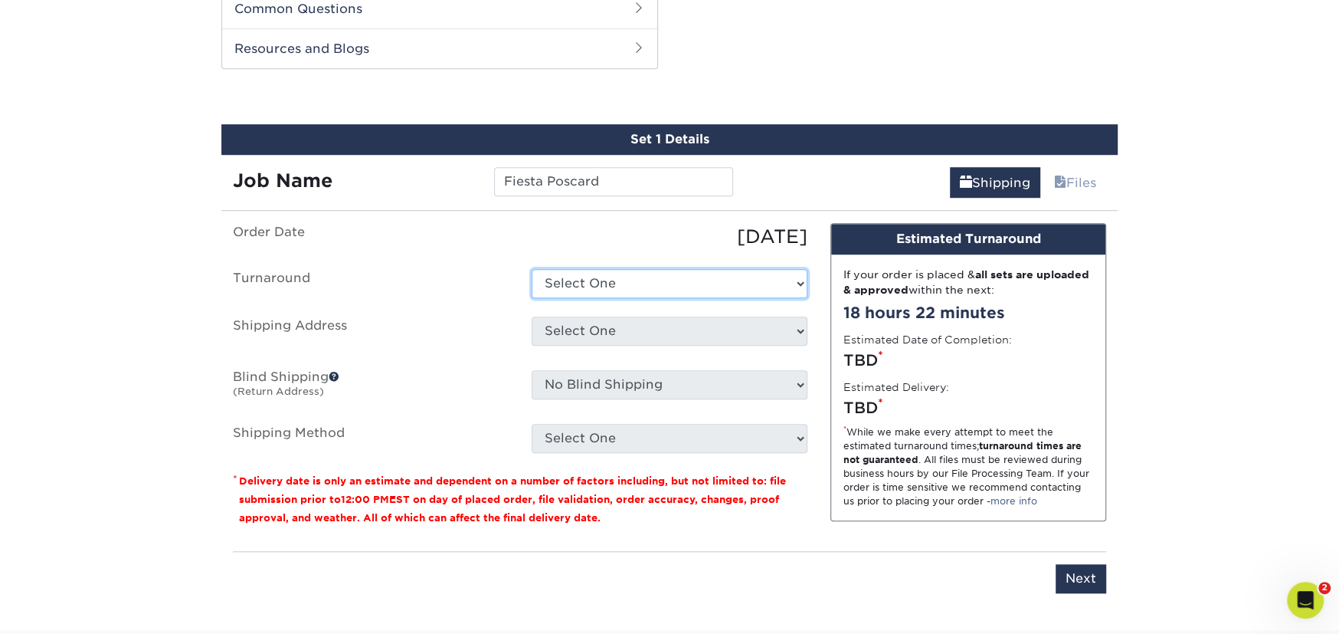
click at [647, 273] on select "Select One 2-4 Business Days 2 Day Next Business Day" at bounding box center [670, 283] width 276 height 29
select select "89dbe969-3e25-4d7c-9858-bf70bd350afb"
click at [532, 269] on select "Select One 2-4 Business Days 2 Day Next Business Day" at bounding box center [670, 283] width 276 height 29
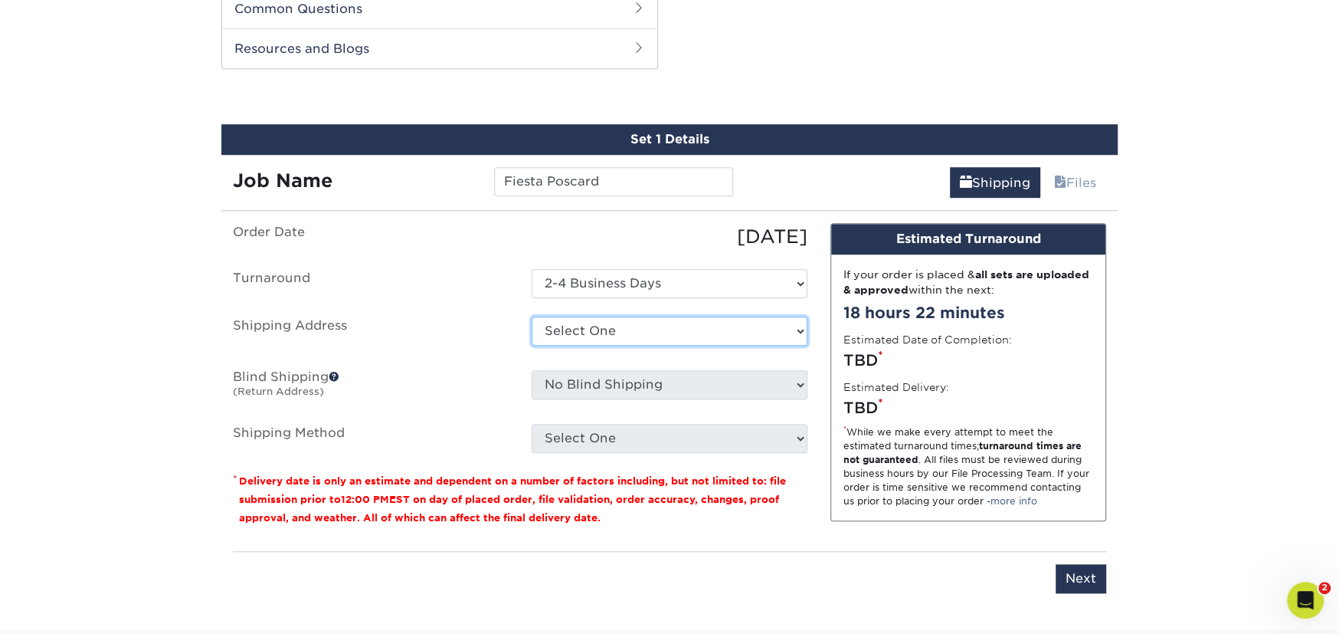
click at [617, 332] on select "Select One Ayesha Kazi Becky Chrisman Becky Sunapee Maria Murphy Mercado Global…" at bounding box center [670, 330] width 276 height 29
select select "275642"
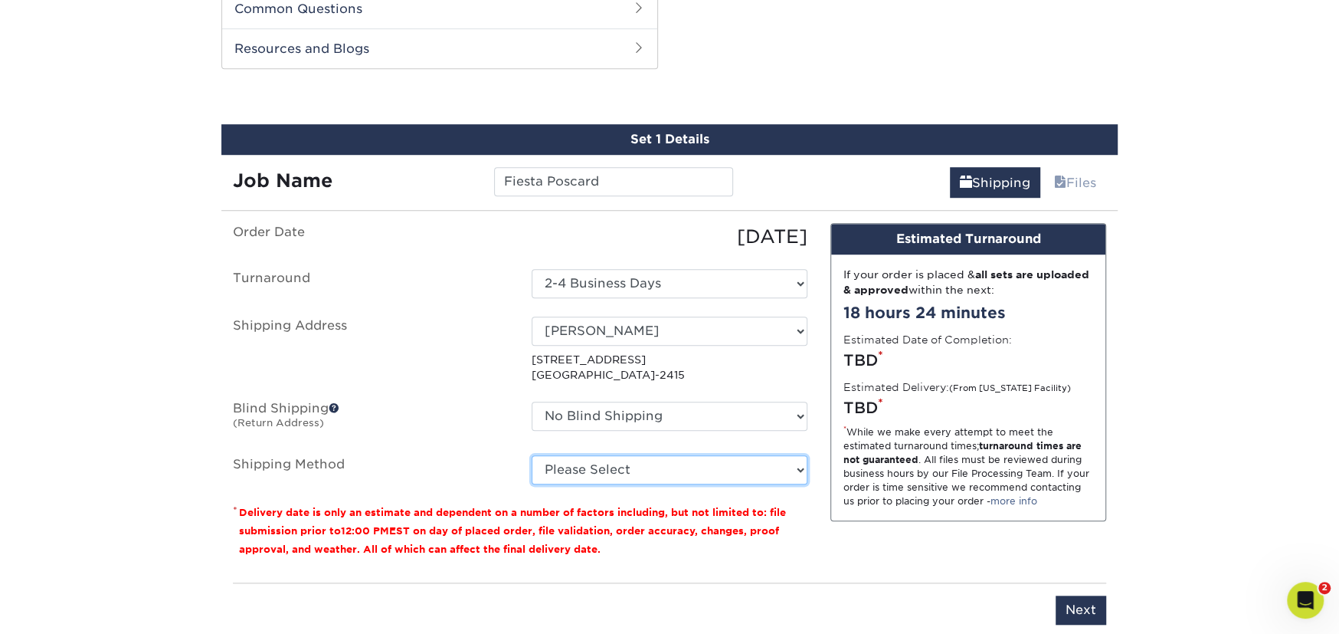
click at [606, 470] on select "Please Select Ground Shipping (+$24.37) 3 Day Shipping Service (+$31.11) 2 Day …" at bounding box center [670, 469] width 276 height 29
select select "03"
click at [532, 455] on select "Please Select Ground Shipping (+$24.37) 3 Day Shipping Service (+$31.11) 2 Day …" at bounding box center [670, 469] width 276 height 29
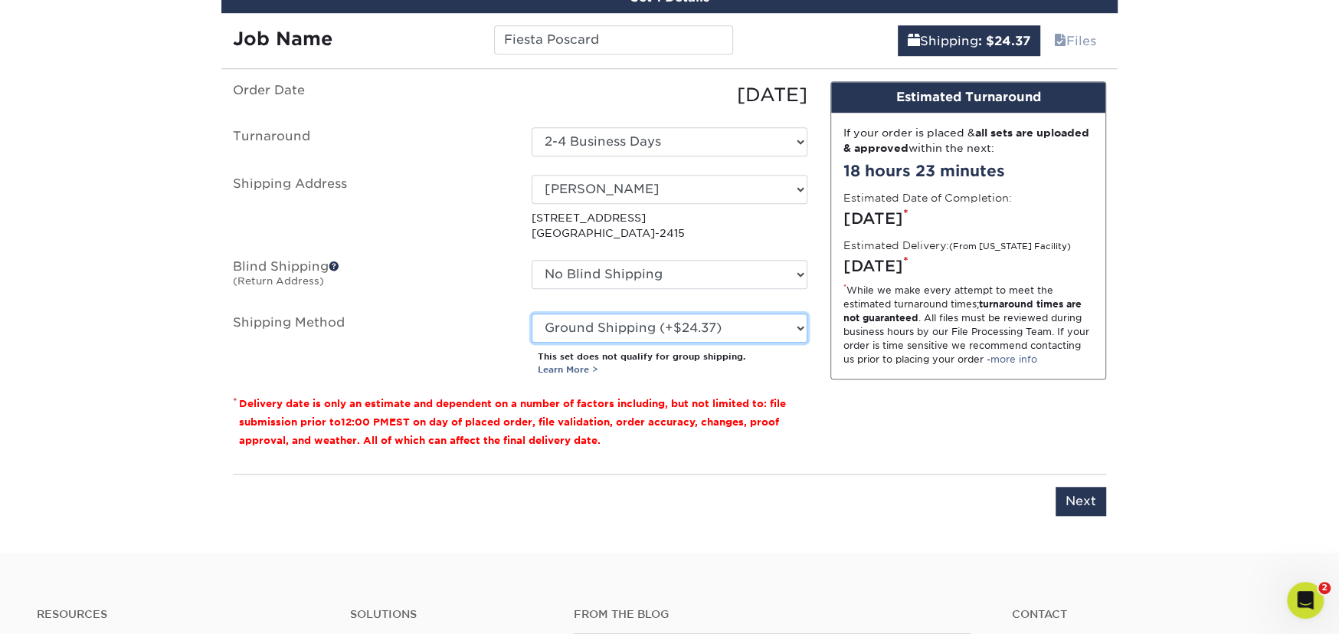
scroll to position [939, 0]
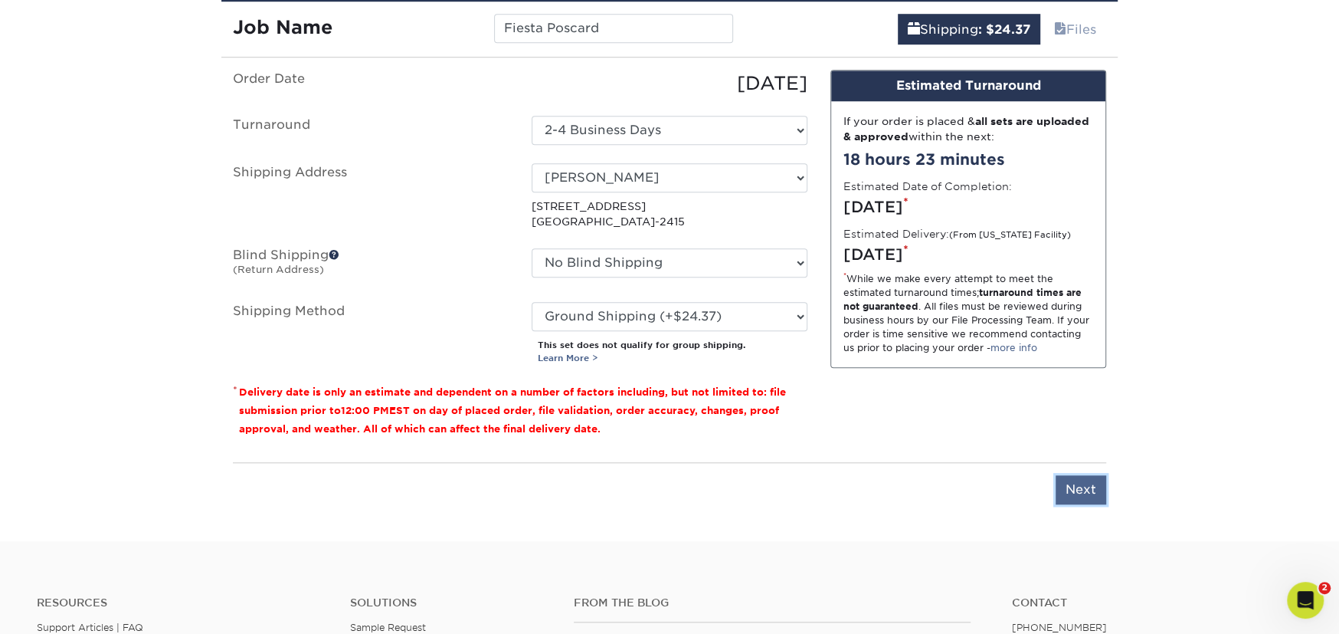
click at [1089, 488] on input "Next" at bounding box center [1081, 489] width 51 height 29
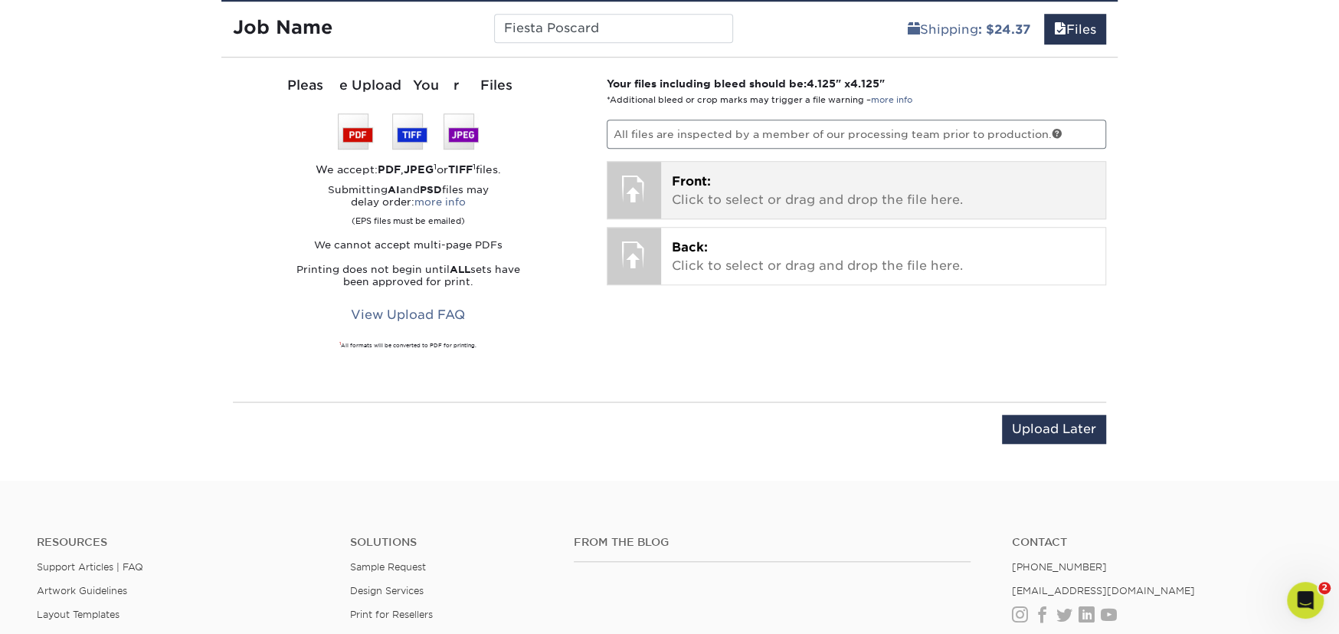
click at [761, 205] on p "Front: Click to select or drag and drop the file here." at bounding box center [884, 190] width 424 height 37
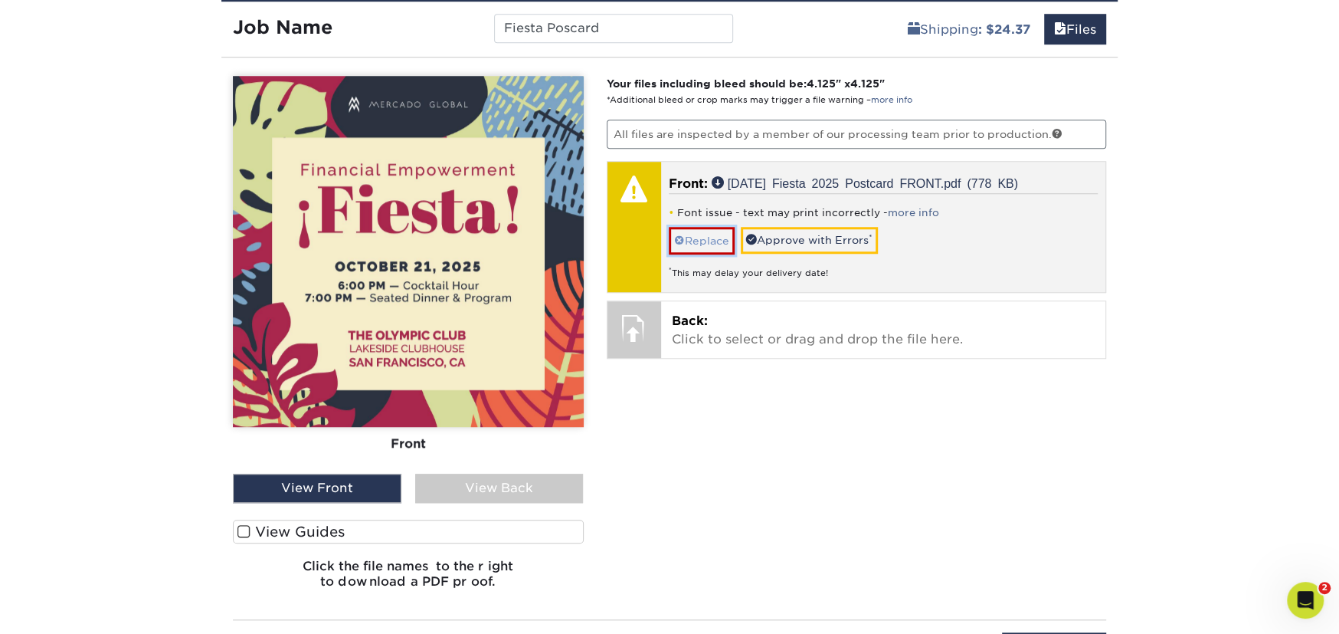
click at [715, 235] on link "Replace" at bounding box center [702, 240] width 66 height 27
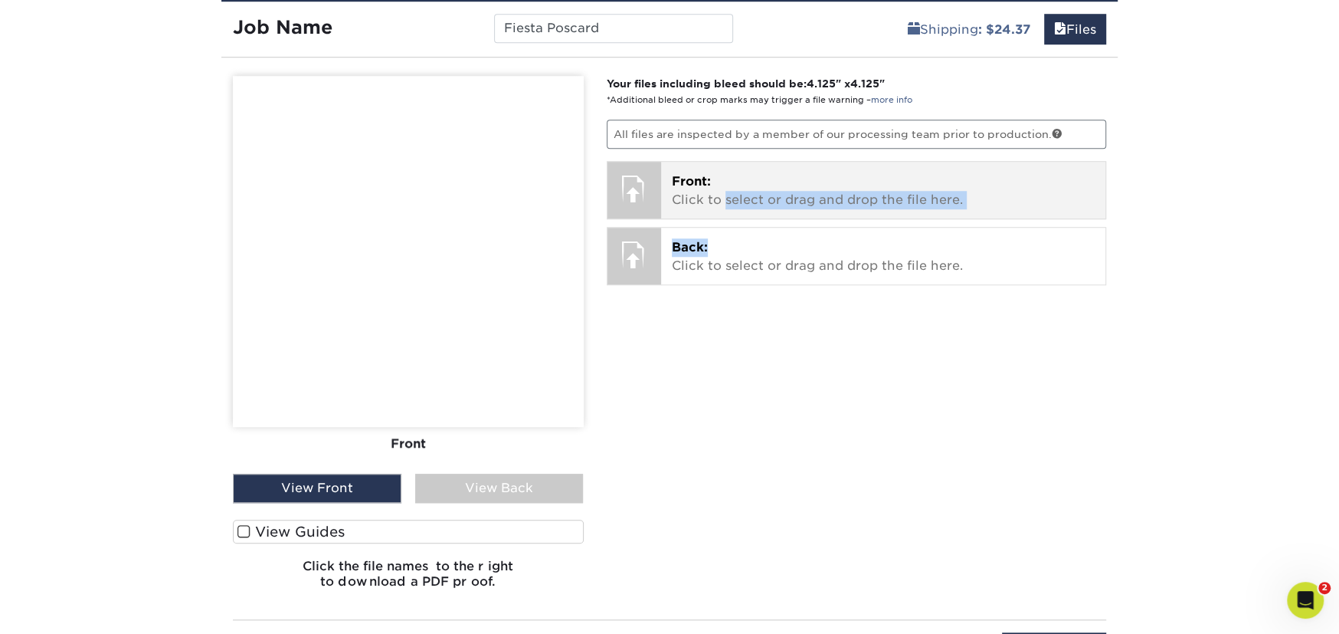
drag, startPoint x: 722, startPoint y: 223, endPoint x: 723, endPoint y: 202, distance: 20.7
click at [723, 202] on div "Your files including bleed should be: 4.125 " x 4.125 " *Additional bleed or cr…" at bounding box center [856, 338] width 523 height 525
click at [723, 202] on p "Front: Click to select or drag and drop the file here." at bounding box center [884, 190] width 424 height 37
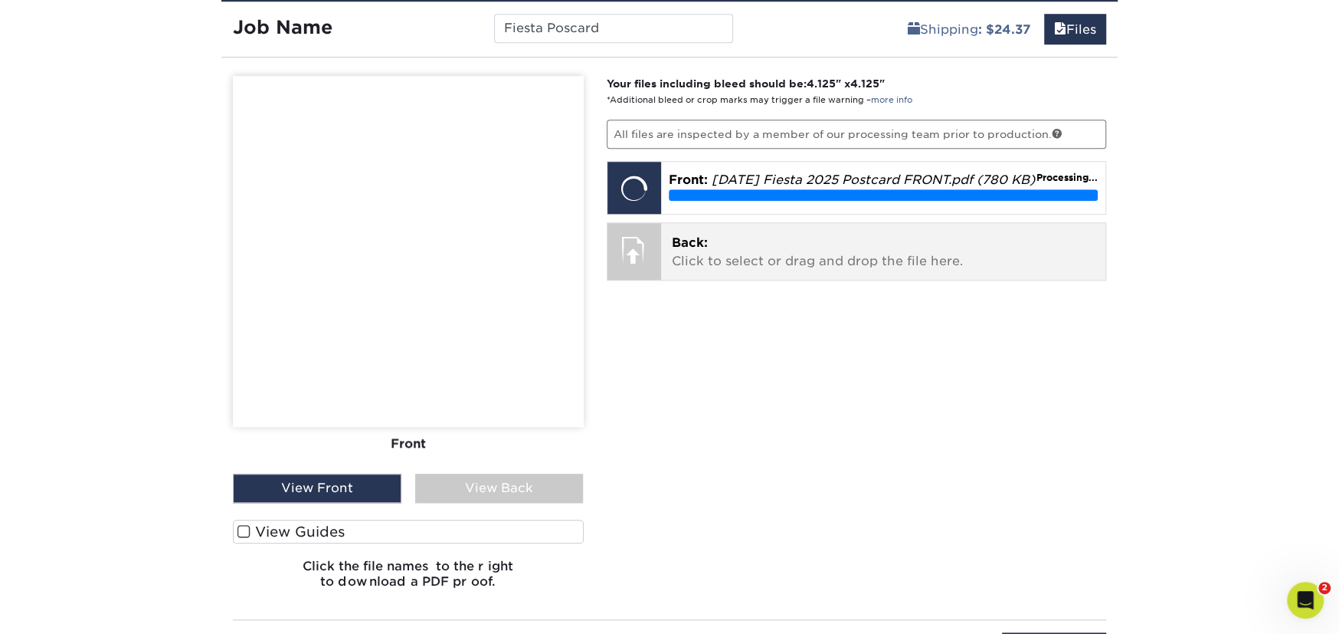
click at [804, 258] on p "Back: Click to select or drag and drop the file here." at bounding box center [884, 252] width 424 height 37
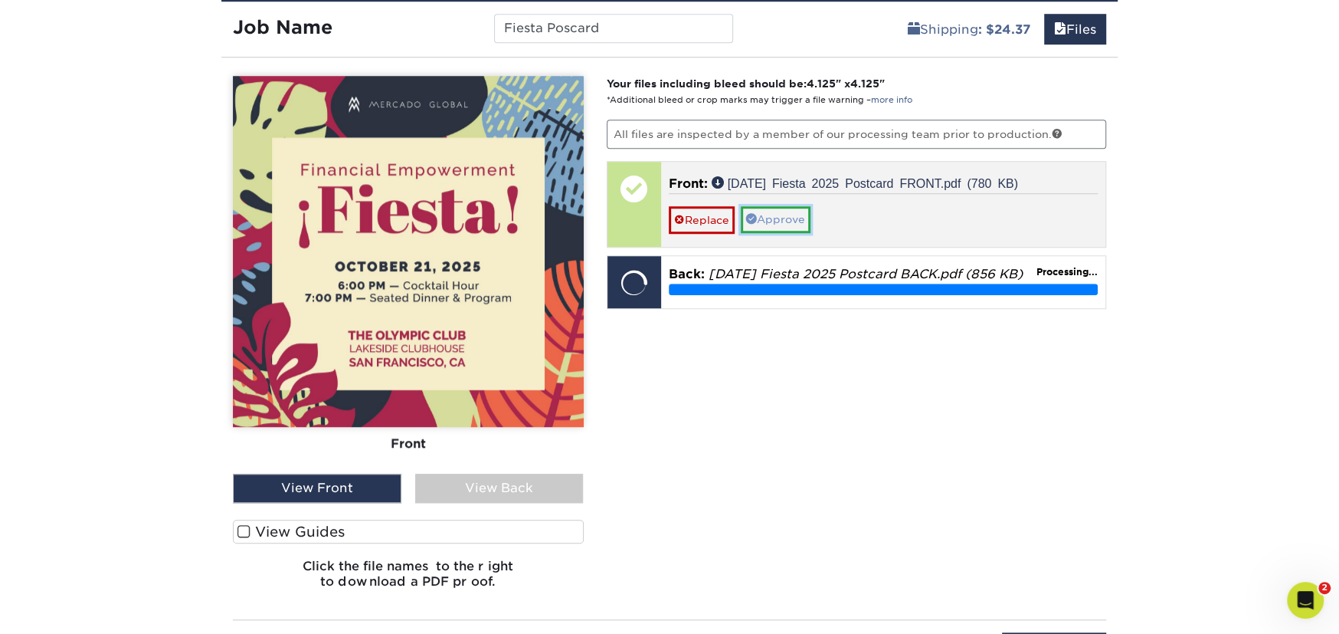
click at [774, 214] on link "Approve" at bounding box center [776, 219] width 70 height 26
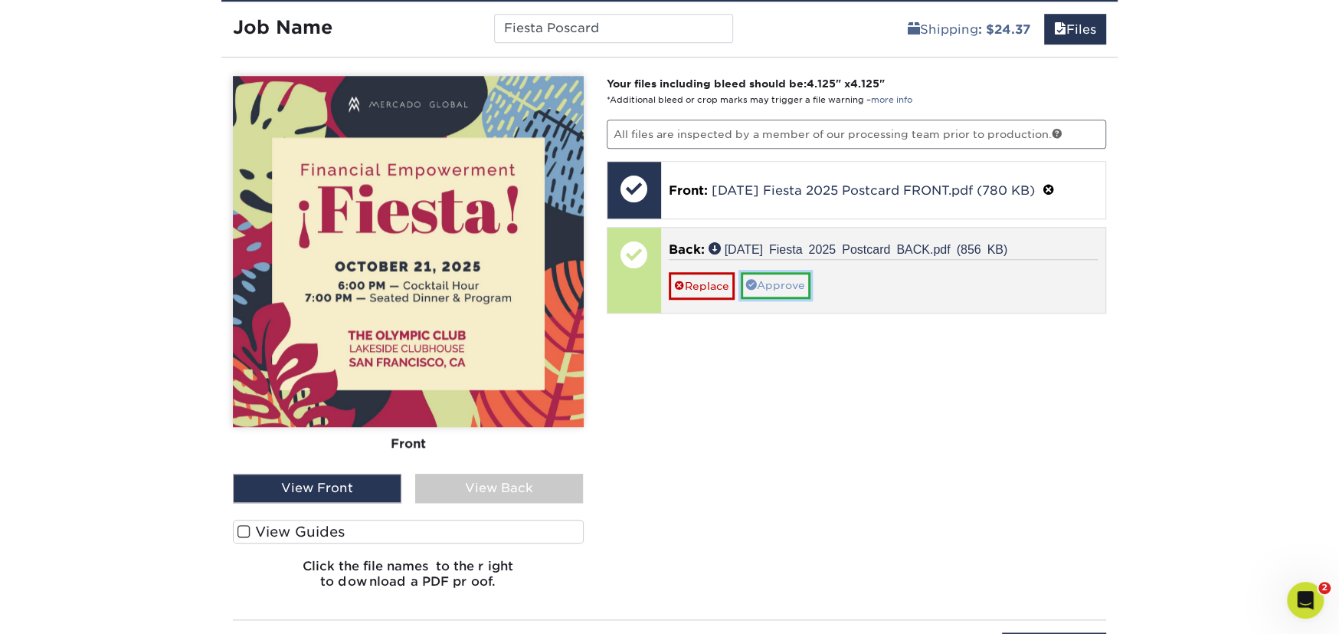
click at [790, 281] on link "Approve" at bounding box center [776, 285] width 70 height 26
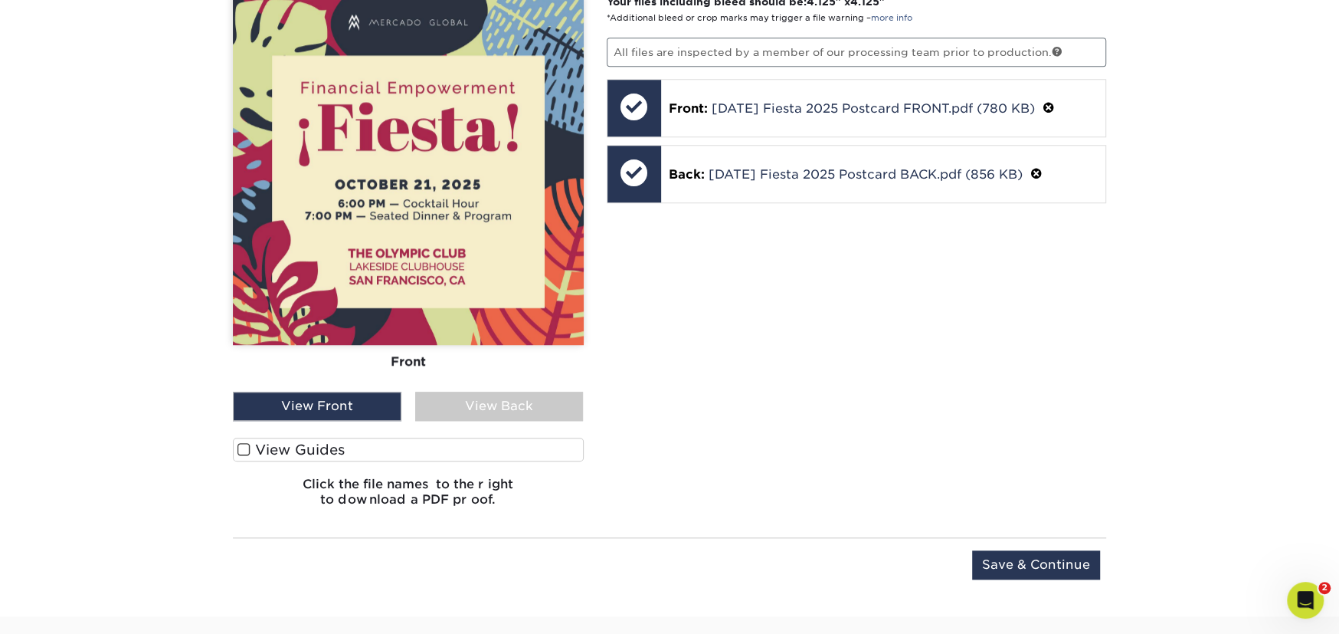
scroll to position [1220, 0]
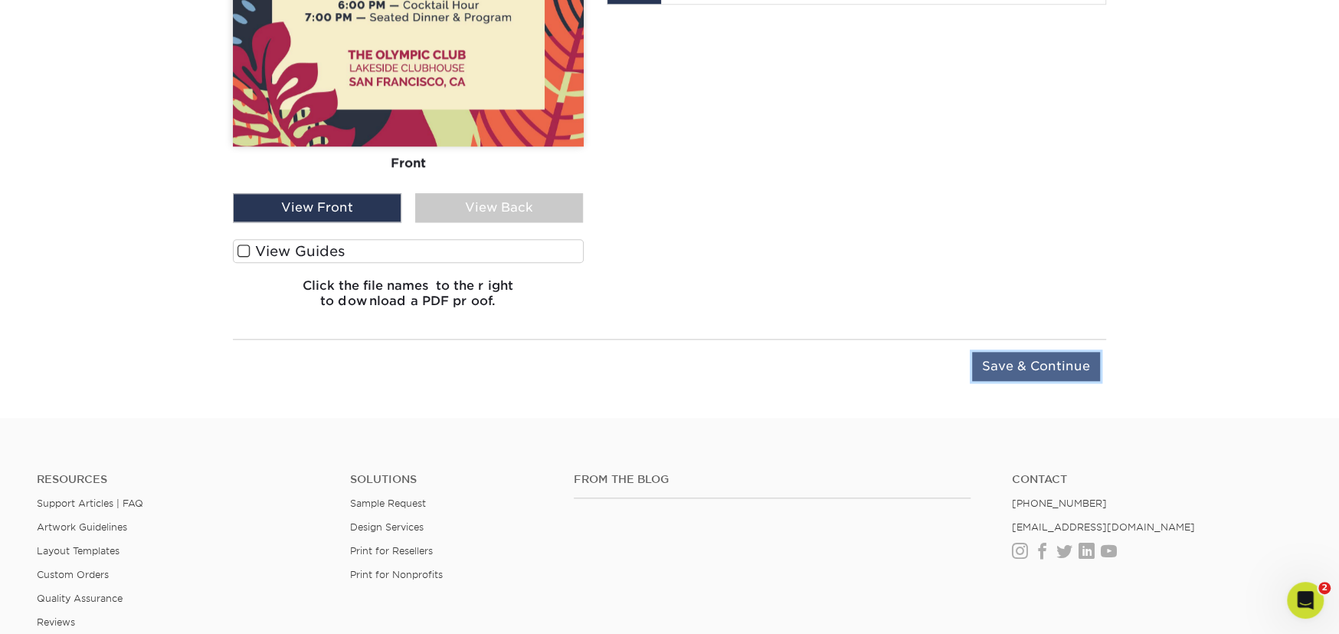
click at [1075, 364] on input "Save & Continue" at bounding box center [1036, 366] width 128 height 29
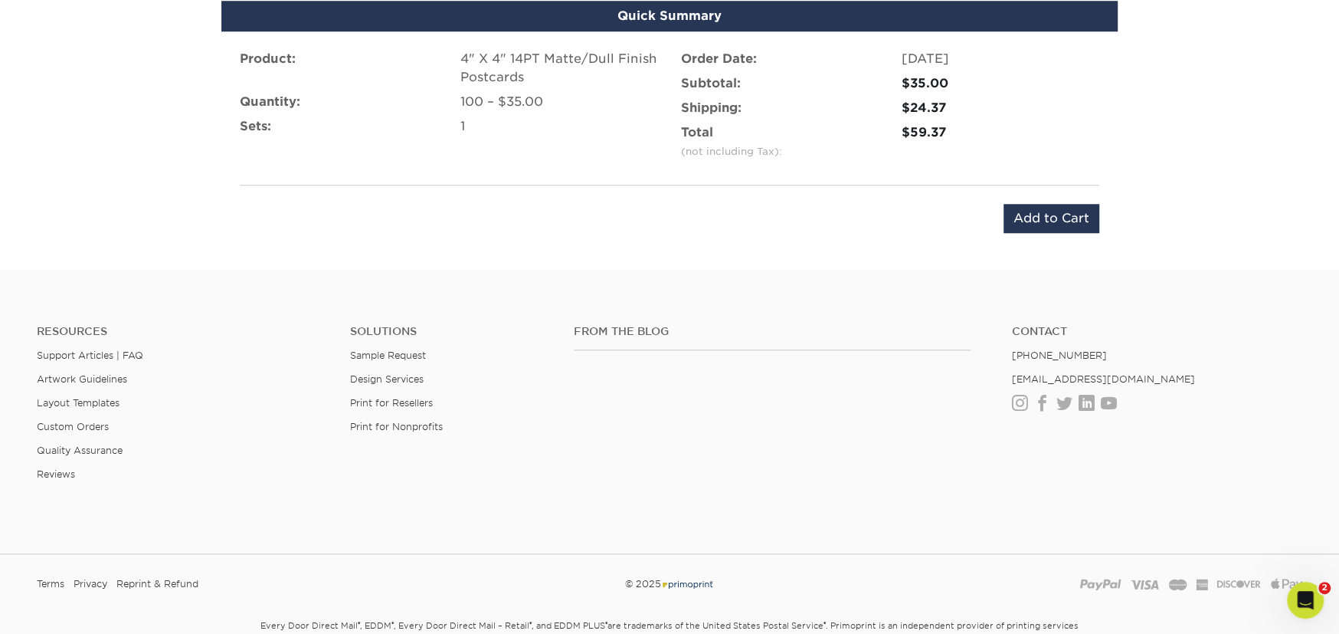
scroll to position [1013, 0]
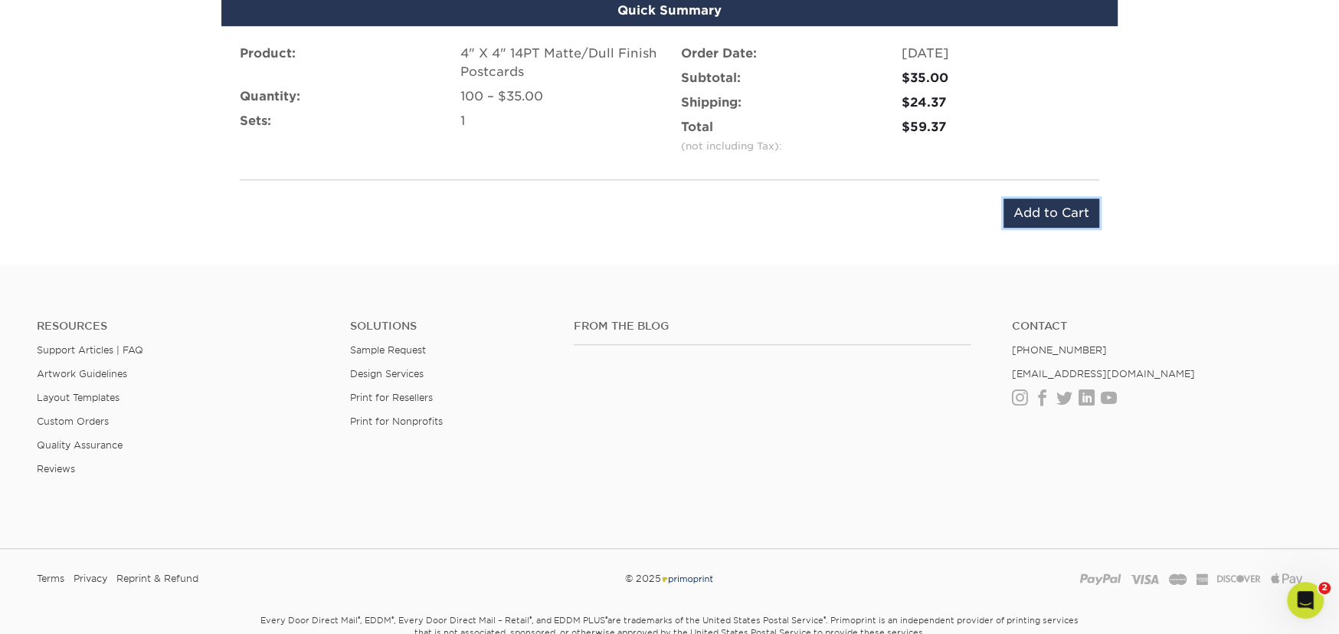
drag, startPoint x: 1055, startPoint y: 219, endPoint x: 1116, endPoint y: 244, distance: 66.0
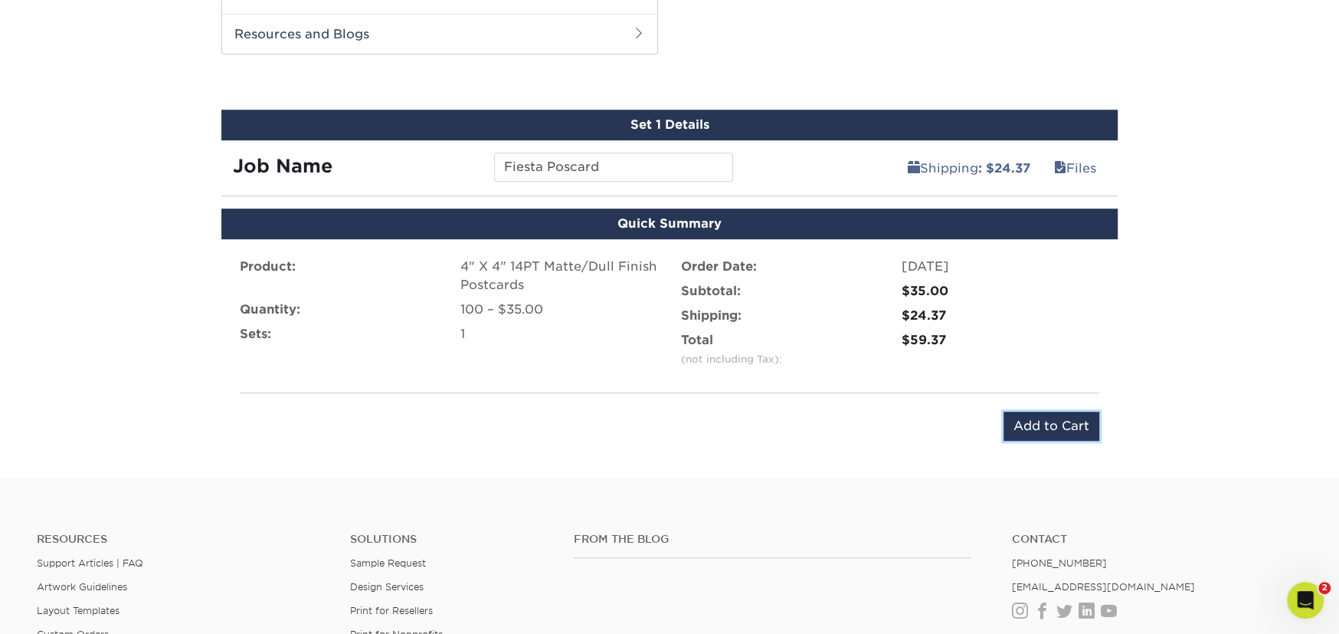
scroll to position [784, 0]
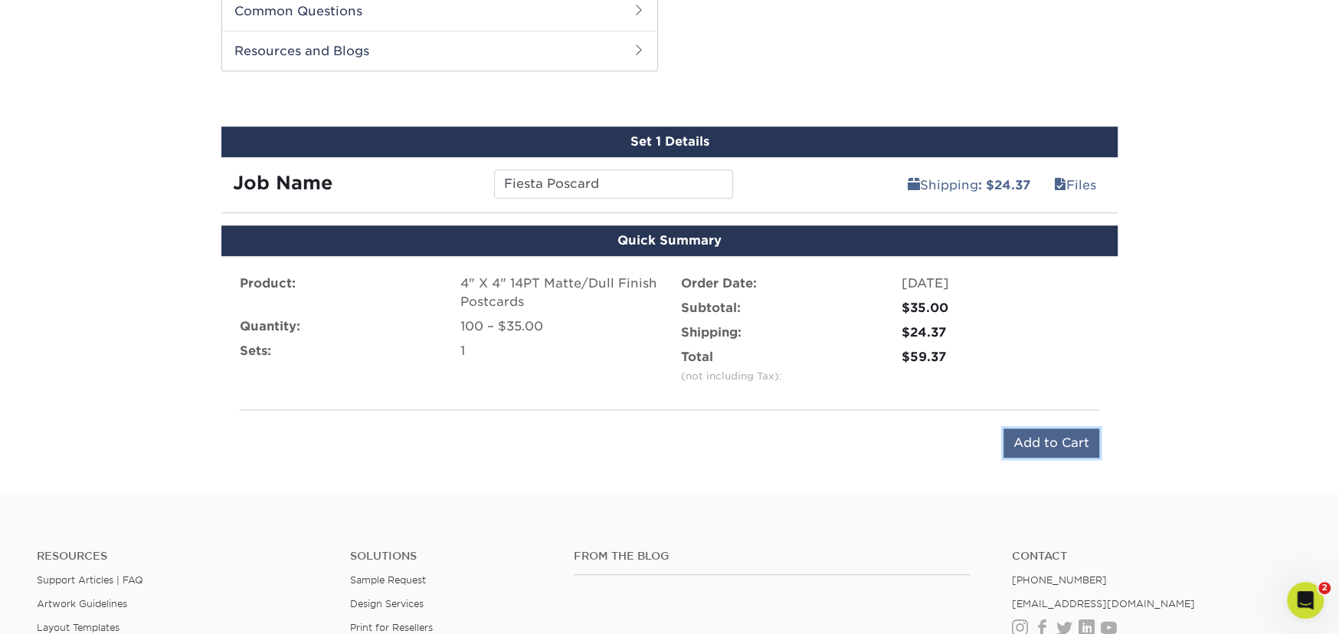
click at [1043, 437] on input "Add to Cart" at bounding box center [1051, 442] width 96 height 29
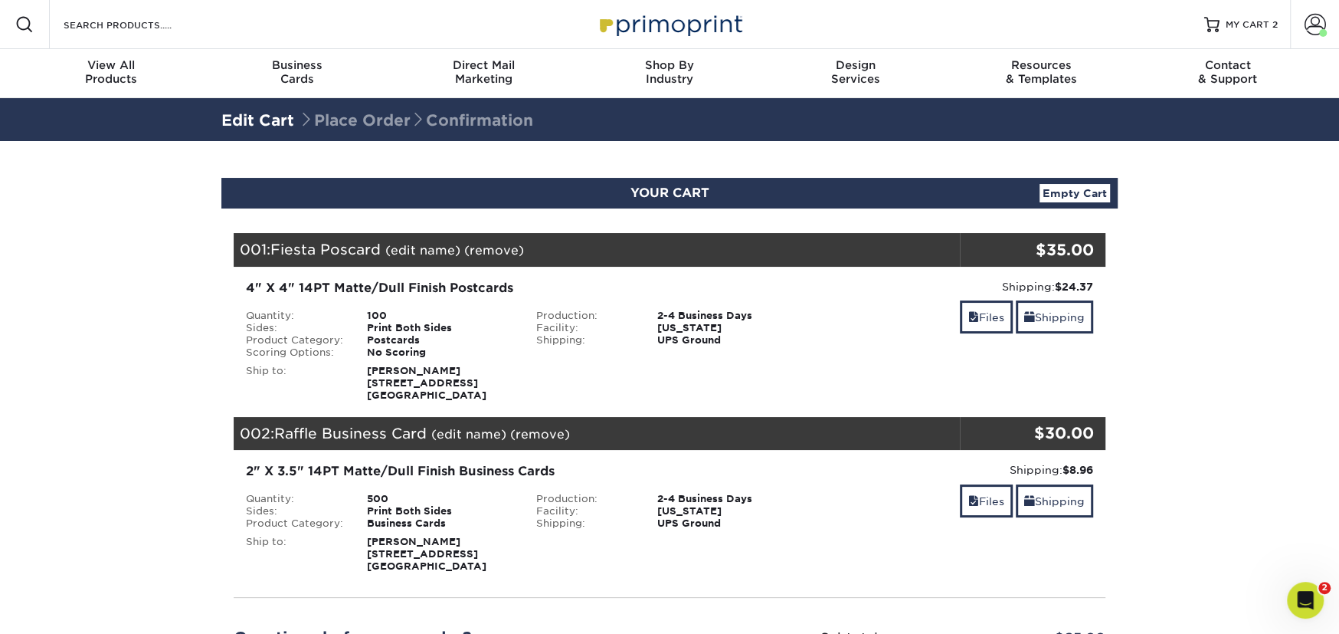
drag, startPoint x: 805, startPoint y: 256, endPoint x: 833, endPoint y: 263, distance: 28.4
click at [807, 256] on div "001: Fiesta Poscard (edit name) (remove) Are you sure you want to remove this p…" at bounding box center [597, 250] width 726 height 34
drag, startPoint x: 709, startPoint y: 314, endPoint x: 629, endPoint y: 315, distance: 80.4
click at [708, 314] on div "2-4 Business Days" at bounding box center [729, 315] width 169 height 12
click at [465, 291] on div "4" X 4" 14PT Matte/Dull Finish Postcards" at bounding box center [524, 288] width 557 height 18
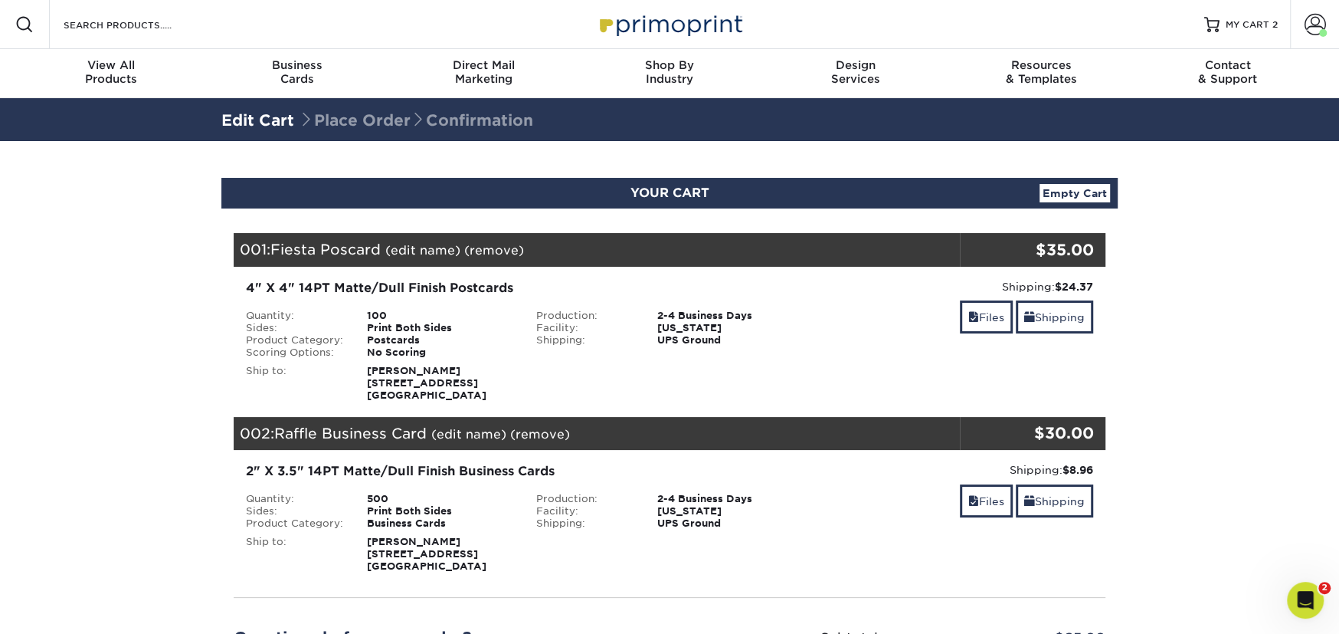
click at [504, 245] on link "(remove)" at bounding box center [494, 250] width 60 height 15
click at [770, 247] on link "Yes" at bounding box center [777, 250] width 21 height 15
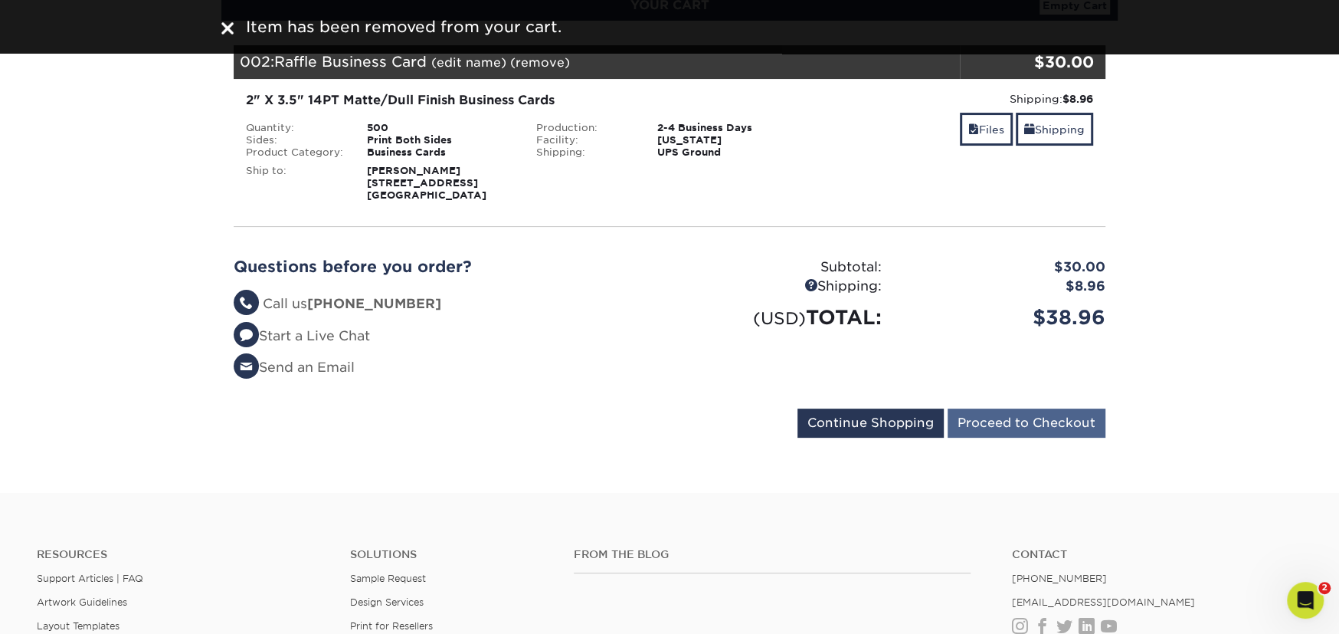
scroll to position [153, 0]
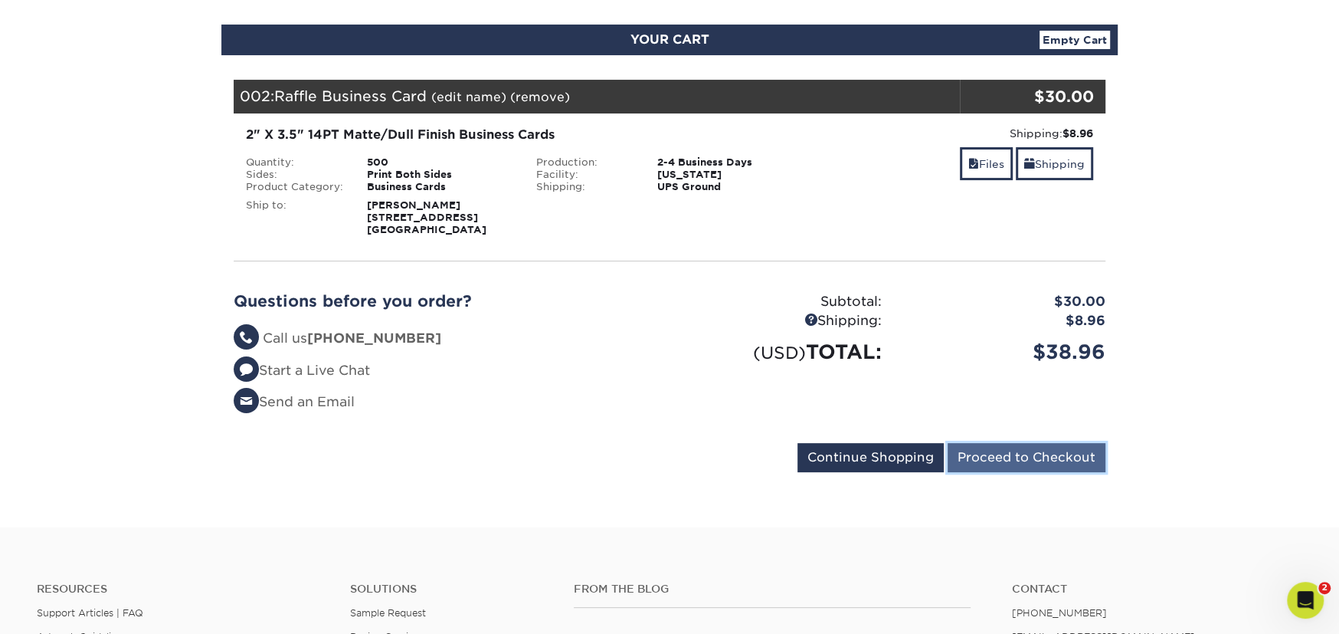
click at [1018, 453] on input "Proceed to Checkout" at bounding box center [1027, 457] width 158 height 29
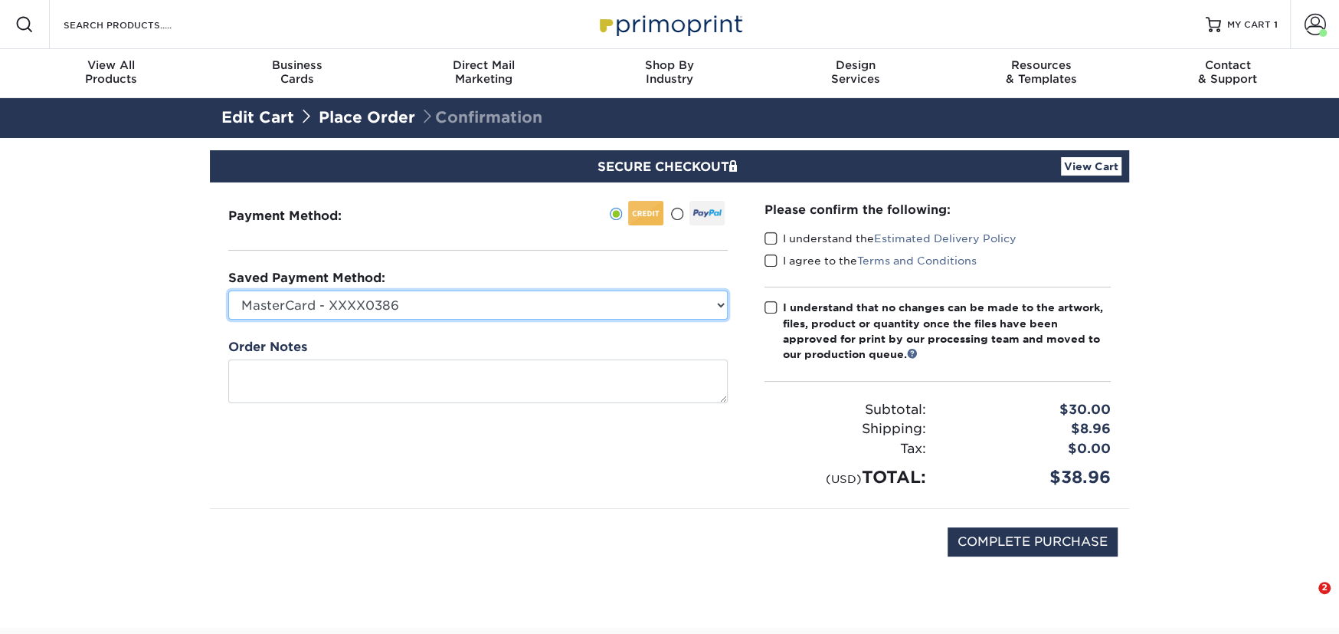
click at [488, 302] on select "MasterCard - XXXX0386 Visa - XXXX3992 Visa - XXXX9286 Visa - XXXX6085 Visa - XX…" at bounding box center [477, 304] width 499 height 29
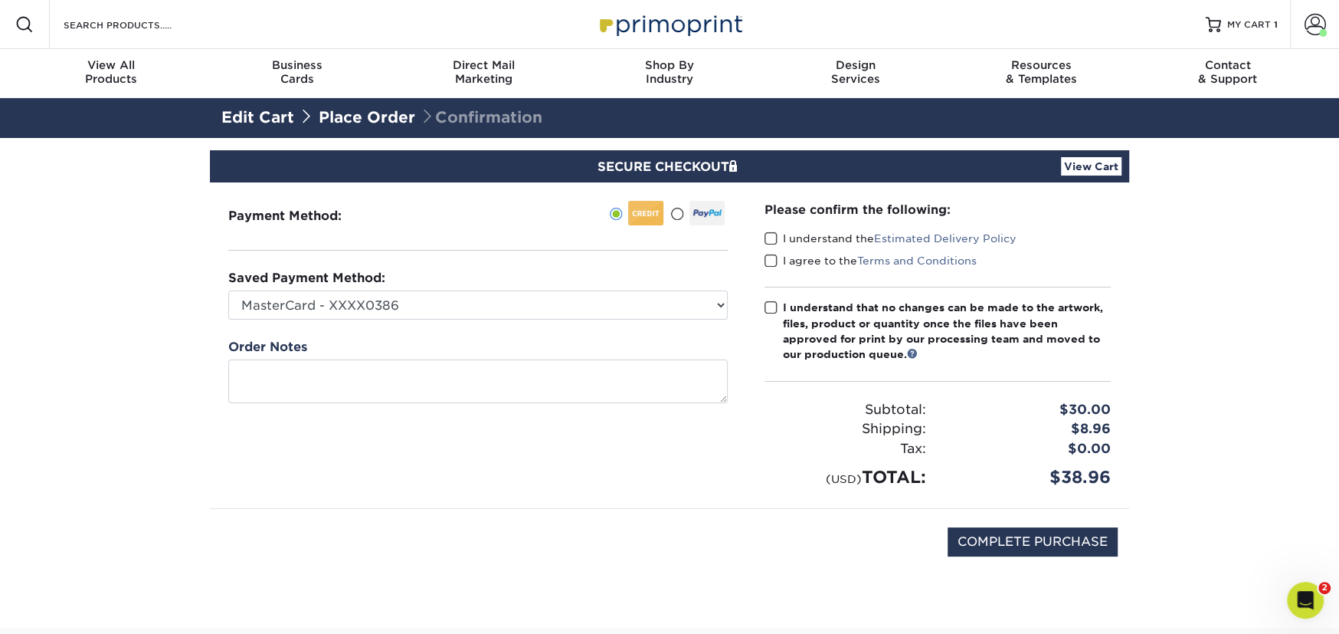
click at [527, 246] on div "Payment Method:" at bounding box center [478, 345] width 536 height 326
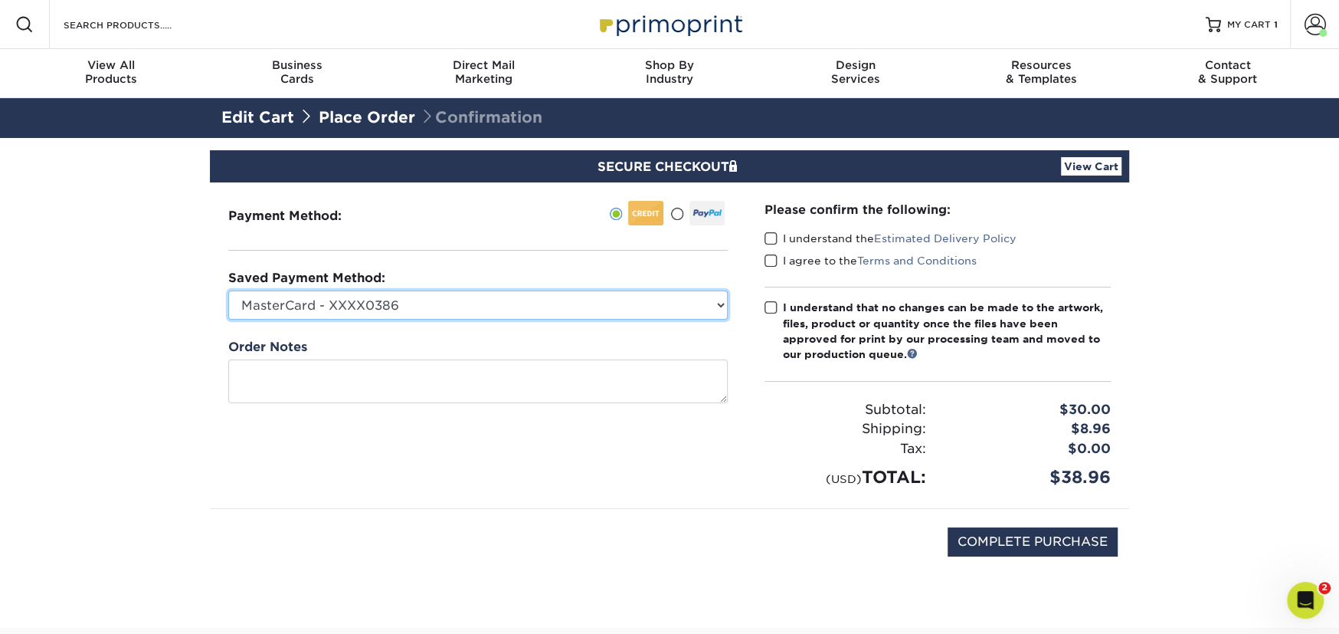
click at [548, 303] on select "MasterCard - XXXX0386 Visa - XXXX3992 Visa - XXXX9286 Visa - XXXX6085 Visa - XX…" at bounding box center [477, 304] width 499 height 29
select select
click at [228, 290] on select "MasterCard - XXXX0386 Visa - XXXX3992 Visa - XXXX9286 Visa - XXXX6085 Visa - XX…" at bounding box center [477, 304] width 499 height 29
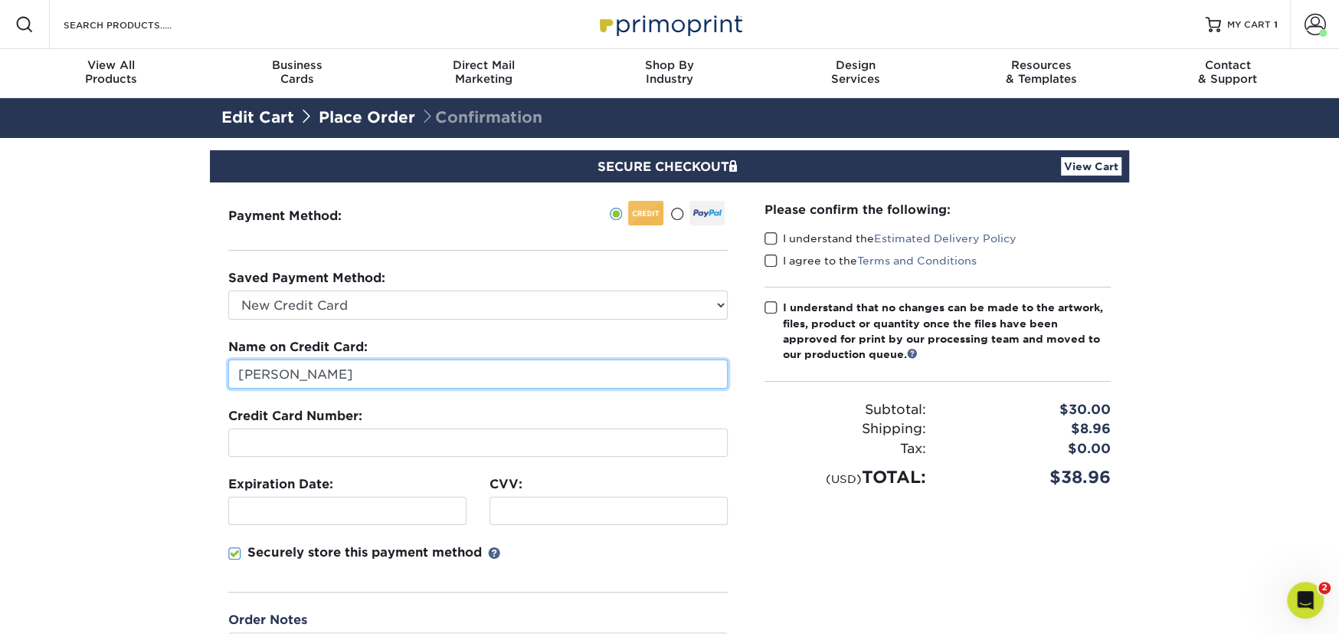
click at [387, 367] on input "[PERSON_NAME]" at bounding box center [477, 373] width 499 height 29
drag, startPoint x: 387, startPoint y: 367, endPoint x: 181, endPoint y: 366, distance: 206.1
click at [181, 366] on section "SECURE CHECKOUT View Cart Payment Method: Saved Payment Method:" at bounding box center [669, 476] width 1339 height 676
type input "[PERSON_NAME]"
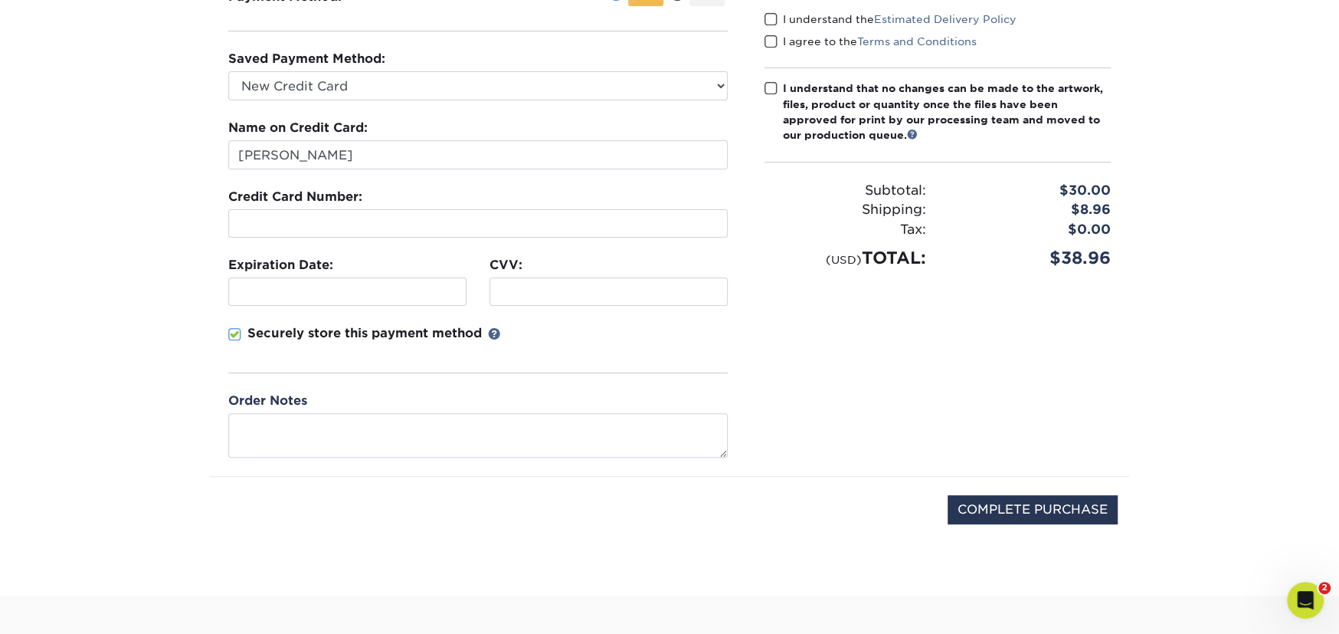
scroll to position [153, 0]
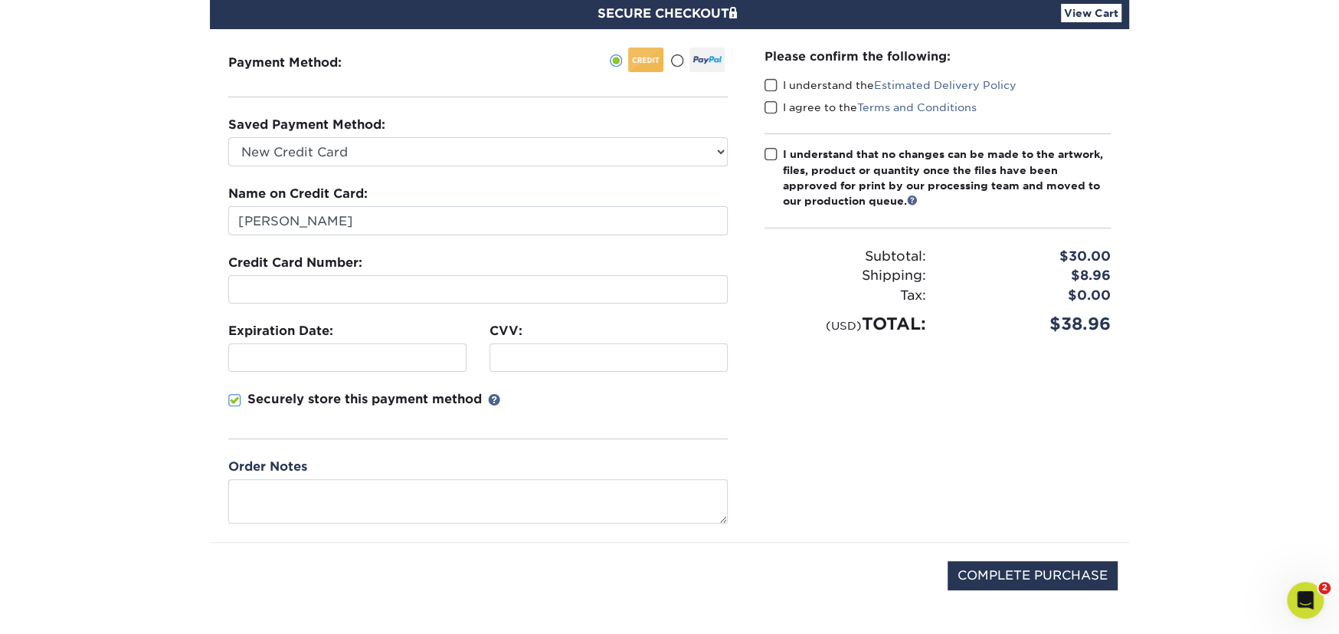
click at [771, 83] on span at bounding box center [770, 85] width 13 height 15
click at [0, 0] on input "I understand the Estimated Delivery Policy" at bounding box center [0, 0] width 0 height 0
click at [771, 103] on span at bounding box center [770, 107] width 13 height 15
click at [0, 0] on input "I agree to the Terms and Conditions" at bounding box center [0, 0] width 0 height 0
click at [773, 155] on span at bounding box center [770, 154] width 13 height 15
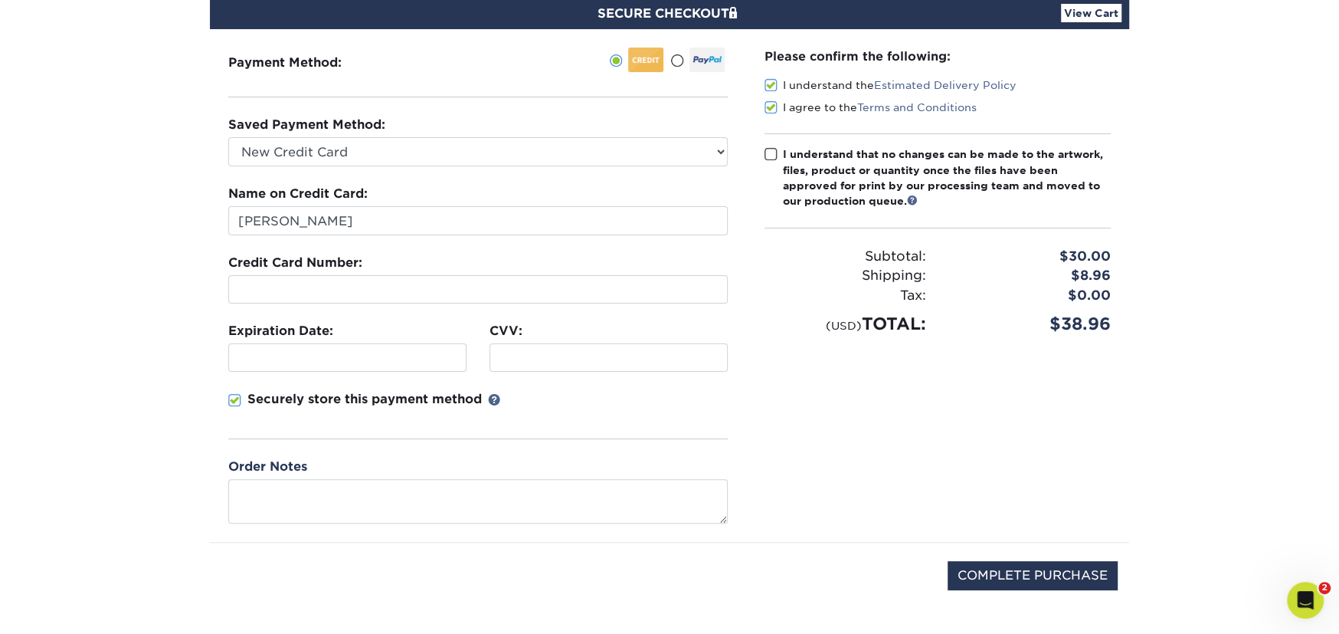
click at [0, 0] on input "I understand that no changes can be made to the artwork, files, product or quan…" at bounding box center [0, 0] width 0 height 0
click at [1002, 581] on input "COMPLETE PURCHASE" at bounding box center [1033, 575] width 170 height 29
type input "PROCESSING, PLEASE WAIT..."
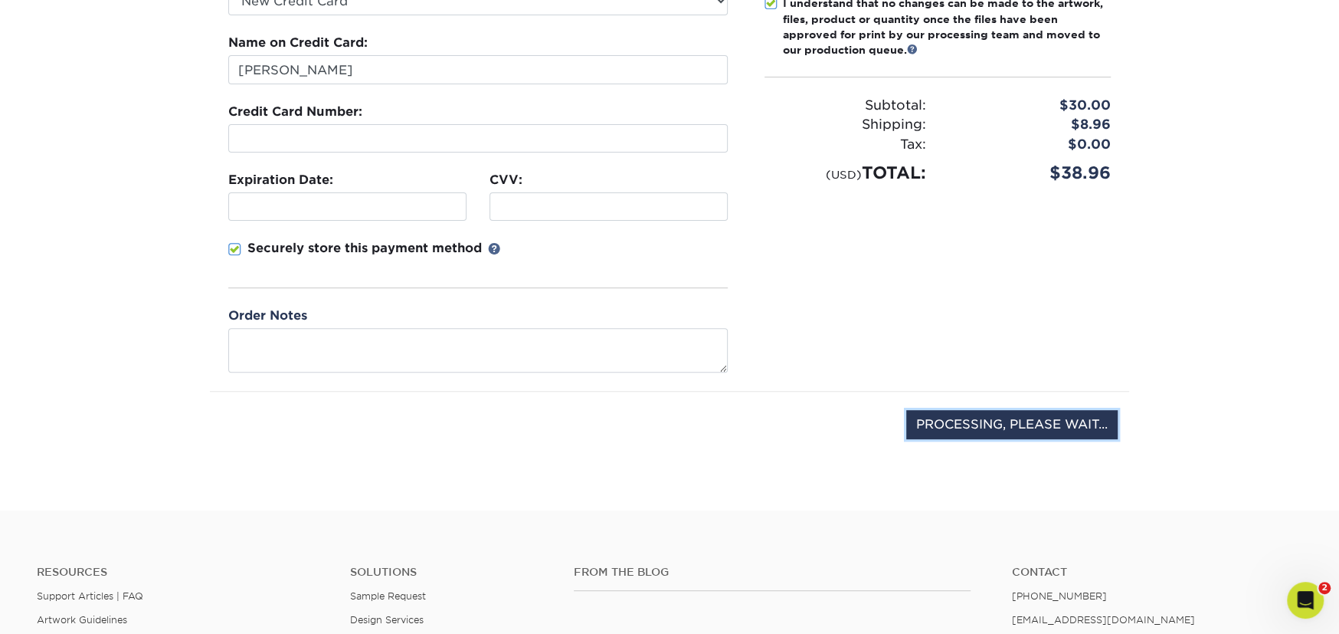
scroll to position [306, 0]
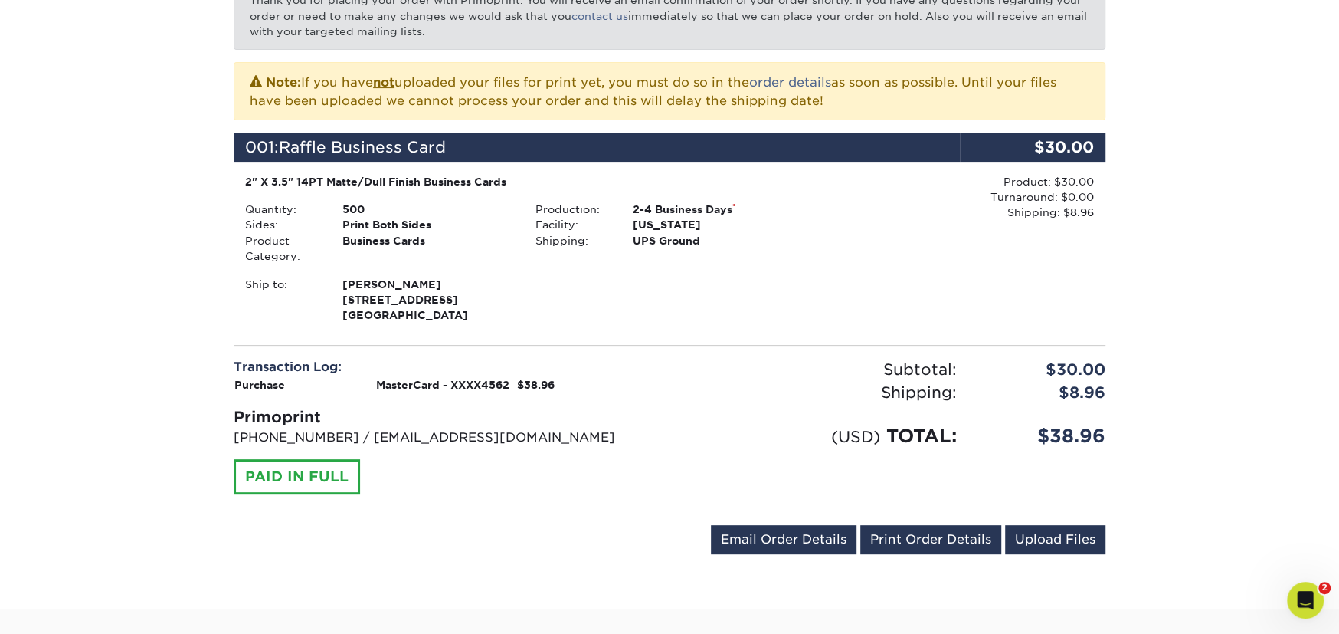
scroll to position [306, 0]
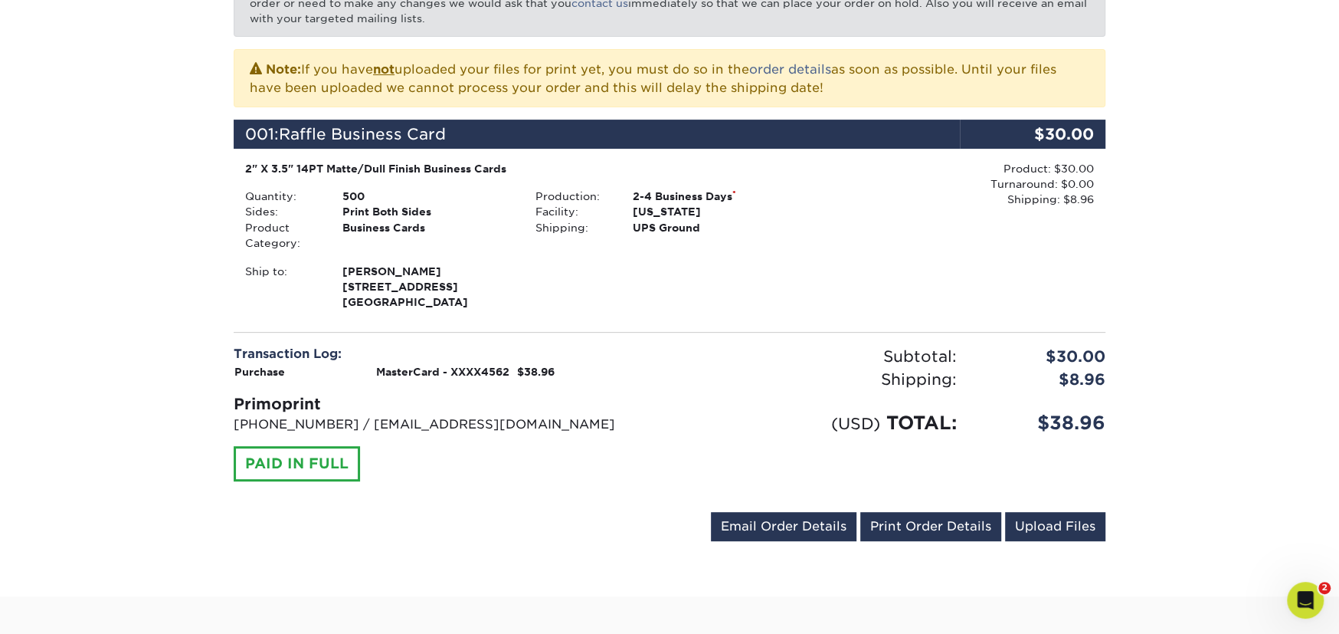
click at [1072, 426] on div "$38.96" at bounding box center [1041, 423] width 149 height 28
copy div "$38.96 Send Email Order Details"
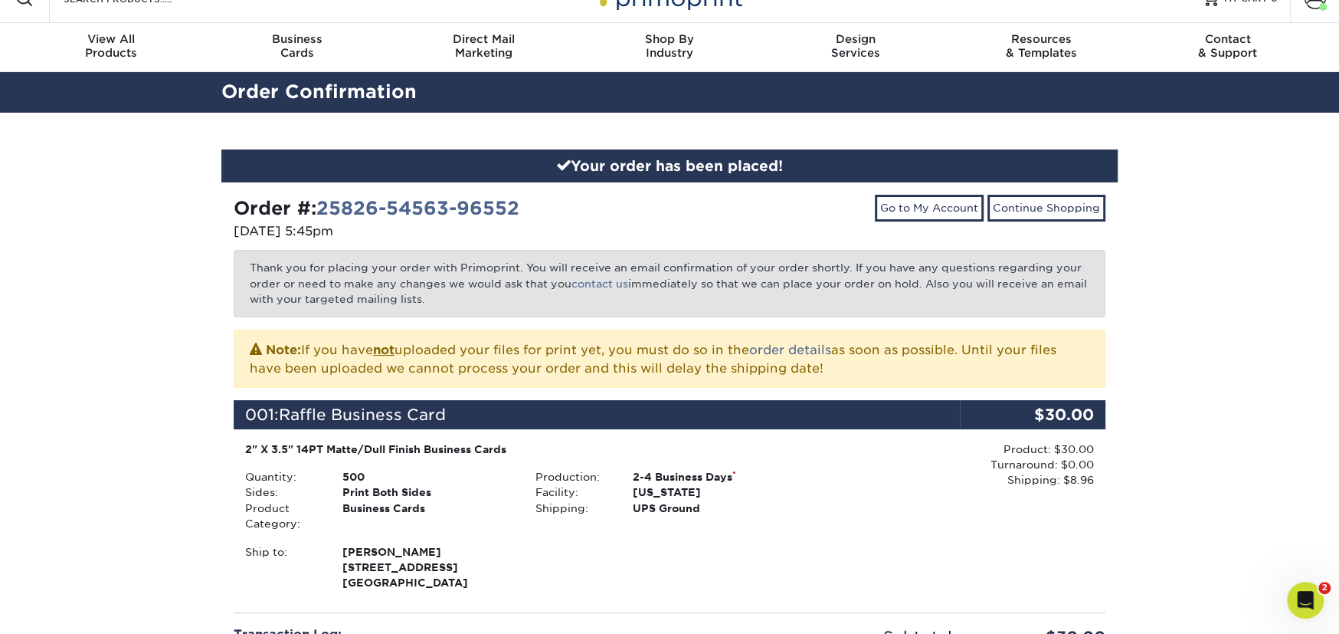
scroll to position [0, 0]
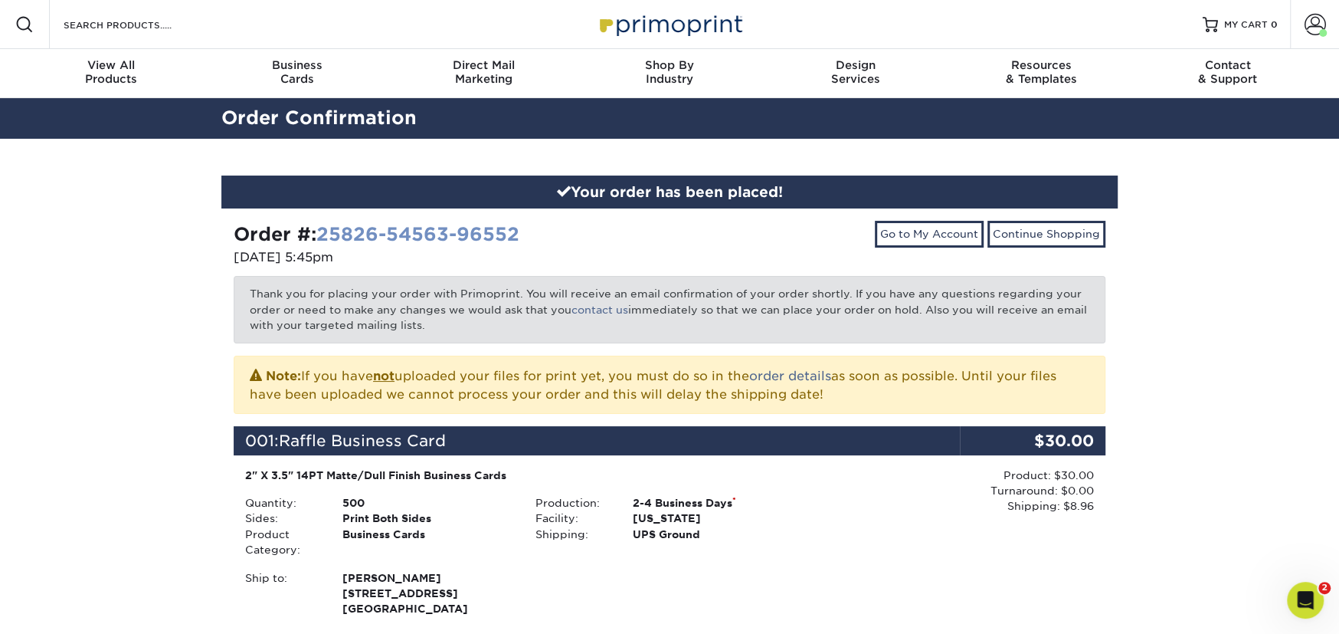
click at [368, 232] on link "25826-54563-96552" at bounding box center [417, 234] width 203 height 22
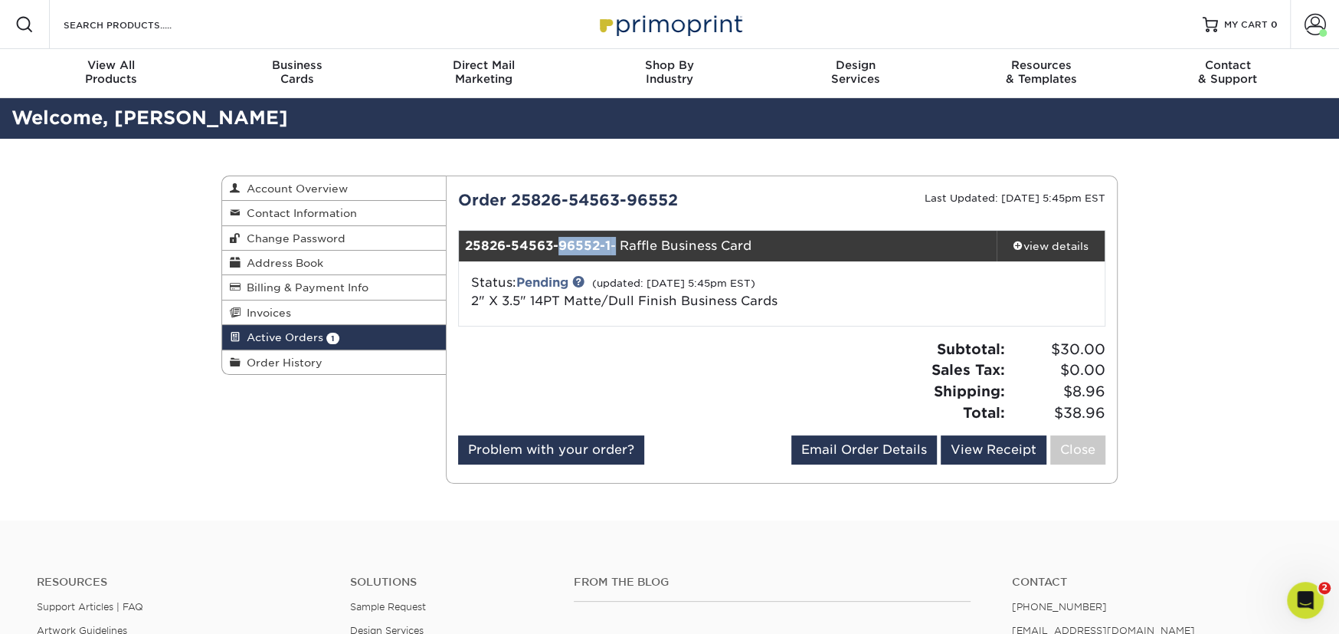
drag, startPoint x: 613, startPoint y: 243, endPoint x: 559, endPoint y: 241, distance: 53.7
click at [558, 243] on div "25826-54563-96552-1 - Raffle Business Card" at bounding box center [728, 246] width 539 height 31
drag, startPoint x: 514, startPoint y: 196, endPoint x: 677, endPoint y: 201, distance: 163.3
click at [677, 201] on div "Order 25826-54563-96552" at bounding box center [615, 199] width 336 height 23
copy div "25826-54563-96552"
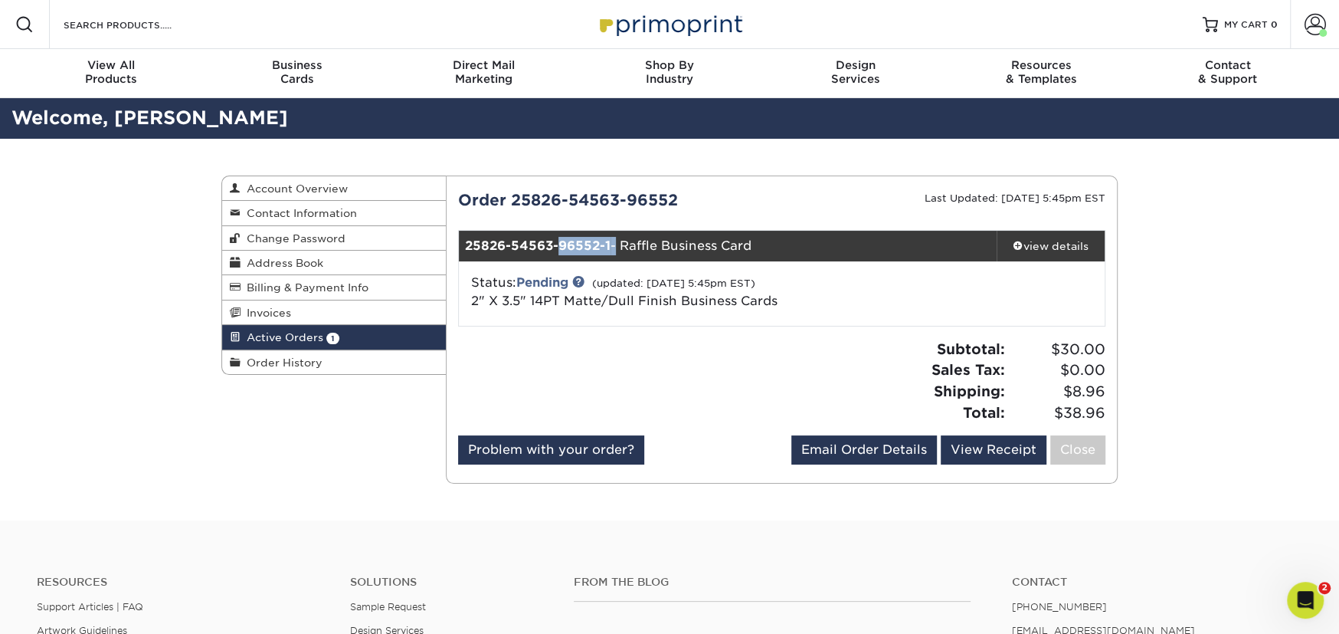
click at [539, 196] on div "Order 25826-54563-96552" at bounding box center [615, 199] width 336 height 23
drag, startPoint x: 459, startPoint y: 198, endPoint x: 560, endPoint y: 195, distance: 101.2
click at [560, 195] on div "Order 25826-54563-96552" at bounding box center [615, 199] width 336 height 23
copy div "Order 25826"
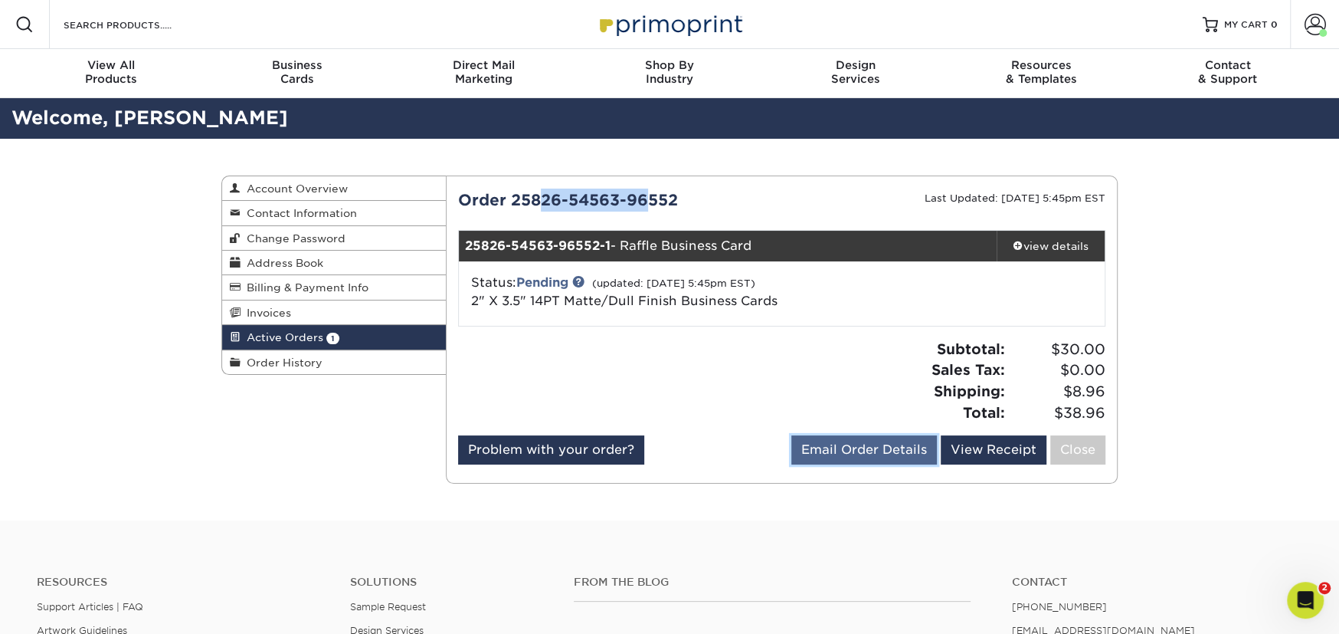
click at [873, 450] on link "Email Order Details" at bounding box center [864, 449] width 146 height 29
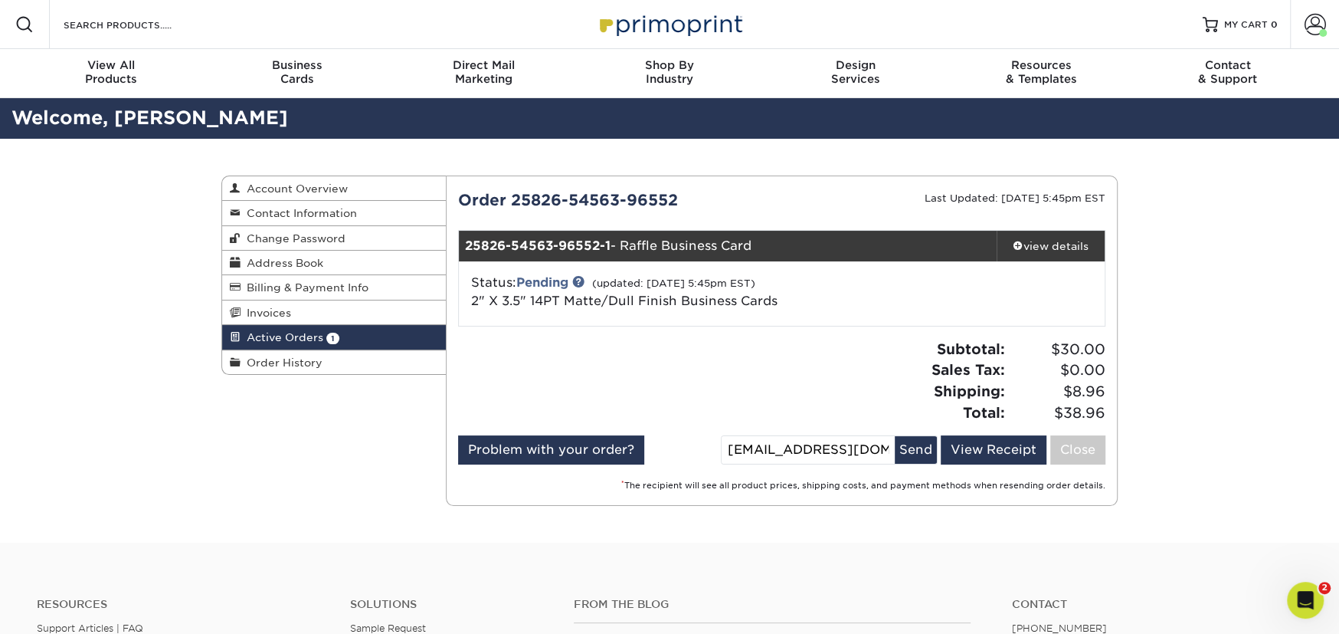
click at [846, 452] on input "[EMAIL_ADDRESS][DOMAIN_NAME]" at bounding box center [808, 450] width 173 height 28
drag, startPoint x: 796, startPoint y: 450, endPoint x: 673, endPoint y: 441, distance: 123.7
click at [679, 442] on div "Problem with your order? Email Order Details [EMAIL_ADDRESS][DOMAIN_NAME] Send …" at bounding box center [782, 452] width 648 height 35
type input "[PERSON_NAME][EMAIL_ADDRESS][DOMAIN_NAME]"
click at [919, 453] on button "Send" at bounding box center [916, 450] width 42 height 28
